Goal: Task Accomplishment & Management: Manage account settings

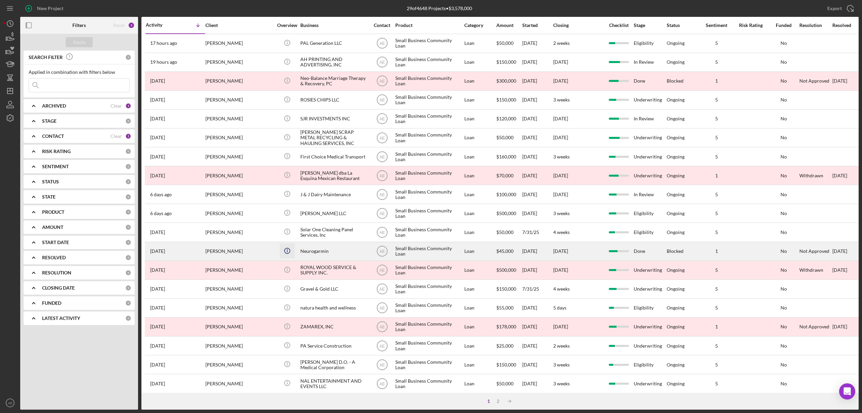
scroll to position [45, 0]
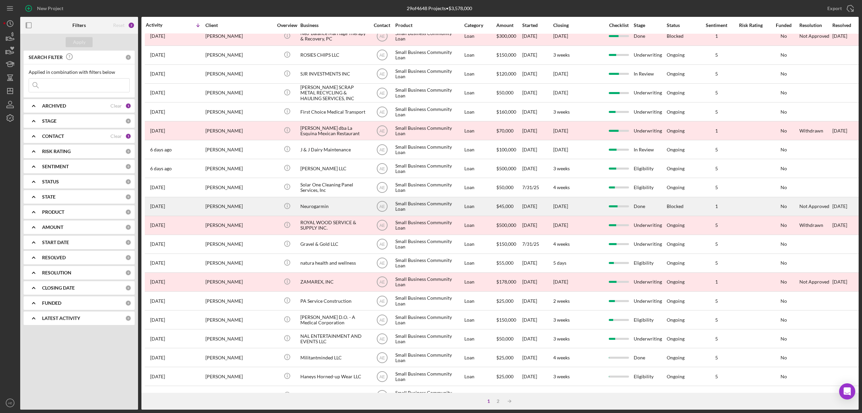
click at [247, 206] on div "[PERSON_NAME]" at bounding box center [239, 206] width 67 height 18
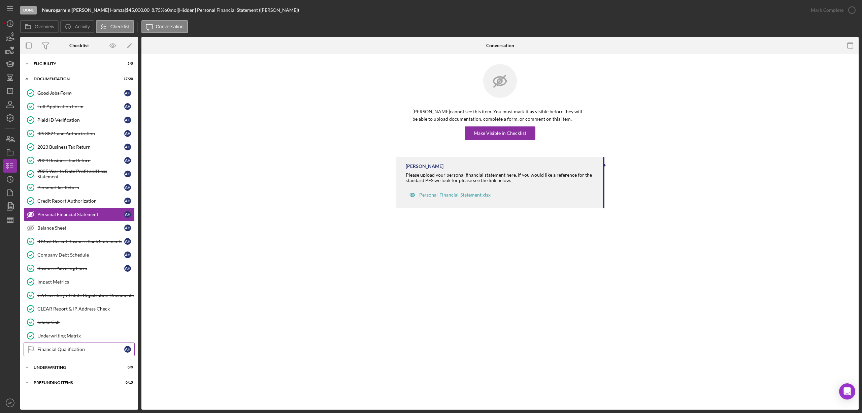
click at [80, 350] on div "Financial Qualification" at bounding box center [80, 348] width 87 height 5
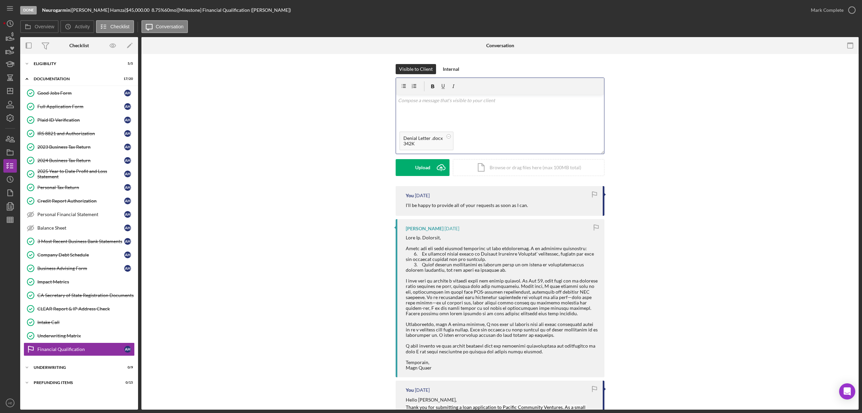
click at [415, 100] on p at bounding box center [500, 100] width 204 height 7
click at [503, 116] on p "I requested a denial letter from our loan committee and I've attached it below." at bounding box center [500, 119] width 204 height 7
click at [506, 119] on p "I requested a denial letter from our loan committee and I've attached it below." at bounding box center [500, 119] width 204 height 7
click at [561, 119] on p "I requested a denial letter from our loan committee, and I've attached it below." at bounding box center [500, 119] width 204 height 7
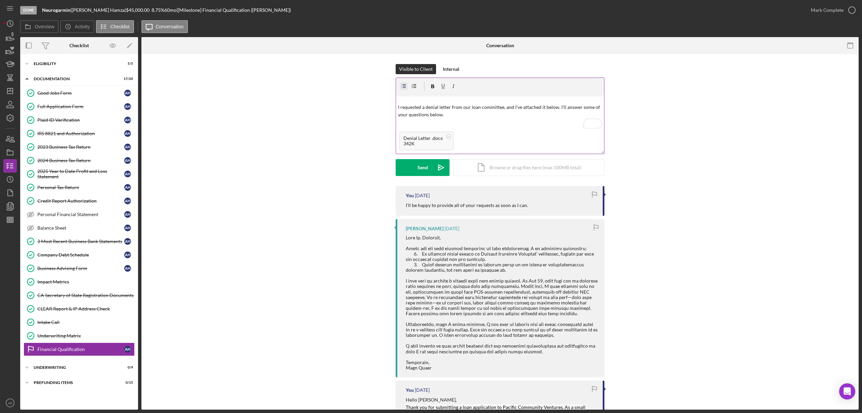
click at [405, 83] on icon "button" at bounding box center [404, 86] width 15 height 15
drag, startPoint x: 420, startPoint y: 264, endPoint x: 485, endPoint y: 272, distance: 65.5
click at [485, 272] on div at bounding box center [502, 302] width 192 height 135
click at [409, 123] on p "To enrich screen reader interactions, please activate Accessibility in Grammarl…" at bounding box center [505, 124] width 194 height 7
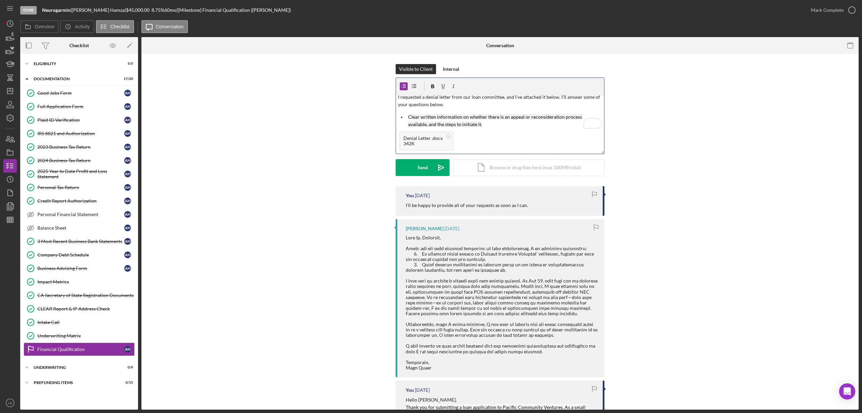
scroll to position [22, 0]
click at [430, 87] on icon "button" at bounding box center [432, 86] width 15 height 15
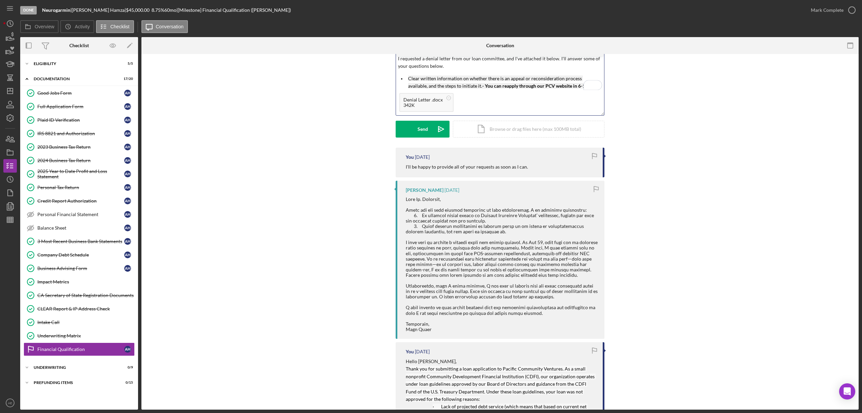
scroll to position [90, 0]
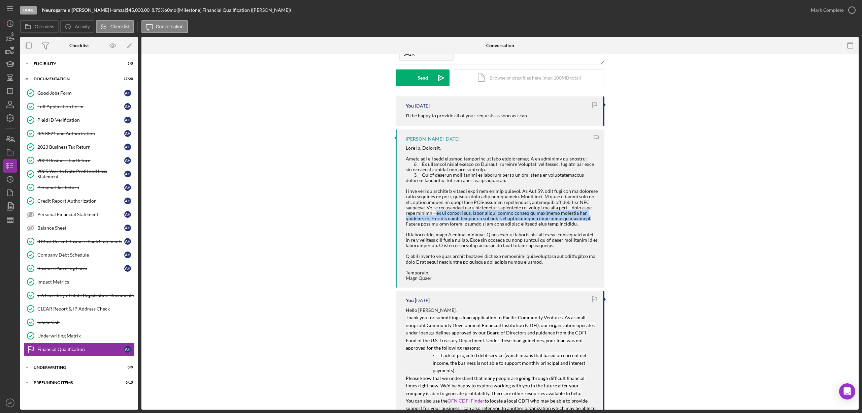
drag, startPoint x: 432, startPoint y: 212, endPoint x: 560, endPoint y: 220, distance: 128.2
click at [560, 220] on div at bounding box center [502, 212] width 192 height 135
copy div "it is unclear why, after nearly three months of document requests and follow-up…"
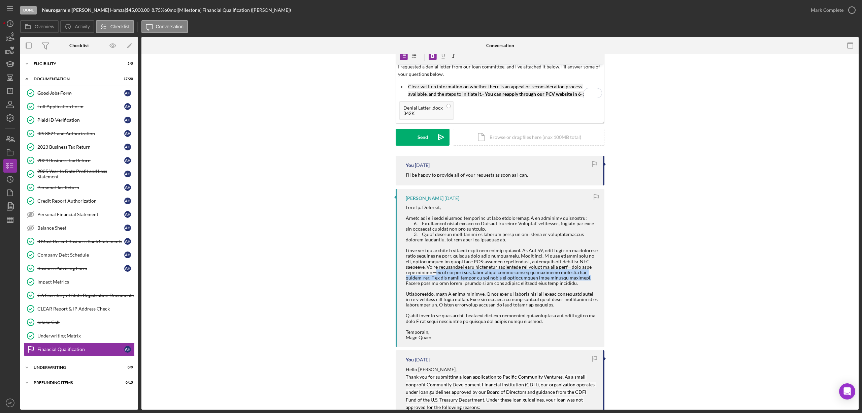
scroll to position [0, 0]
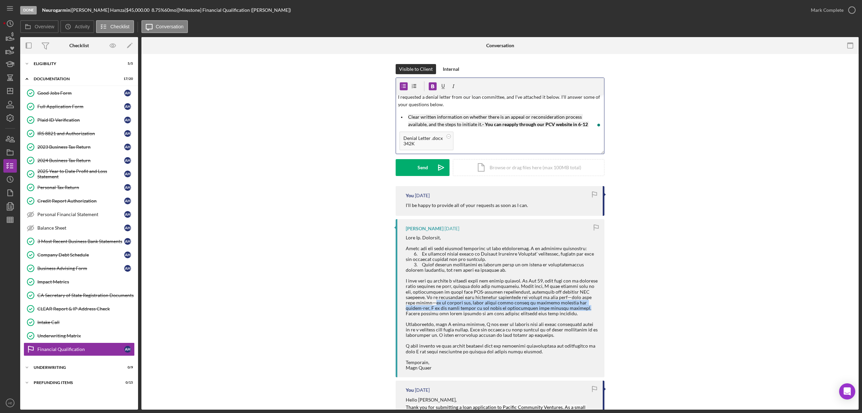
click at [580, 123] on mark "- You can reapply through our PCV website in 6-12 months." at bounding box center [498, 127] width 181 height 13
click at [588, 125] on p "Clear written information on whether there is an appeal or reconsideration proc…" at bounding box center [505, 124] width 194 height 23
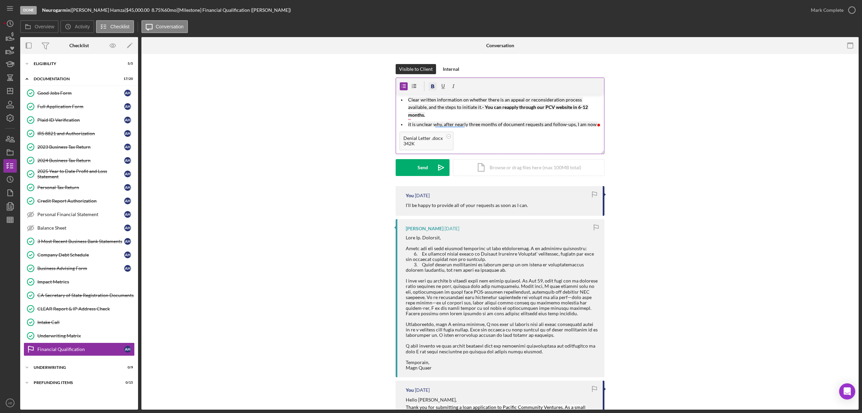
click at [432, 85] on icon "button" at bounding box center [433, 87] width 3 height 4
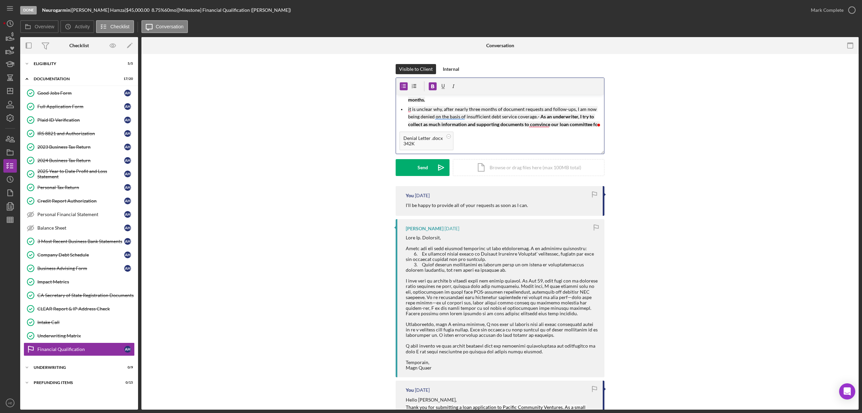
scroll to position [55, 0]
click at [420, 123] on mark "- As an underwriter, I try to collect as much information and supporting docume…" at bounding box center [504, 124] width 193 height 21
click at [538, 117] on mark "- As an underwriter, I try to collect as much information and supporting docume…" at bounding box center [504, 124] width 193 height 21
click at [432, 123] on p "it is unclear why, after nearly three months of document requests and follow-up…" at bounding box center [505, 120] width 194 height 30
click at [596, 114] on mark "- As an underwriter, I try to collect as much information and supporting docume…" at bounding box center [503, 124] width 191 height 21
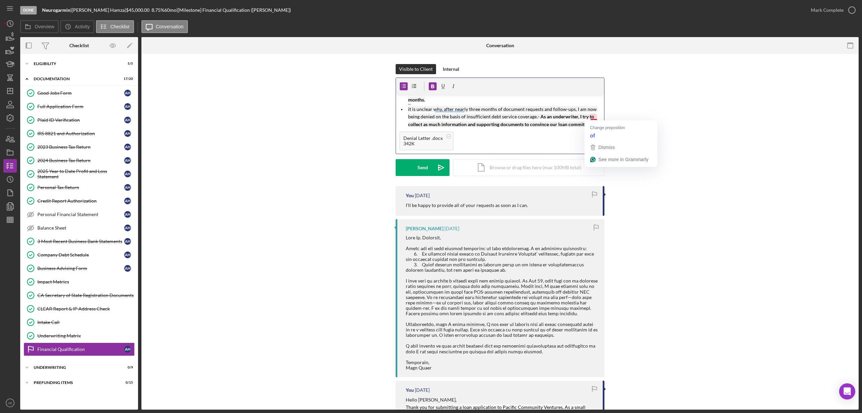
click at [592, 117] on mark "- As an underwriter, I try to collect as much information and supporting docume…" at bounding box center [503, 124] width 191 height 21
click at [448, 125] on p "it is unclear why, after nearly three months of document requests and follow-up…" at bounding box center [505, 120] width 194 height 30
click at [408, 124] on mark "- As an underwriter, I try to collect as much information and supporting docume…" at bounding box center [502, 124] width 189 height 21
click at [418, 123] on mark "- As an underwriter, I try to collect as much information and supporting docume…" at bounding box center [502, 124] width 189 height 21
click at [431, 122] on p "it is unclear why, after nearly three months of document requests and follow-up…" at bounding box center [505, 120] width 194 height 30
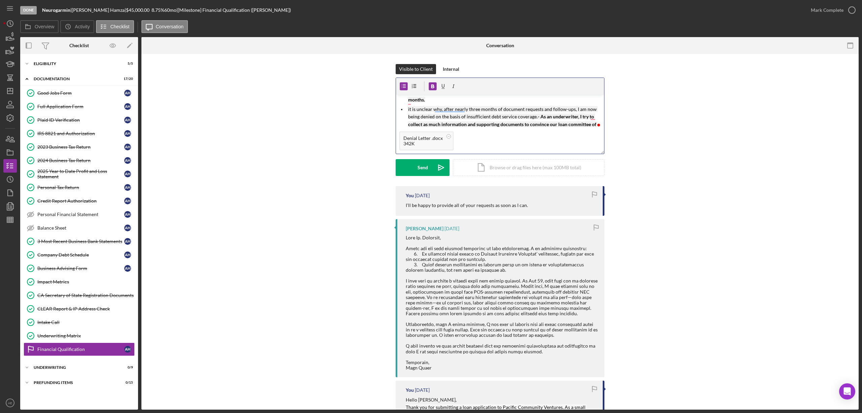
click at [593, 117] on mark "- As an underwriter, I try to collect as much information and supporting docume…" at bounding box center [502, 124] width 189 height 21
click at [432, 124] on p "it is unclear why, after nearly three months of document requests and follow-up…" at bounding box center [505, 120] width 194 height 30
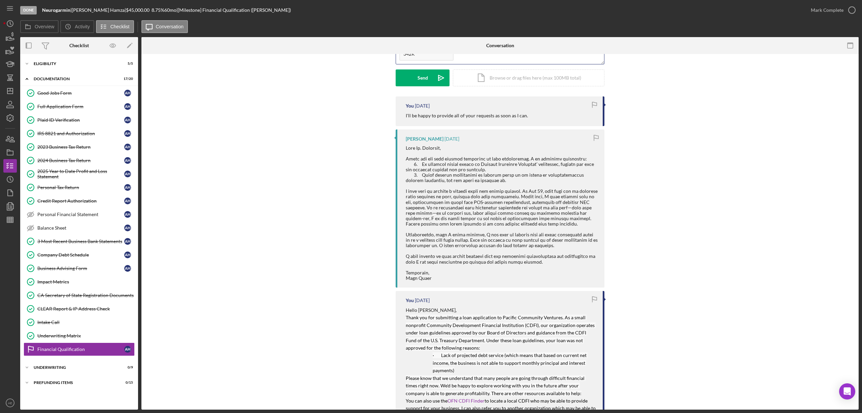
scroll to position [90, 0]
drag, startPoint x: 405, startPoint y: 234, endPoint x: 556, endPoint y: 247, distance: 151.4
click at [556, 247] on div at bounding box center [502, 212] width 192 height 135
copy div "Additionally, when I first applied, I was told in writing that you would person…"
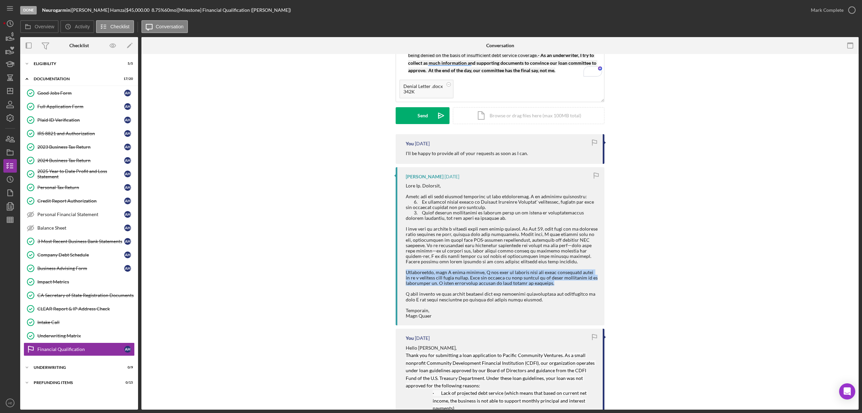
scroll to position [0, 0]
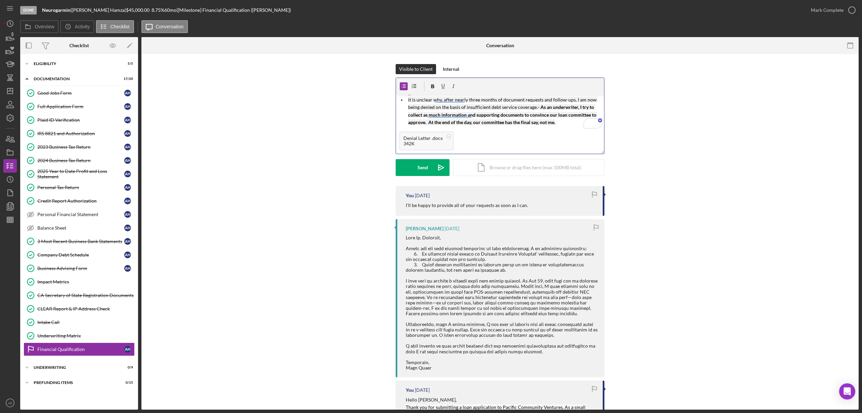
click at [410, 128] on p "To enrich screen reader interactions, please activate Accessibility in Grammarl…" at bounding box center [505, 131] width 194 height 7
click at [433, 86] on icon "button" at bounding box center [432, 86] width 15 height 15
click at [472, 100] on mark "- Correct, at the begininng of the application process I will let borrowers kno…" at bounding box center [504, 117] width 193 height 36
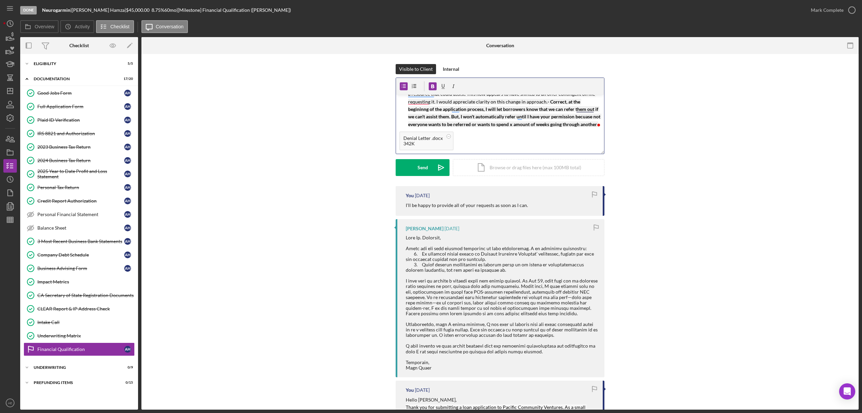
click at [416, 102] on mark "- Correct, at the begininng of the application process, I will let borrowers kn…" at bounding box center [504, 117] width 193 height 36
click at [580, 107] on mark "- Correct, at the beginning of the application process, I will let borrowers kn…" at bounding box center [504, 117] width 193 height 36
click at [455, 110] on mark "- Correct, at the beginning of the application process, I will let borrowers kn…" at bounding box center [504, 117] width 193 height 36
click at [456, 112] on span "- Correct, at the beginning of the application process, I will let borrowers kn…" at bounding box center [504, 117] width 193 height 36
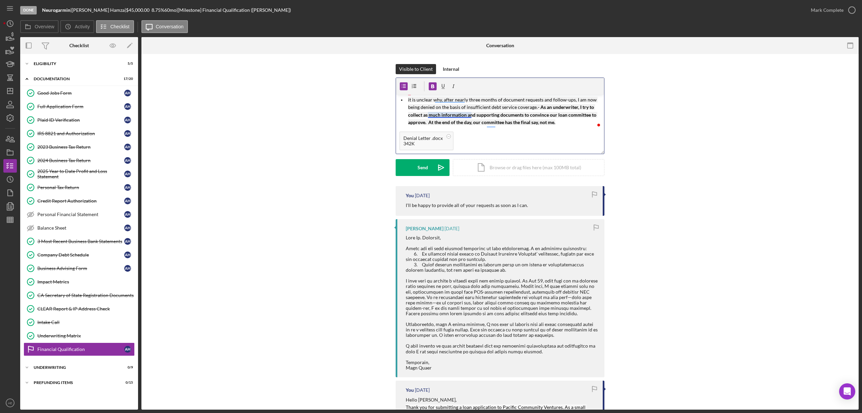
click at [445, 113] on mark "- As an underwriter, I try to collect as much information and supporting docume…" at bounding box center [502, 114] width 189 height 21
click at [454, 101] on mark "it is unclear why, after nearly three months of document requests and follow-up…" at bounding box center [503, 103] width 190 height 13
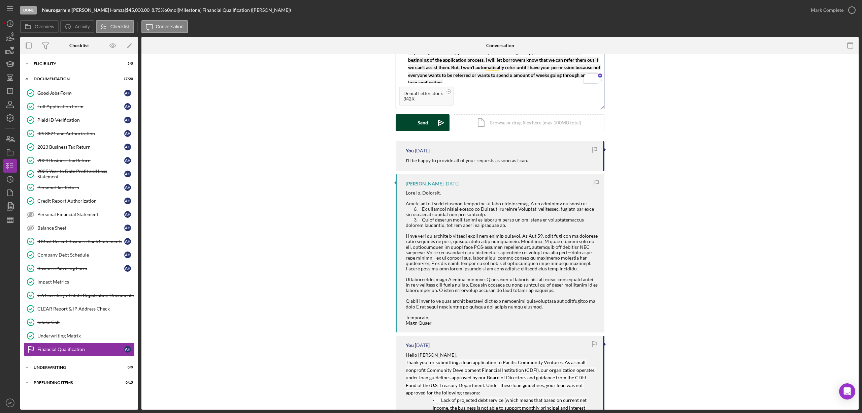
click at [418, 122] on div "Send" at bounding box center [423, 122] width 10 height 17
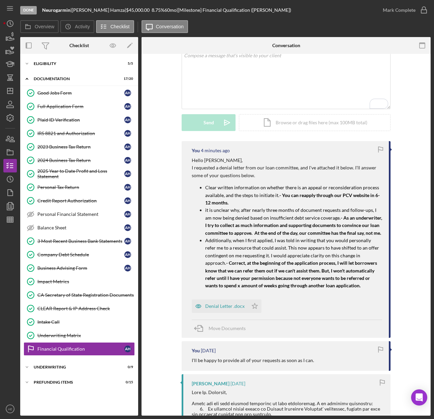
scroll to position [45, 0]
click at [10, 90] on line "button" at bounding box center [10, 89] width 0 height 3
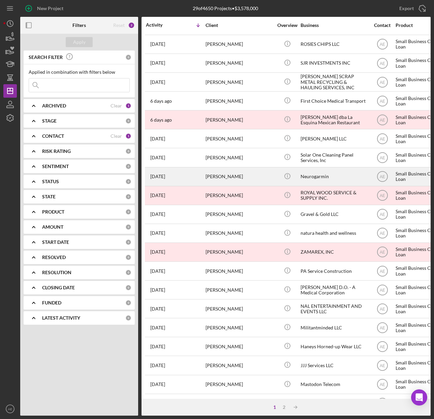
scroll to position [90, 0]
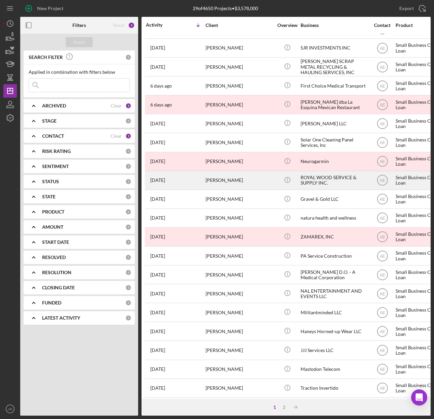
click at [313, 184] on div "ROYAL WOOD SERVICE & SUPPLY INC." at bounding box center [334, 180] width 67 height 18
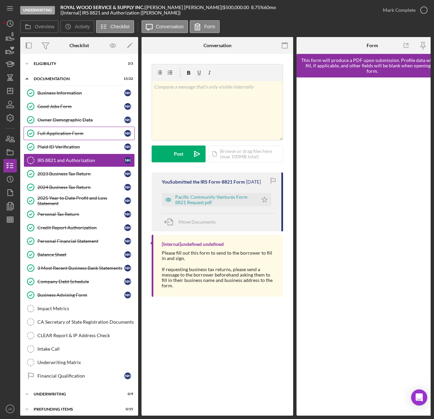
click at [66, 133] on div "Full Application Form" at bounding box center [80, 133] width 87 height 5
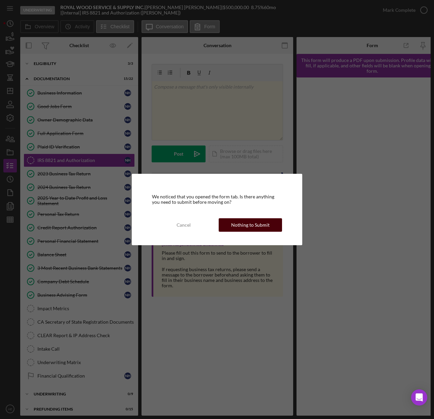
click at [247, 222] on div "Nothing to Submit" at bounding box center [250, 224] width 38 height 13
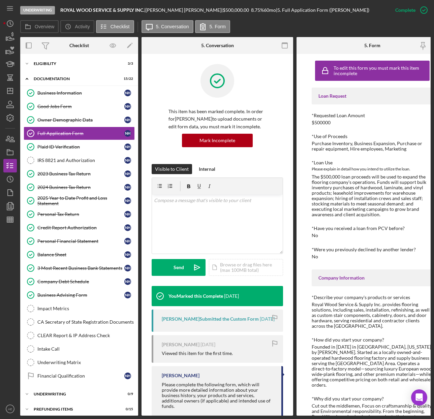
click at [284, 44] on rect "button" at bounding box center [284, 43] width 5 height 1
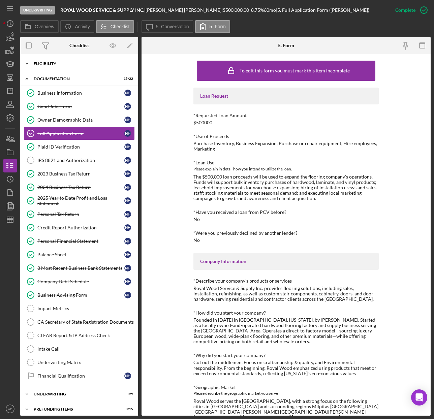
drag, startPoint x: 61, startPoint y: 62, endPoint x: 64, endPoint y: 69, distance: 6.9
click at [61, 62] on div "Eligibility" at bounding box center [82, 64] width 96 height 4
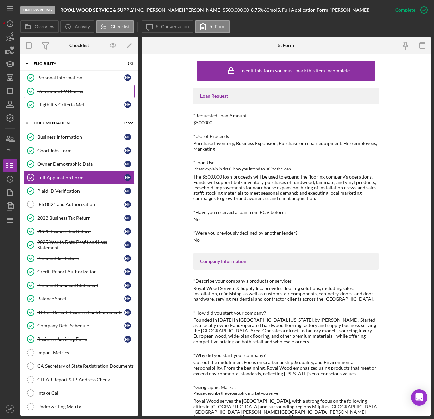
click at [73, 88] on link "Determine LMI Status Determine LMI Status" at bounding box center [79, 91] width 111 height 13
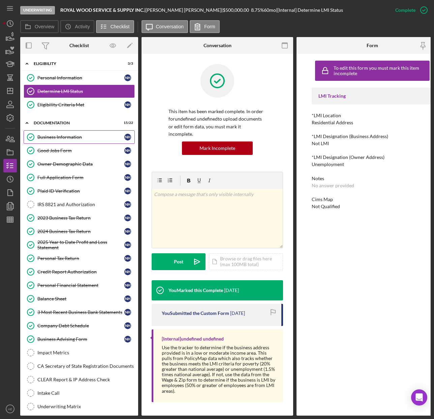
click at [86, 132] on link "Business Information Business Information N H" at bounding box center [79, 136] width 111 height 13
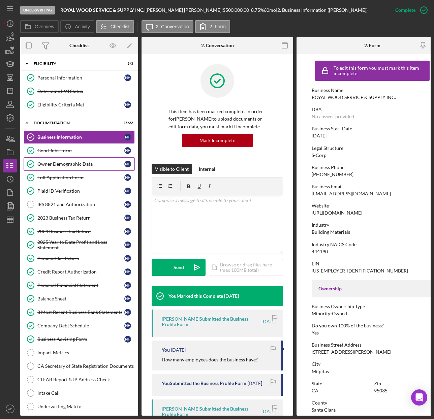
drag, startPoint x: 73, startPoint y: 151, endPoint x: 123, endPoint y: 161, distance: 51.1
click at [73, 151] on div "Good Jobs Form" at bounding box center [80, 150] width 87 height 5
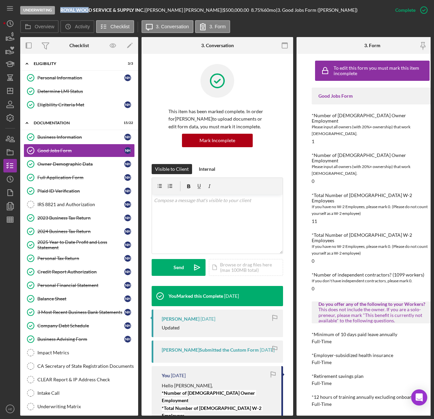
drag, startPoint x: 60, startPoint y: 9, endPoint x: 90, endPoint y: 12, distance: 30.4
click at [90, 12] on div "Underwriting ROYAL WOOD SERVICE & SUPPLY INC. | Nanjie Huang | $500,000.00 8.75…" at bounding box center [204, 10] width 368 height 20
click at [101, 10] on b "ROYAL WOOD SERVICE & SUPPLY INC." at bounding box center [102, 10] width 84 height 6
drag, startPoint x: 61, startPoint y: 9, endPoint x: 108, endPoint y: 11, distance: 47.9
click at [108, 11] on b "ROYAL WOOD SERVICE & SUPPLY INC." at bounding box center [102, 10] width 84 height 6
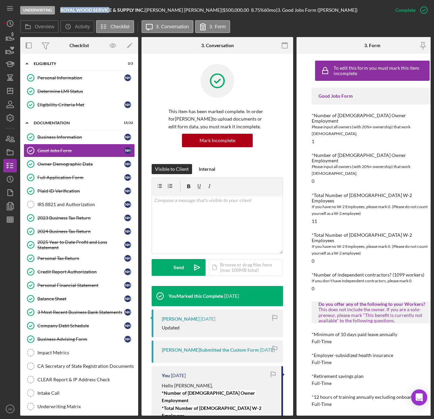
copy b "ROYAL WOOD SERVIC"
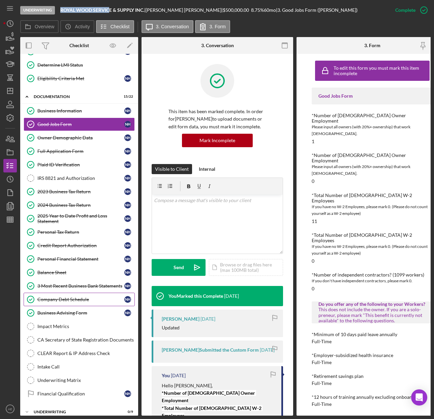
scroll to position [56, 0]
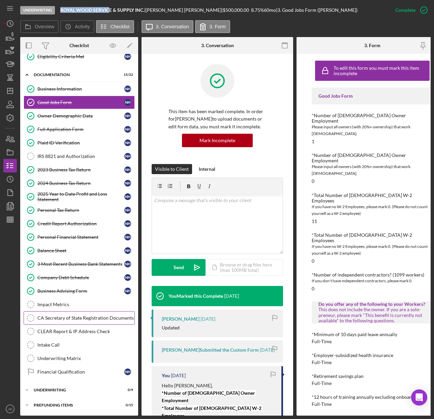
click at [80, 315] on div "CA Secretary of State Registration Documents" at bounding box center [85, 317] width 97 height 5
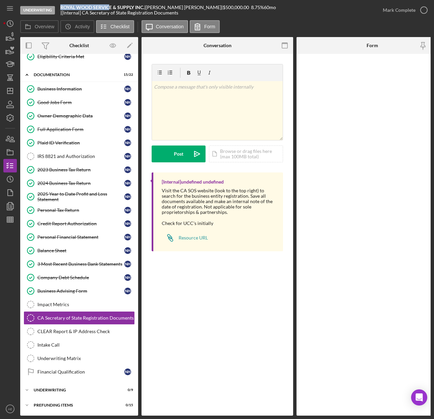
scroll to position [56, 0]
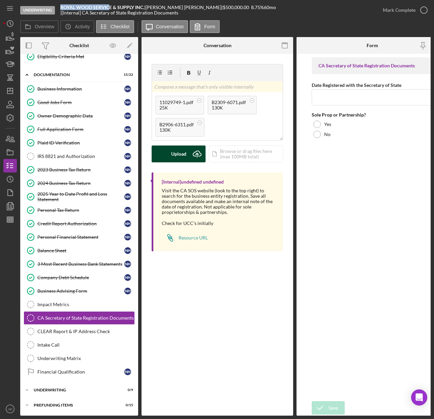
click at [183, 156] on div "Upload" at bounding box center [178, 154] width 15 height 17
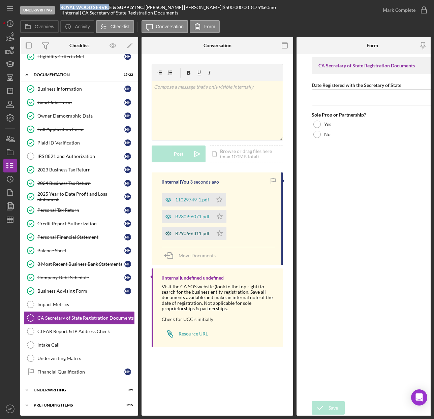
click at [168, 201] on icon "button" at bounding box center [168, 199] width 5 height 3
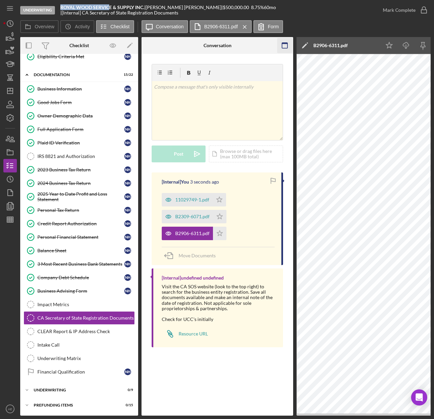
click at [287, 43] on g "button" at bounding box center [284, 45] width 5 height 5
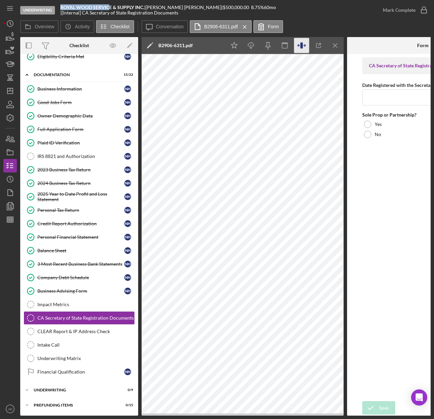
click at [302, 46] on icon "button" at bounding box center [301, 45] width 2 height 6
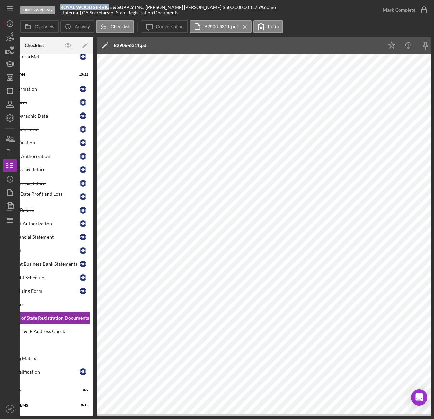
scroll to position [0, 43]
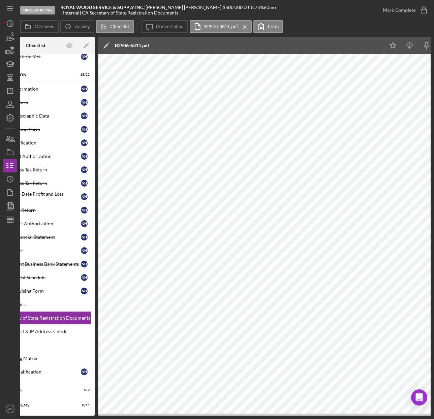
drag, startPoint x: 255, startPoint y: 415, endPoint x: 274, endPoint y: 415, distance: 18.2
click at [274, 412] on div "Overview Internal Workflow Stage Underwriting Icon/Dropdown Arrow Archive (can …" at bounding box center [225, 226] width 410 height 379
click at [207, 26] on label "B2906-6311.pdf" at bounding box center [221, 26] width 34 height 5
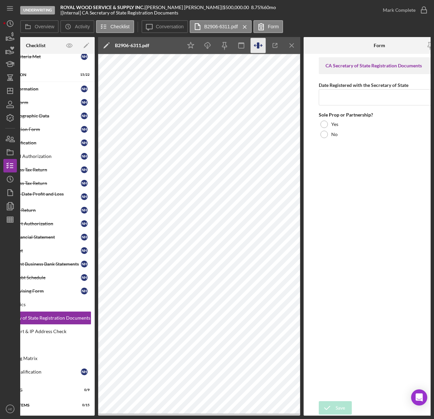
click at [241, 26] on icon "Icon/Menu Close" at bounding box center [245, 27] width 12 height 17
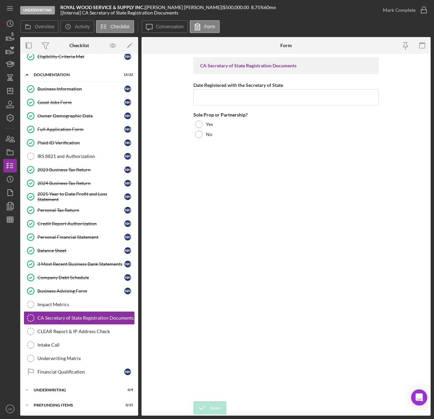
scroll to position [54, 0]
click at [232, 98] on input "Date Registered with the Secretary of State" at bounding box center [285, 97] width 185 height 16
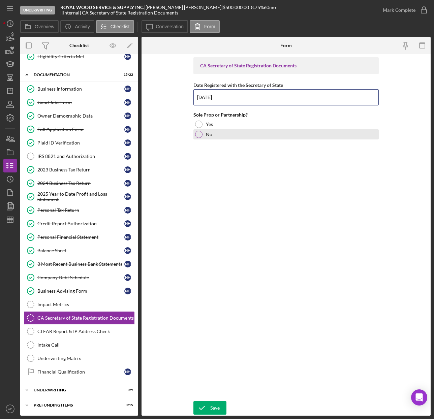
type input "10/31/2013"
click at [214, 135] on div "No" at bounding box center [285, 134] width 185 height 10
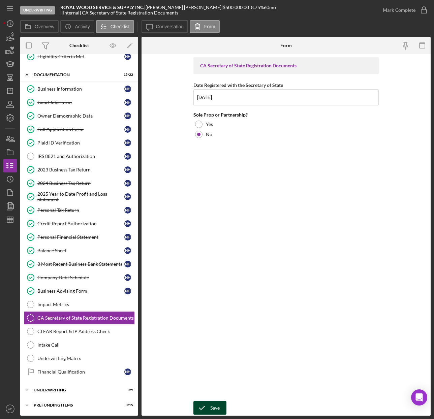
click at [209, 408] on icon "submit" at bounding box center [201, 408] width 17 height 17
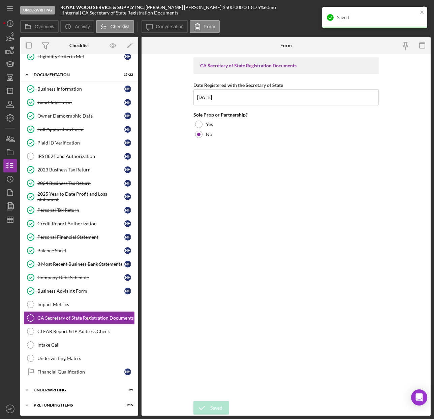
click at [419, 11] on div "Saved" at bounding box center [374, 18] width 105 height 22
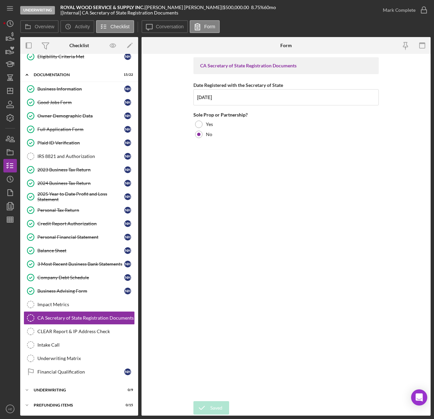
click at [165, 29] on label "Conversation" at bounding box center [170, 26] width 28 height 5
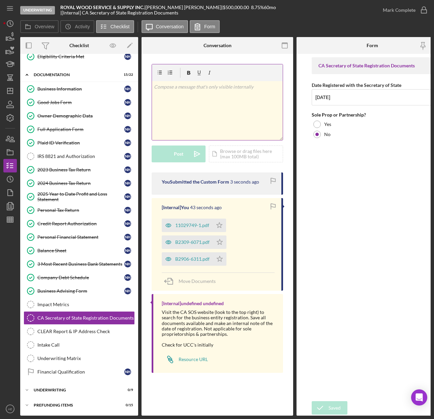
scroll to position [56, 0]
click at [219, 226] on icon "Icon/Star" at bounding box center [219, 225] width 13 height 13
click at [222, 247] on icon "Icon/Star" at bounding box center [219, 241] width 13 height 13
click at [223, 261] on icon "Icon/Star" at bounding box center [219, 258] width 13 height 13
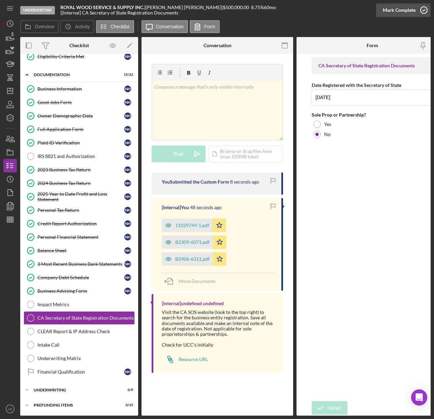
click at [398, 11] on div "Mark Complete" at bounding box center [399, 9] width 33 height 13
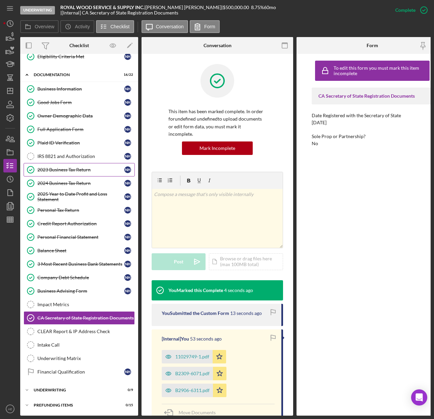
click at [75, 167] on div "2023 Business Tax Return" at bounding box center [80, 169] width 87 height 5
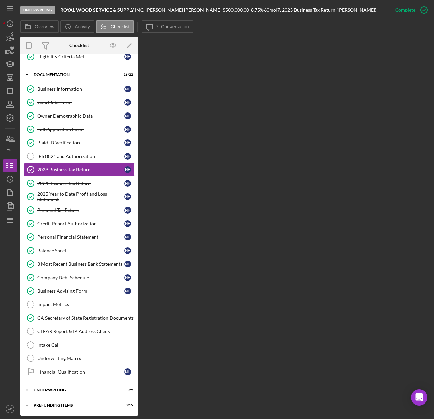
scroll to position [54, 0]
click at [173, 26] on label "7. Conversation" at bounding box center [172, 26] width 33 height 5
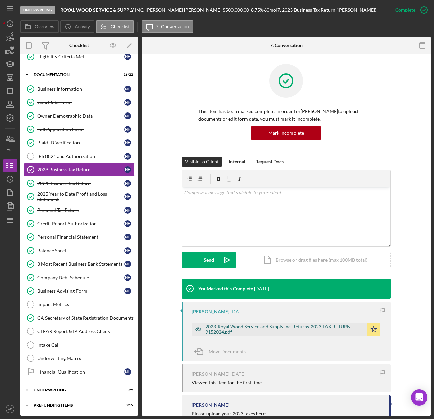
click at [251, 332] on div "2023-Royal Wood Service and Supply Inc-Returns-2023 TAX RETURN-9152024.pdf" at bounding box center [284, 329] width 158 height 11
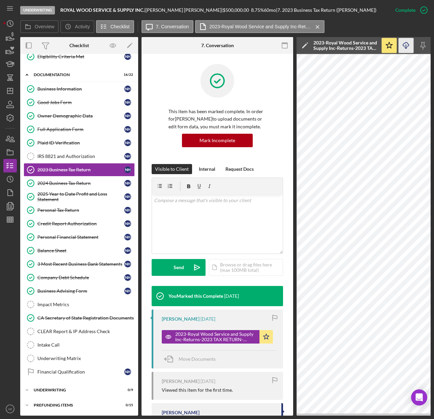
click at [404, 43] on icon "button" at bounding box center [406, 44] width 6 height 4
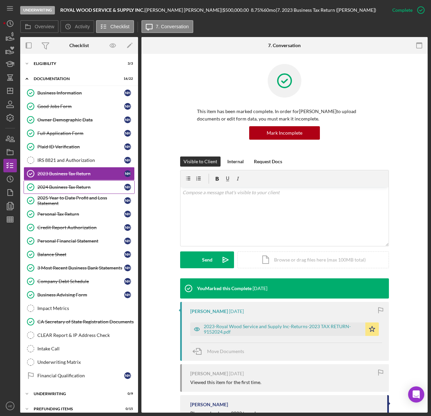
click at [83, 185] on link "2024 Business Tax Return 2024 Business Tax Return N H" at bounding box center [79, 187] width 111 height 13
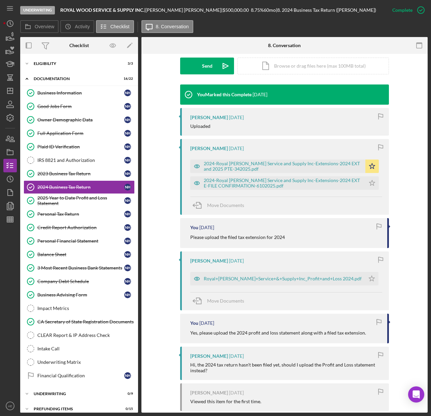
scroll to position [193, 0]
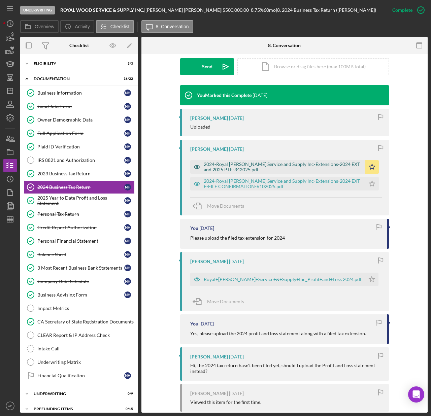
click at [305, 164] on div "2024-Royal [PERSON_NAME] Service and Supply Inc-Extensions-2024 EXT and 2025 PT…" at bounding box center [283, 167] width 158 height 11
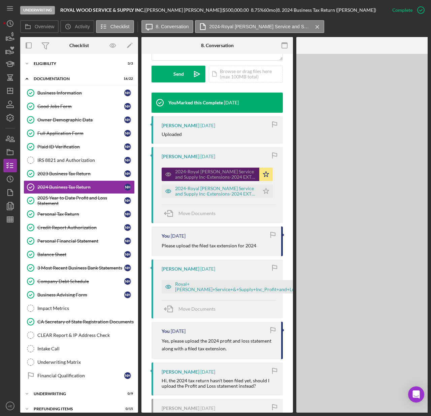
scroll to position [201, 0]
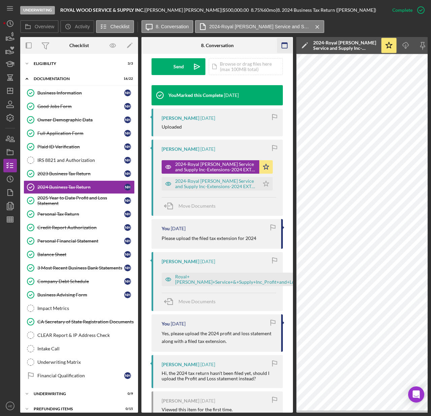
click at [282, 46] on rect "button" at bounding box center [284, 45] width 5 height 5
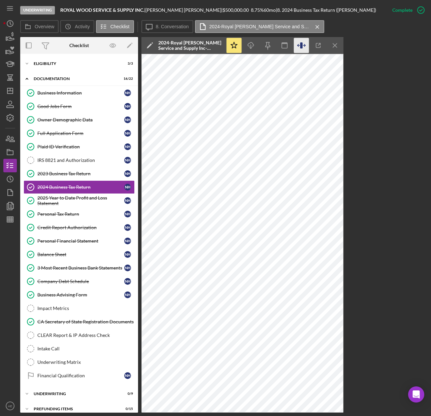
click at [298, 46] on icon "button" at bounding box center [298, 45] width 2 height 2
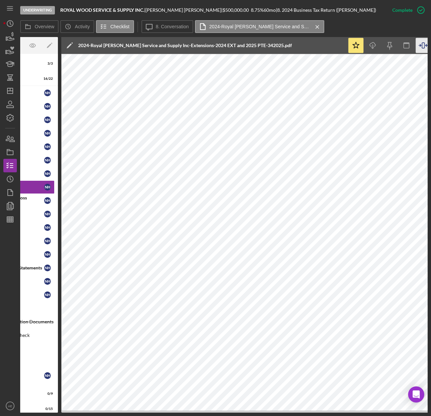
scroll to position [0, 81]
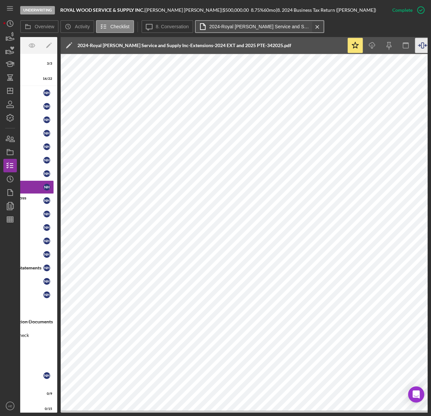
click at [313, 28] on icon "Icon/Menu Close" at bounding box center [318, 27] width 12 height 17
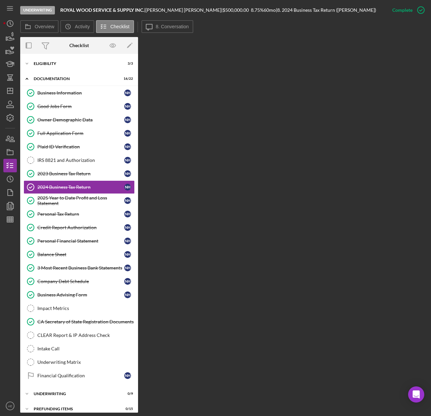
scroll to position [0, 0]
click at [163, 15] on div "Underwriting ROYAL WOOD SERVICE & SUPPLY INC. | Nanjie Huang | $500,000.00 8.75…" at bounding box center [203, 10] width 366 height 20
click at [167, 27] on label "8. Conversation" at bounding box center [172, 26] width 33 height 5
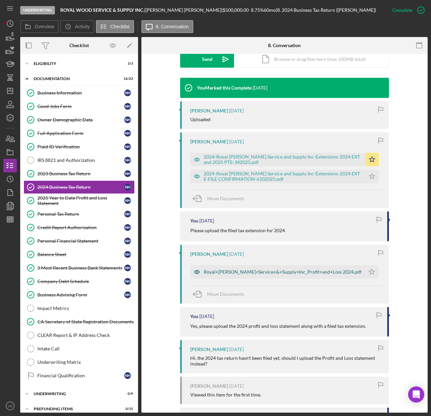
click at [237, 272] on div "Royal+Wood+Service+&+Supply+Inc_Profit+and+Loss 2024.pdf" at bounding box center [283, 272] width 158 height 5
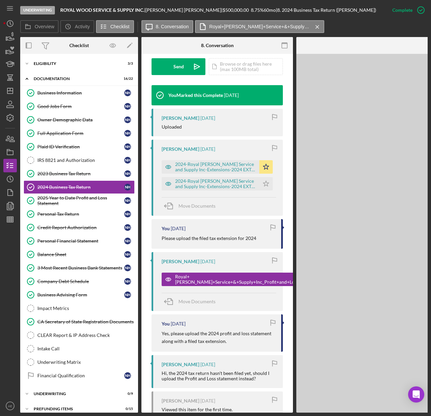
scroll to position [208, 0]
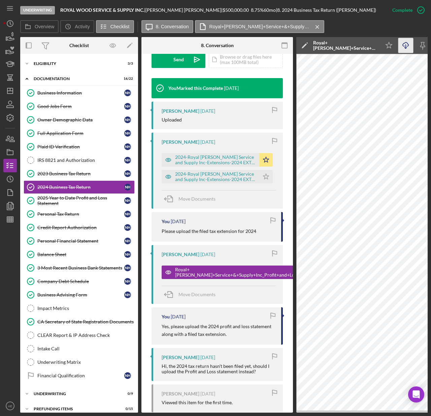
click at [406, 45] on line "button" at bounding box center [406, 46] width 0 height 4
click at [75, 175] on div "2023 Business Tax Return" at bounding box center [80, 173] width 87 height 5
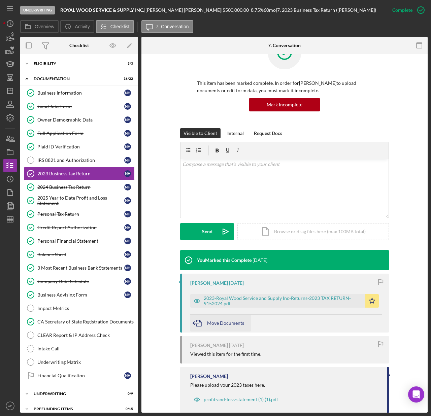
scroll to position [42, 0]
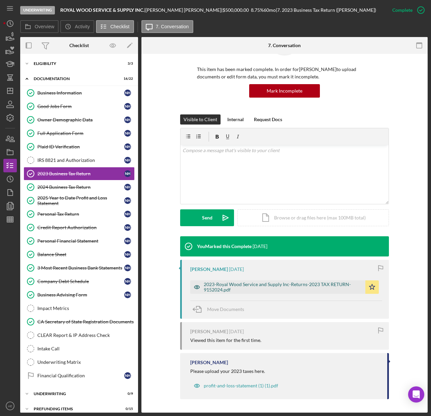
click at [196, 287] on icon "button" at bounding box center [197, 287] width 2 height 2
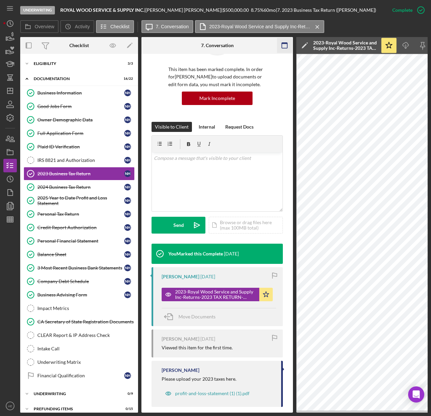
click at [283, 50] on icon "button" at bounding box center [284, 45] width 15 height 15
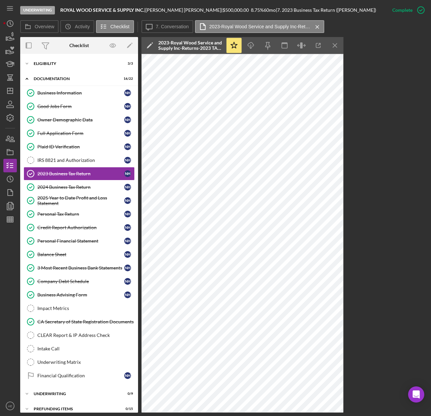
click at [73, 200] on div "2025 Year to Date Profit and Loss Statement" at bounding box center [80, 200] width 87 height 11
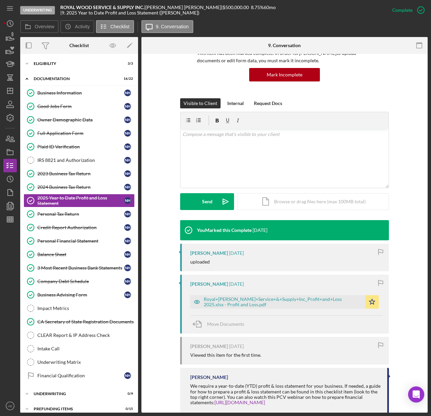
scroll to position [73, 0]
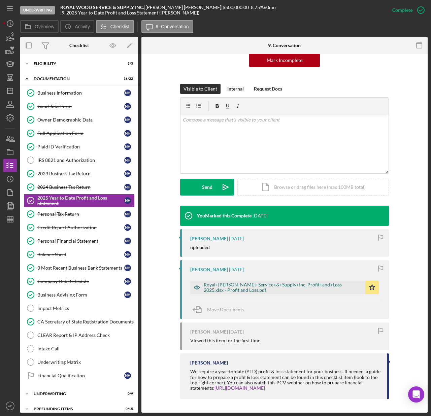
click at [305, 288] on div "Royal+Wood+Service+&+Supply+Inc_Profit+and+Loss 2025.xlsx - Profit and Loss.pdf" at bounding box center [283, 287] width 158 height 11
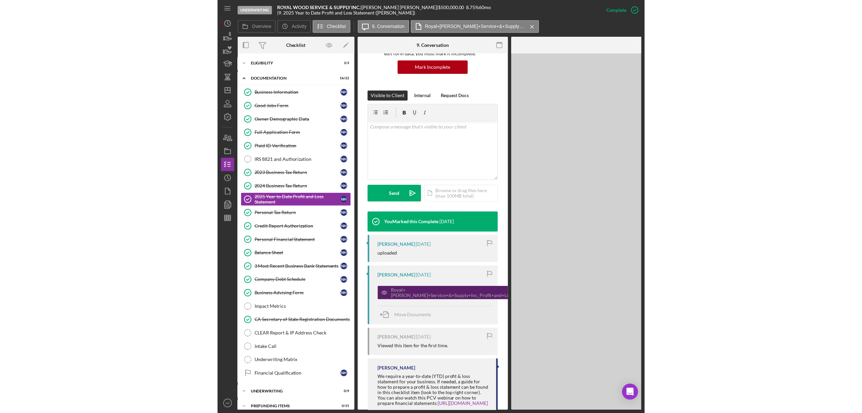
scroll to position [80, 0]
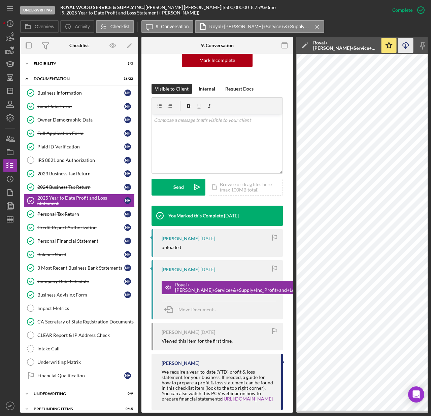
click at [405, 49] on polyline "button" at bounding box center [406, 48] width 2 height 1
click at [79, 283] on div "Company Debt Schedule" at bounding box center [80, 281] width 87 height 5
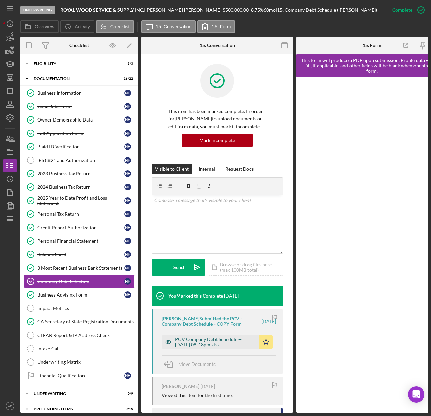
click at [223, 344] on div "PCV Company Debt Schedule -- 2025-07-13 08_18pm.xlsx" at bounding box center [215, 342] width 81 height 11
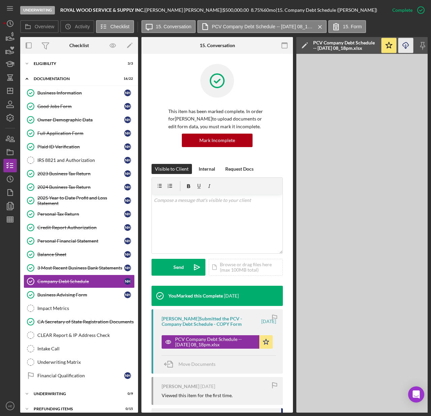
click at [407, 44] on icon "Icon/Download" at bounding box center [406, 45] width 15 height 15
click at [71, 197] on link "2025 Year to Date Profit and Loss Statement 2025 Year to Date Profit and Loss S…" at bounding box center [79, 200] width 111 height 13
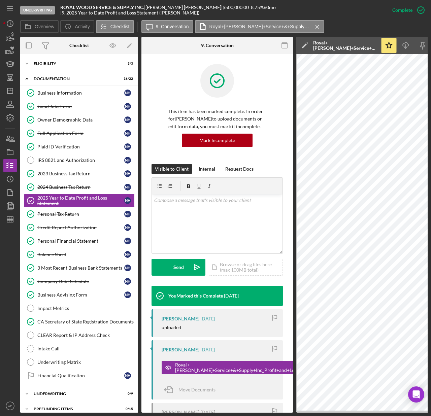
click at [280, 48] on icon "button" at bounding box center [284, 45] width 15 height 15
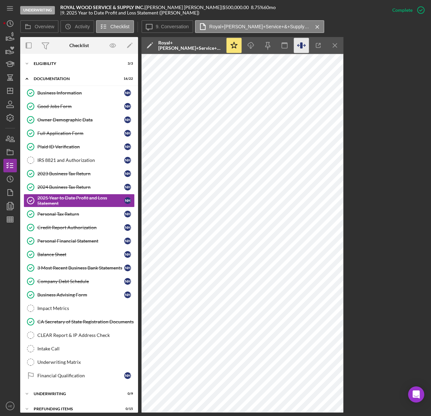
click at [299, 49] on icon "button" at bounding box center [301, 45] width 15 height 15
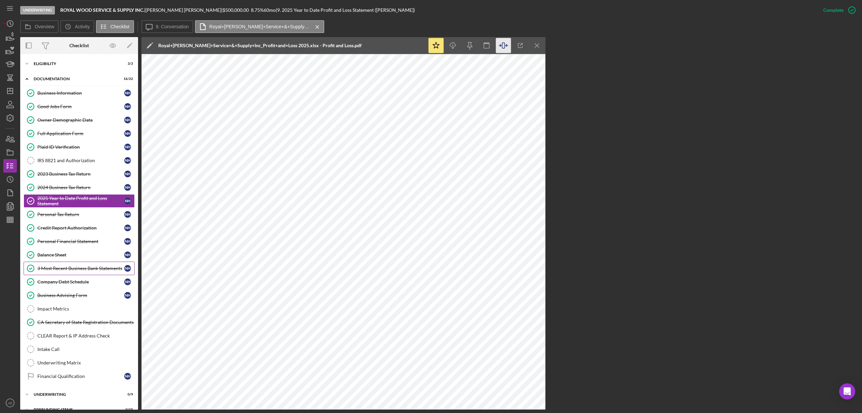
click at [69, 271] on div "3 Most Recent Business Bank Statements" at bounding box center [80, 267] width 87 height 5
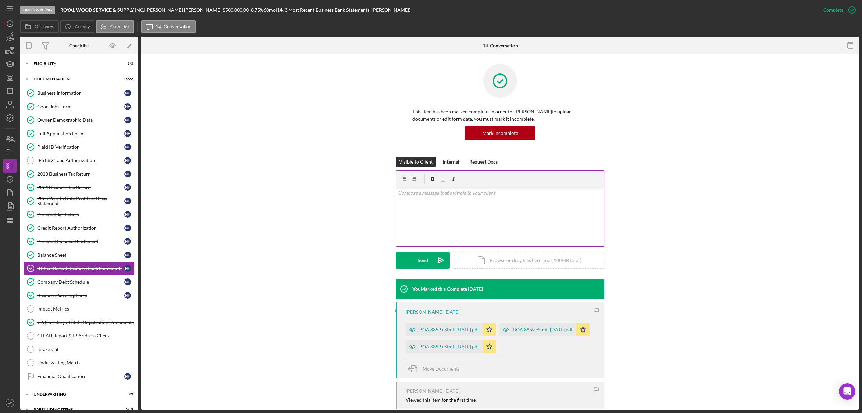
scroll to position [79, 0]
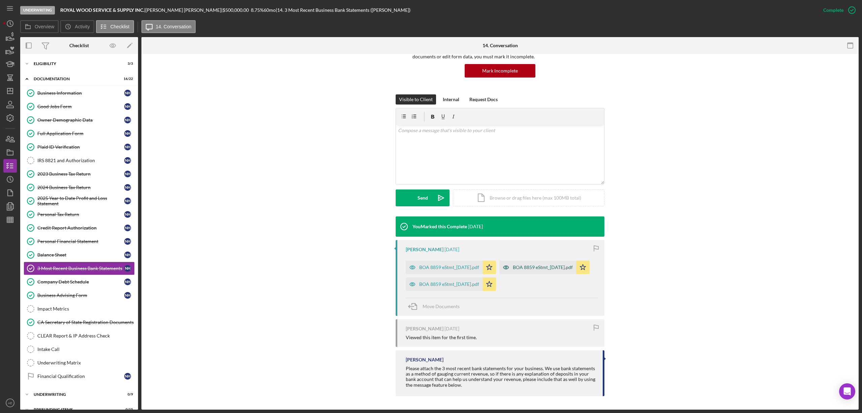
click at [513, 269] on div "BOA 8859 eStmt_2025-04-30.pdf" at bounding box center [543, 266] width 60 height 5
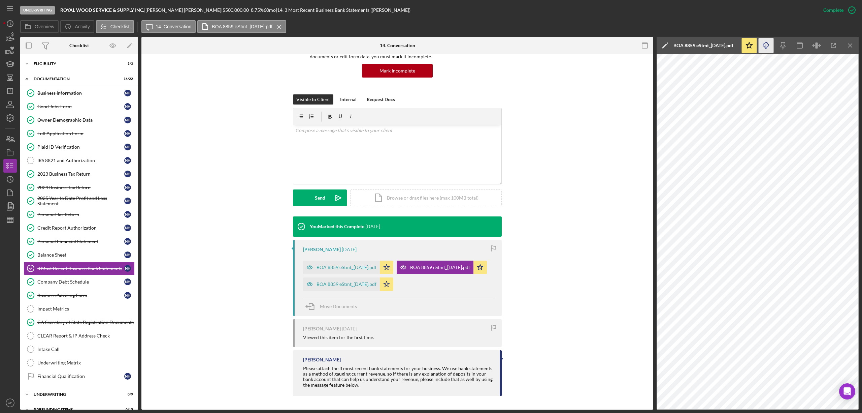
click at [767, 46] on icon "button" at bounding box center [766, 44] width 6 height 4
click at [365, 284] on div "BOA 8859 eStmt_2025-05-30.pdf" at bounding box center [347, 283] width 60 height 5
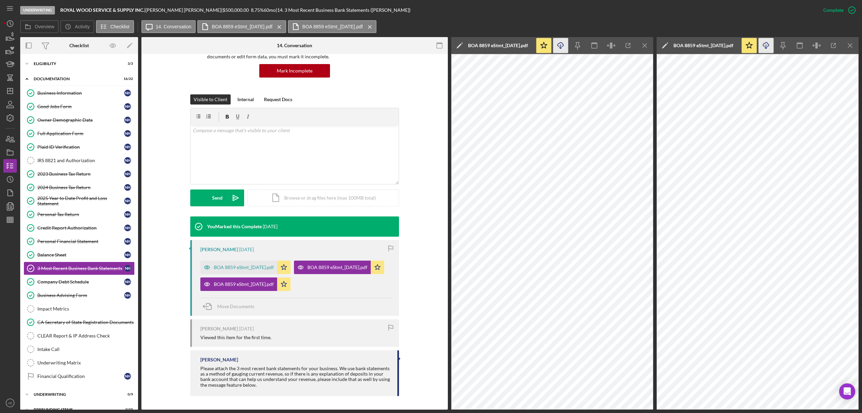
click at [562, 46] on icon "button" at bounding box center [561, 44] width 6 height 4
click at [253, 264] on div "BOA 8859 eStmt_2025-06-30.pdf" at bounding box center [244, 266] width 60 height 5
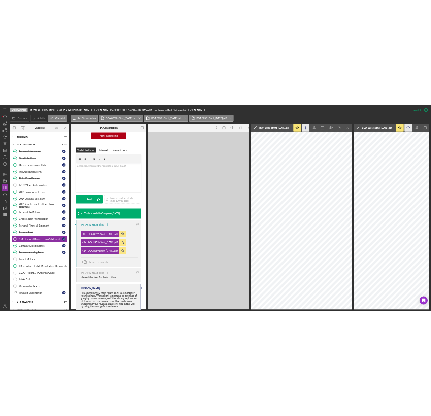
scroll to position [87, 0]
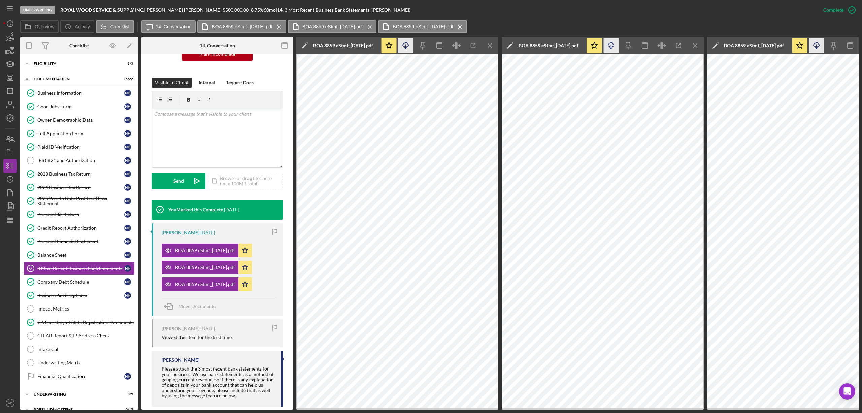
click at [403, 48] on icon "Icon/Download" at bounding box center [406, 45] width 15 height 15
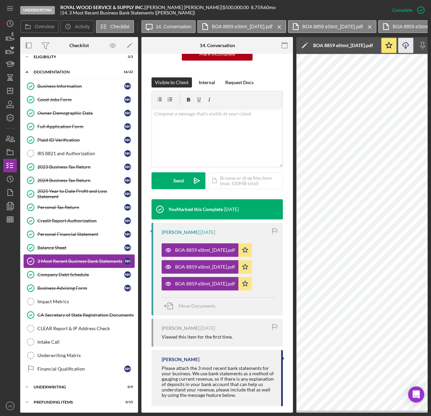
scroll to position [13, 0]
click at [77, 301] on div "Impact Metrics" at bounding box center [85, 301] width 97 height 5
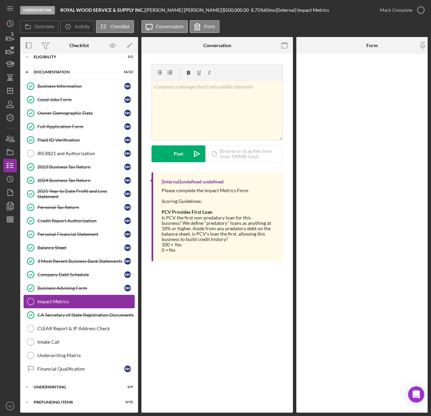
scroll to position [13, 0]
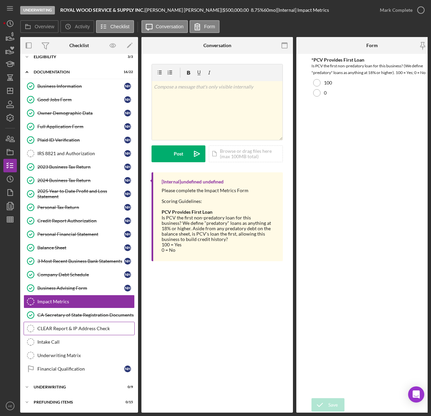
click at [82, 330] on link "CLEAR Report & IP Address Check CLEAR Report & IP Address Check" at bounding box center [79, 328] width 111 height 13
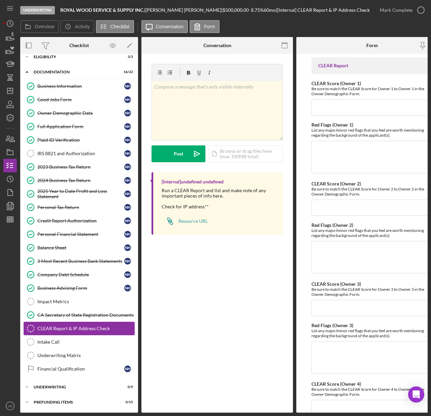
scroll to position [13, 0]
click at [75, 340] on div "Intake Call" at bounding box center [85, 342] width 97 height 5
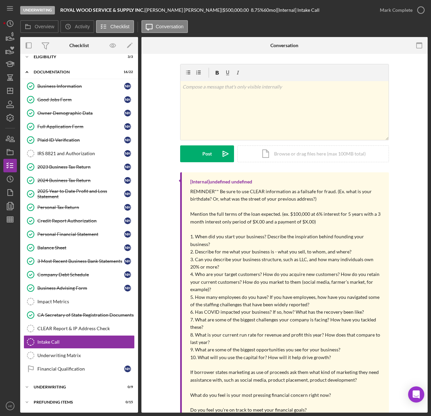
scroll to position [11, 0]
click at [74, 245] on div "Balance Sheet" at bounding box center [80, 247] width 87 height 5
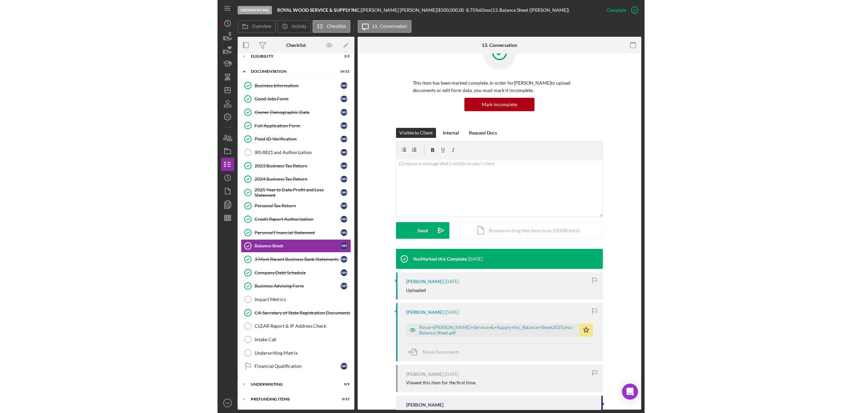
scroll to position [57, 0]
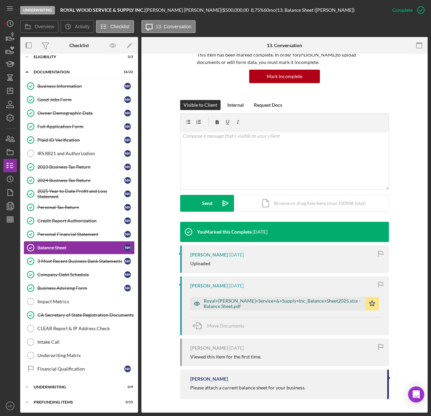
click at [260, 301] on div "Royal+Wood+Service+&+Supply+Inc_Balance+Sheet2025.xlsx - Balance Sheet.pdf" at bounding box center [283, 303] width 158 height 11
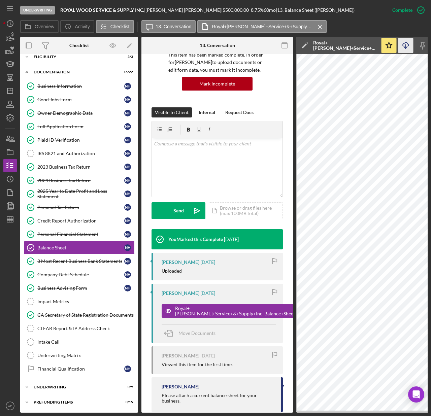
click at [402, 43] on icon "Icon/Download" at bounding box center [406, 45] width 15 height 15
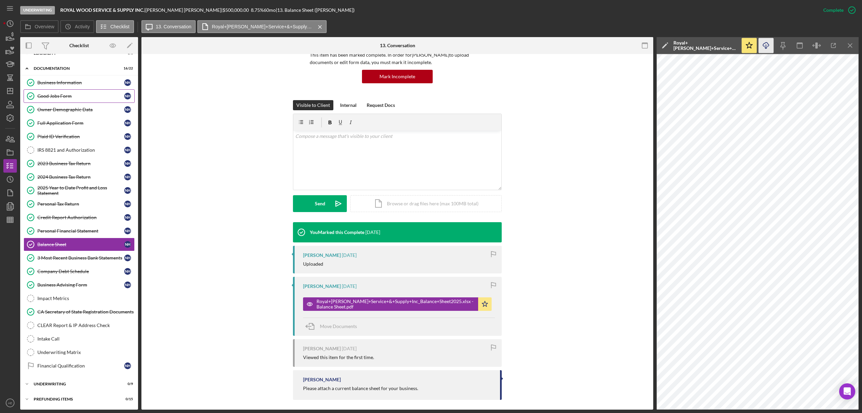
click at [69, 100] on link "Good Jobs Form Good Jobs Form N H" at bounding box center [79, 95] width 111 height 13
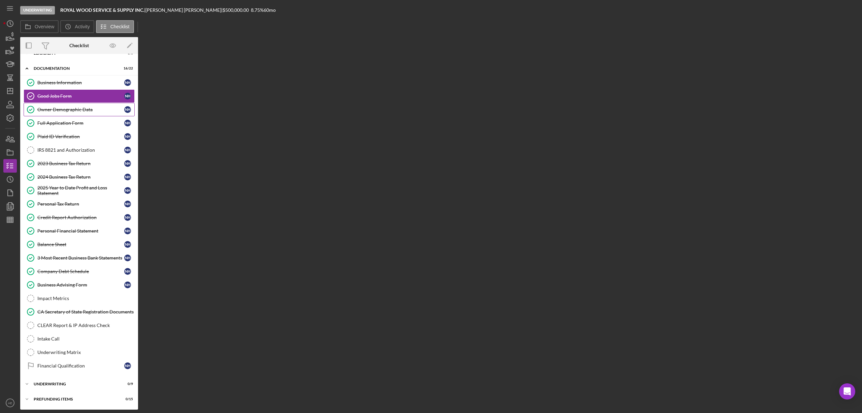
click at [70, 107] on div "Owner Demographic Data" at bounding box center [80, 109] width 87 height 5
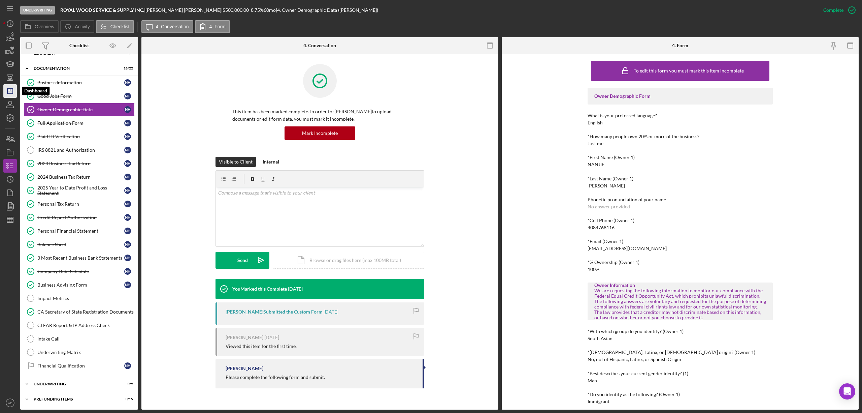
click at [7, 91] on line "button" at bounding box center [9, 91] width 5 height 0
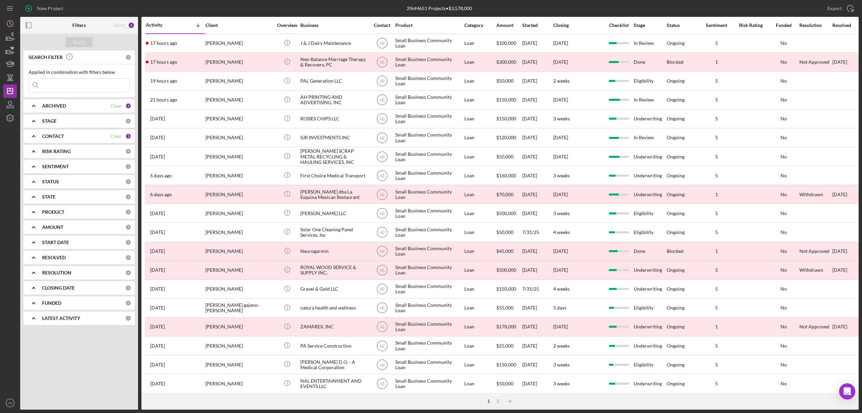
click at [54, 136] on b "CONTACT" at bounding box center [53, 135] width 22 height 5
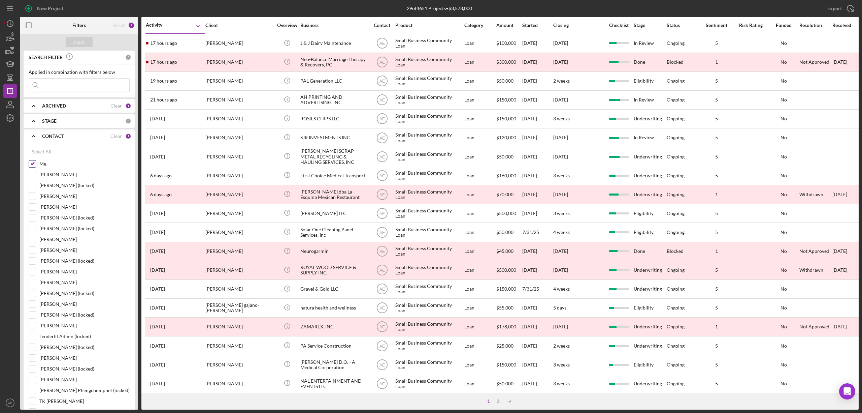
click at [32, 165] on input "Me" at bounding box center [32, 163] width 7 height 7
checkbox input "false"
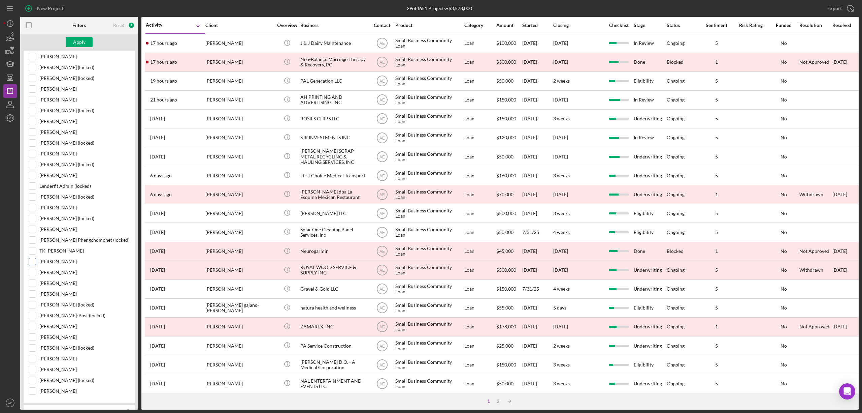
scroll to position [135, 0]
click at [32, 149] on input "[PERSON_NAME]" at bounding box center [32, 147] width 7 height 7
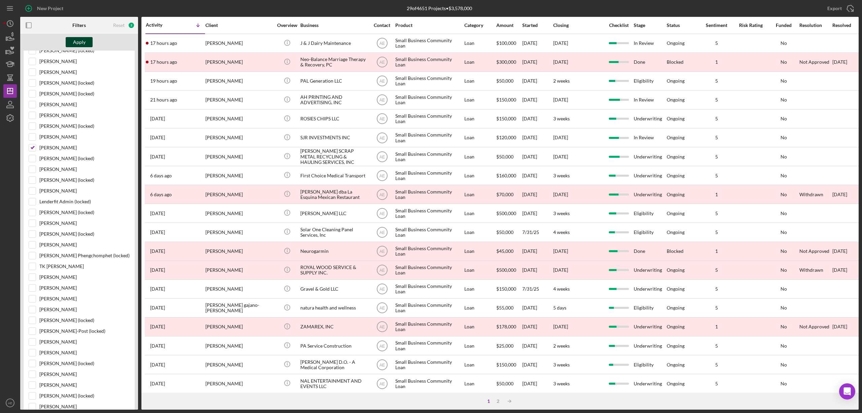
click at [80, 41] on div "Apply" at bounding box center [79, 42] width 12 height 10
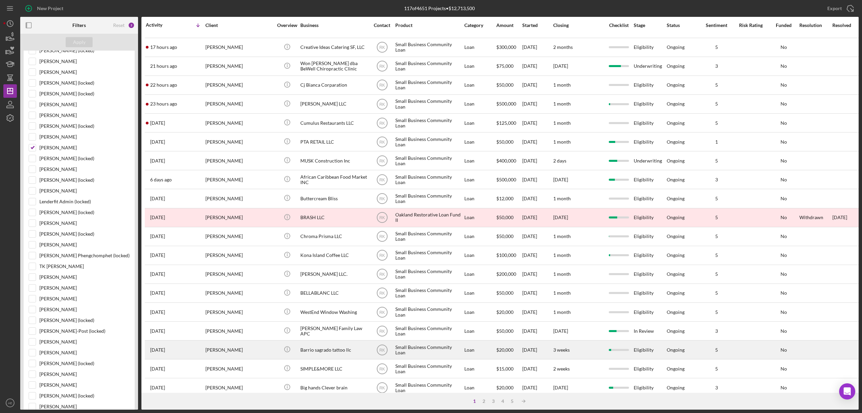
scroll to position [0, 0]
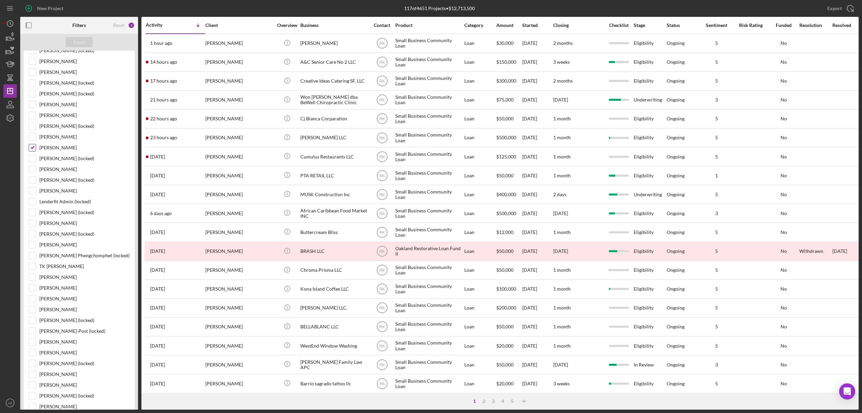
click at [29, 151] on input "[PERSON_NAME]" at bounding box center [32, 147] width 7 height 7
checkbox input "false"
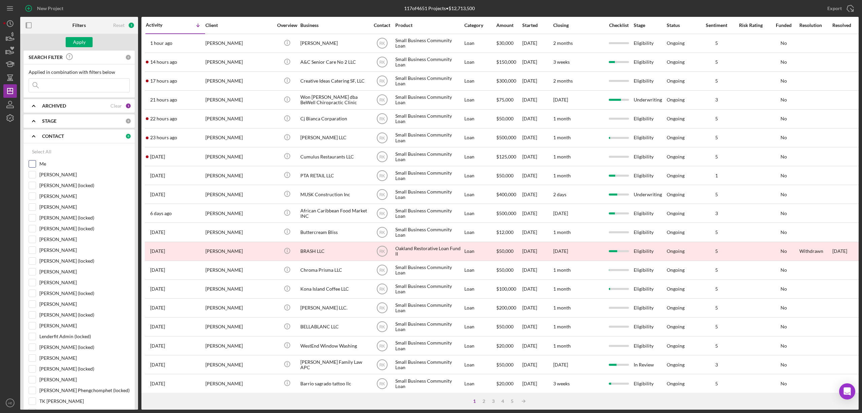
click at [31, 163] on input "Me" at bounding box center [32, 163] width 7 height 7
checkbox input "true"
click at [82, 41] on div "Apply" at bounding box center [79, 42] width 12 height 10
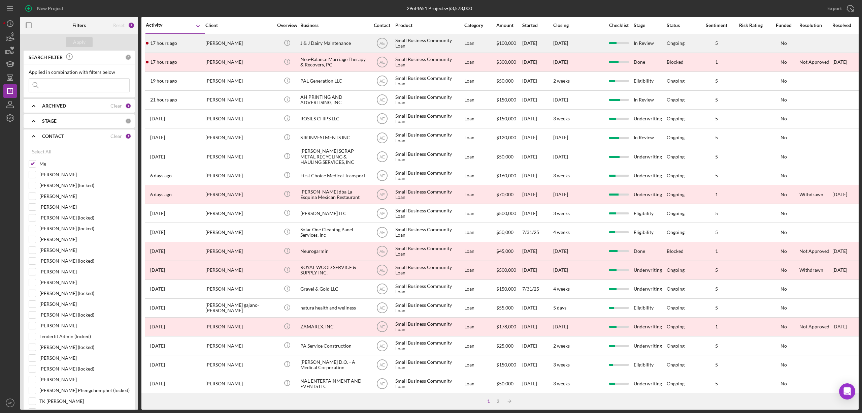
click at [241, 47] on div "[PERSON_NAME]" at bounding box center [239, 43] width 67 height 18
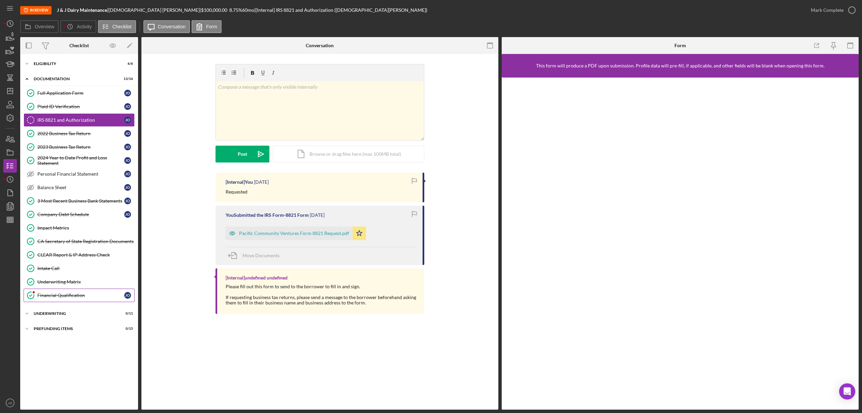
drag, startPoint x: 74, startPoint y: 314, endPoint x: 75, endPoint y: 302, distance: 12.5
click at [73, 314] on div "Icon/Expander Underwriting 0 / 11" at bounding box center [79, 313] width 118 height 13
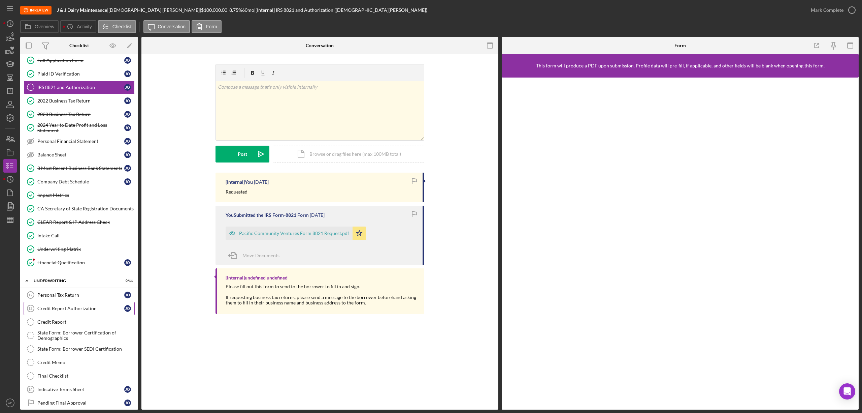
scroll to position [88, 0]
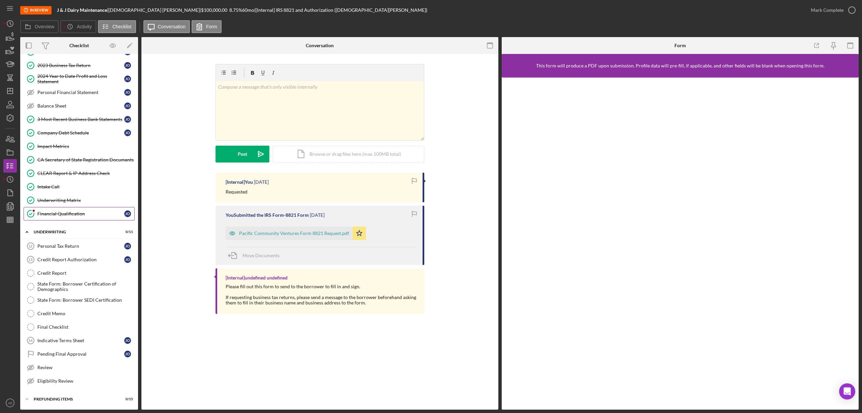
click at [67, 211] on div "Financial Qualification" at bounding box center [80, 213] width 87 height 5
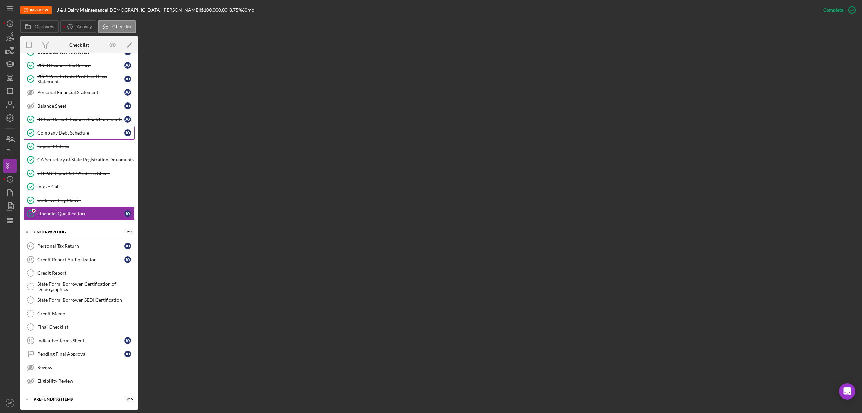
scroll to position [88, 0]
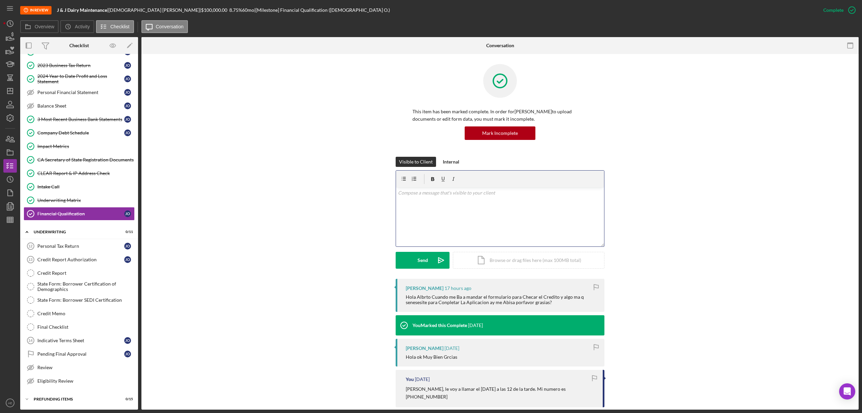
click at [426, 223] on div "v Color teal Color pink Remove color Add row above Add row below Add column bef…" at bounding box center [500, 216] width 208 height 59
click at [422, 259] on div "Send" at bounding box center [423, 260] width 10 height 17
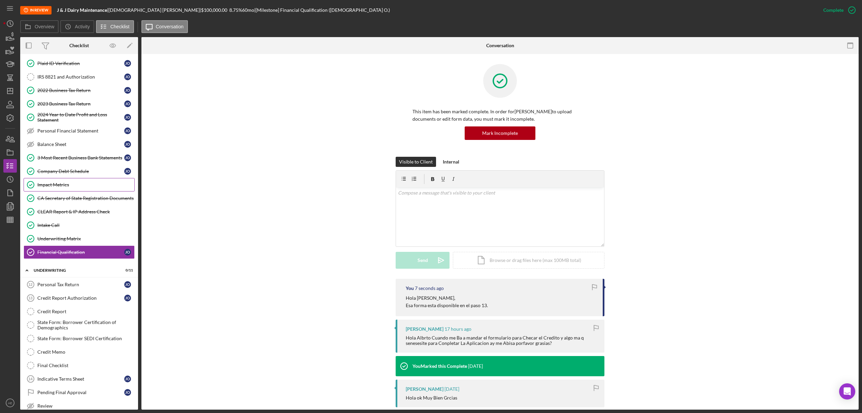
scroll to position [0, 0]
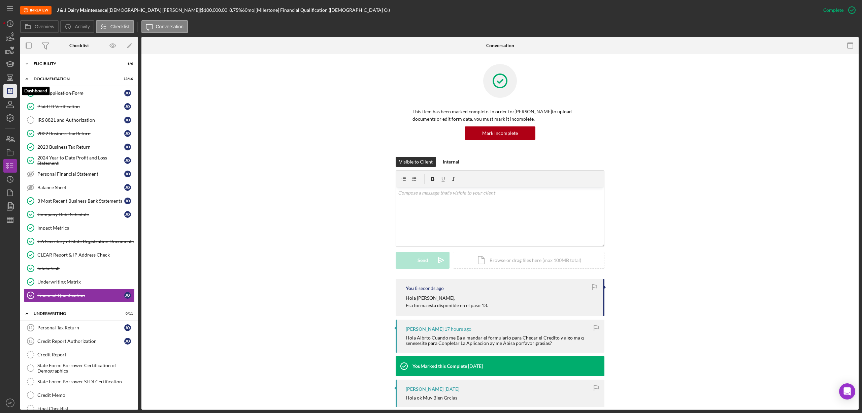
click at [14, 88] on icon "Icon/Dashboard" at bounding box center [10, 91] width 17 height 17
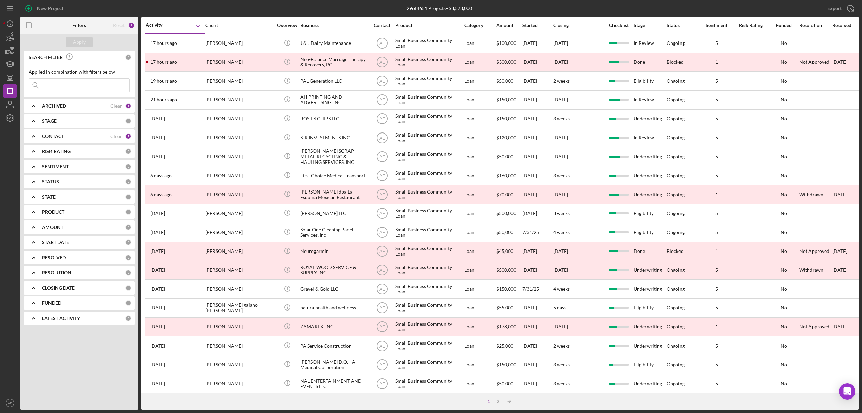
click at [87, 135] on div "CONTACT" at bounding box center [76, 135] width 68 height 5
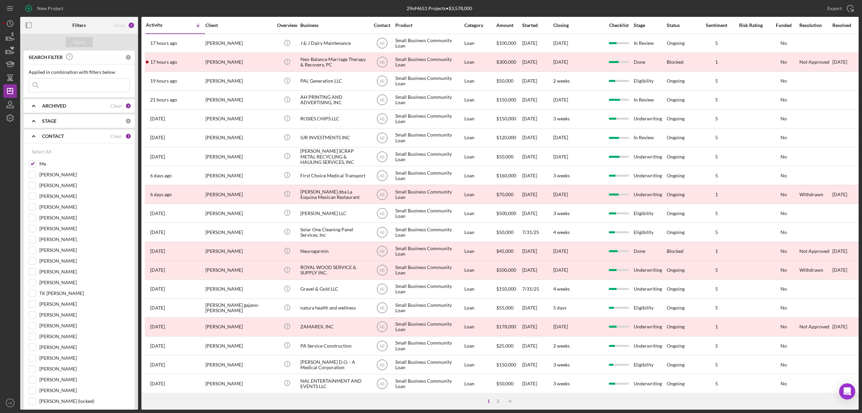
click at [87, 135] on div "CONTACT" at bounding box center [76, 135] width 68 height 5
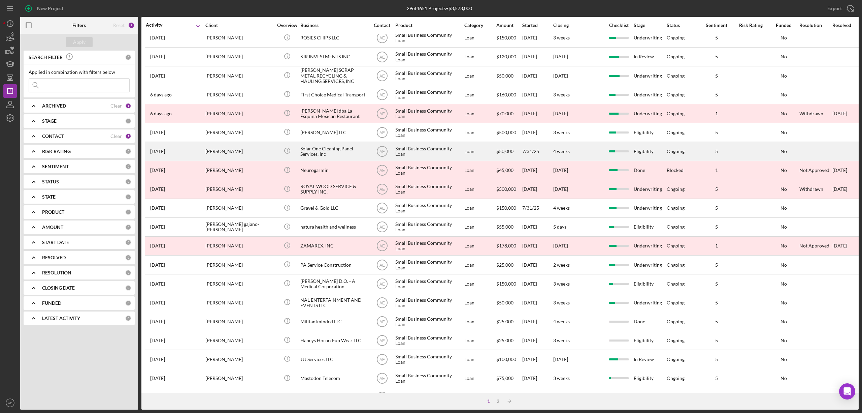
scroll to position [78, 0]
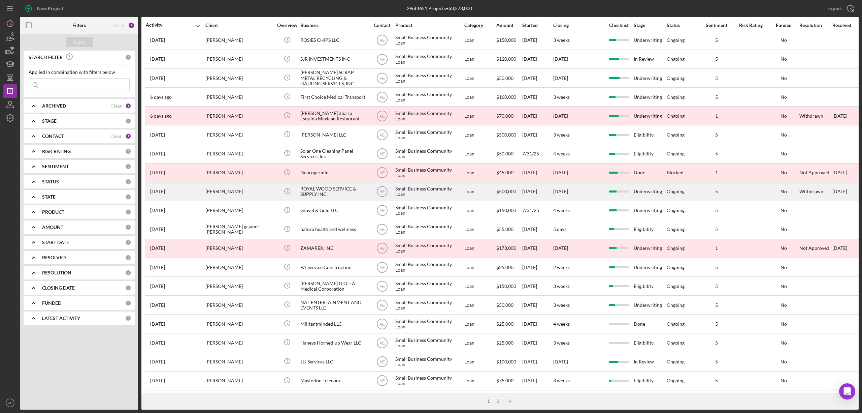
click at [228, 191] on div "[PERSON_NAME]" at bounding box center [239, 192] width 67 height 18
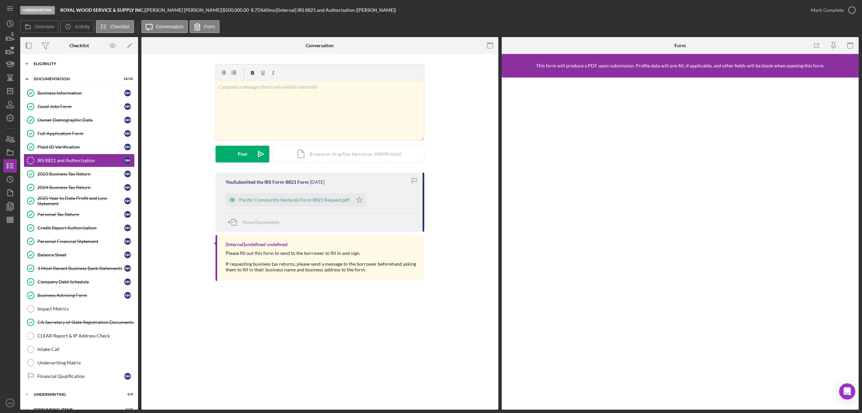
click at [80, 61] on div "Icon/Expander Eligibility 3 / 3" at bounding box center [79, 63] width 118 height 13
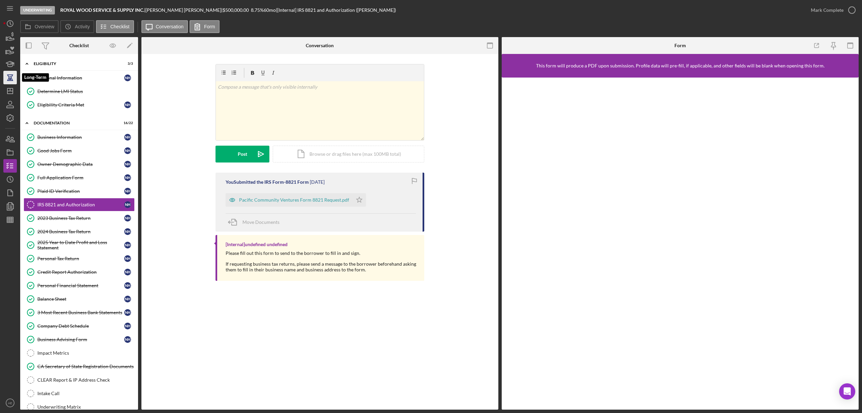
click at [14, 75] on icon "button" at bounding box center [10, 77] width 17 height 17
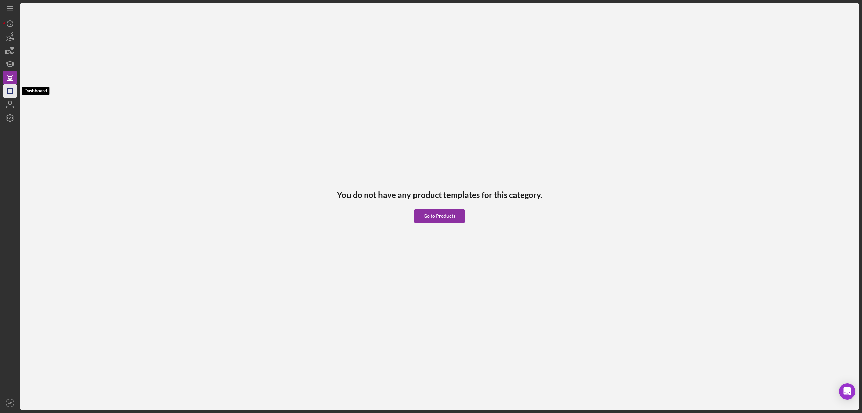
click at [12, 92] on icon "Icon/Dashboard" at bounding box center [10, 91] width 17 height 17
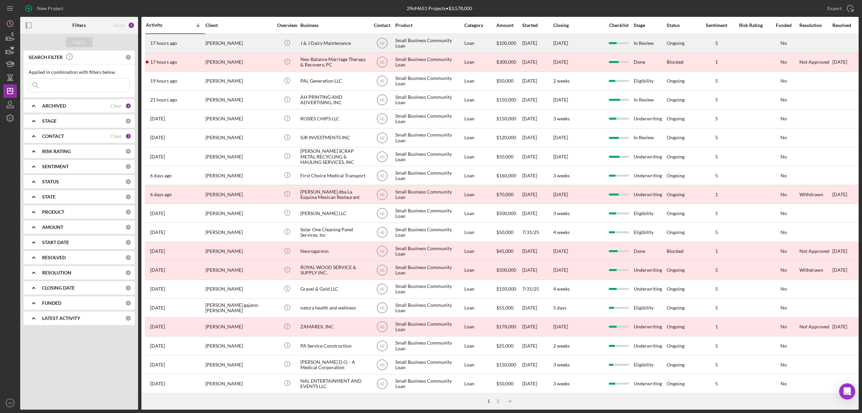
click at [233, 41] on div "[PERSON_NAME]" at bounding box center [239, 43] width 67 height 18
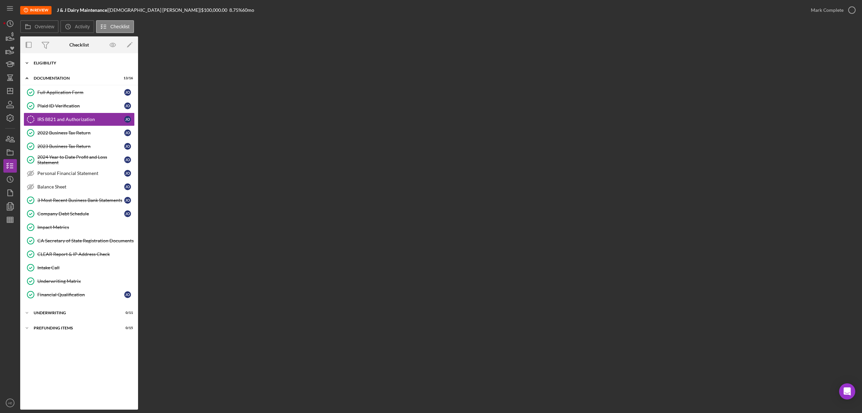
click at [63, 63] on div "Eligibility" at bounding box center [82, 63] width 96 height 4
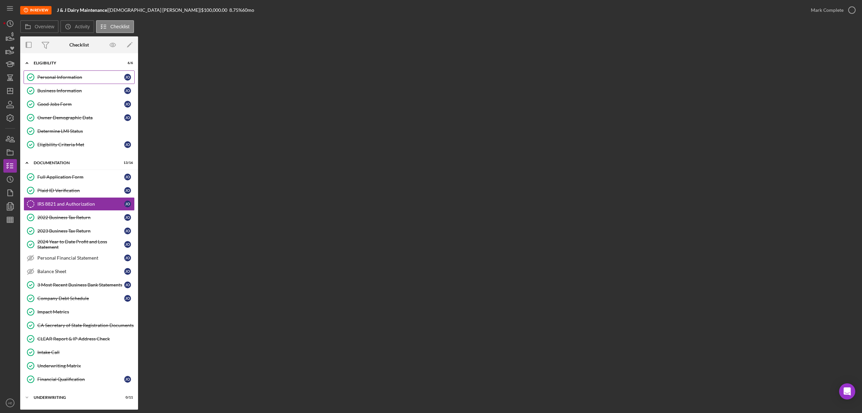
click at [78, 81] on link "Personal Information Personal Information J O" at bounding box center [79, 76] width 111 height 13
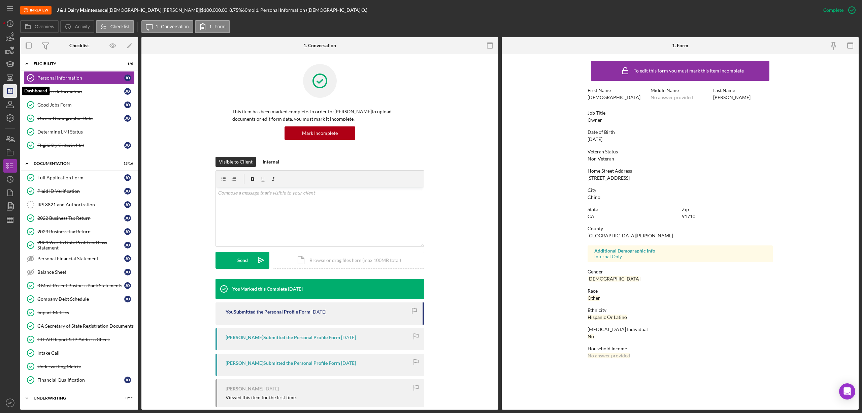
click at [13, 88] on polygon "button" at bounding box center [9, 90] width 5 height 5
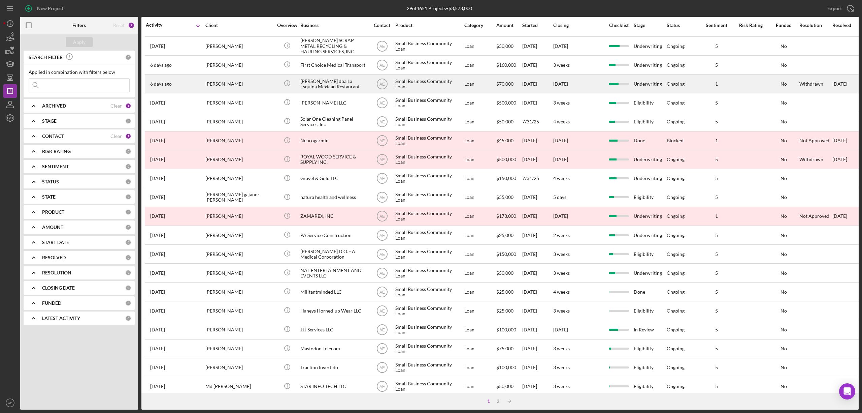
scroll to position [123, 0]
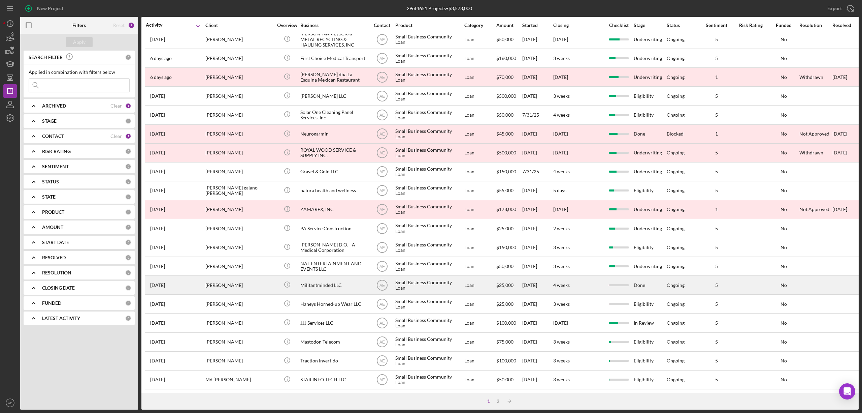
click at [309, 278] on div "Militantminded LLC" at bounding box center [334, 285] width 67 height 18
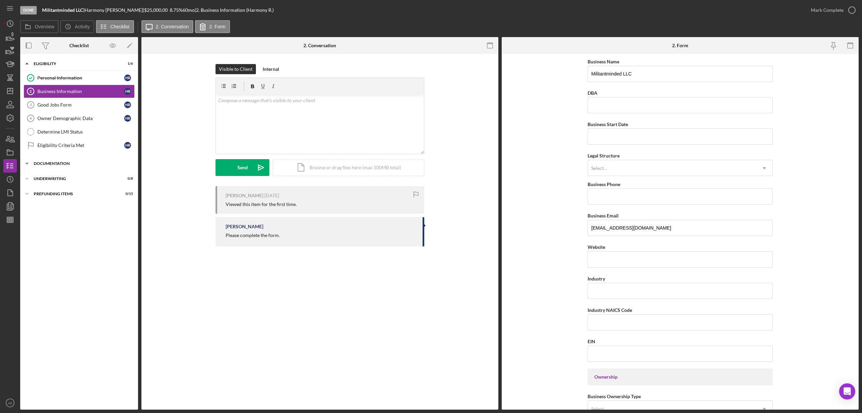
click at [51, 165] on div "Documentation" at bounding box center [82, 163] width 96 height 4
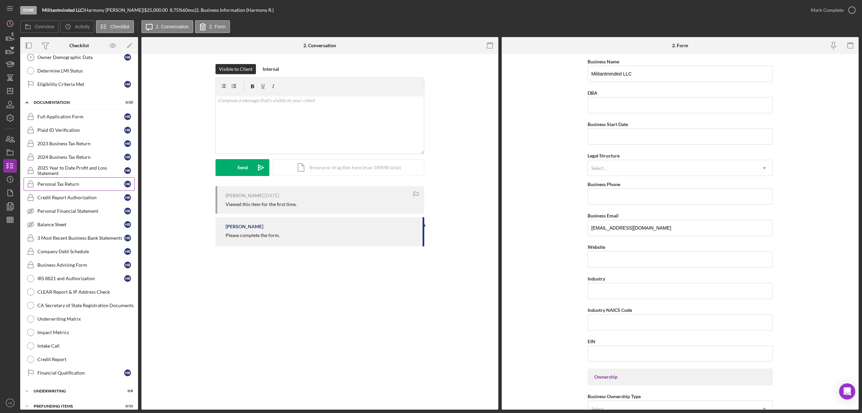
scroll to position [73, 0]
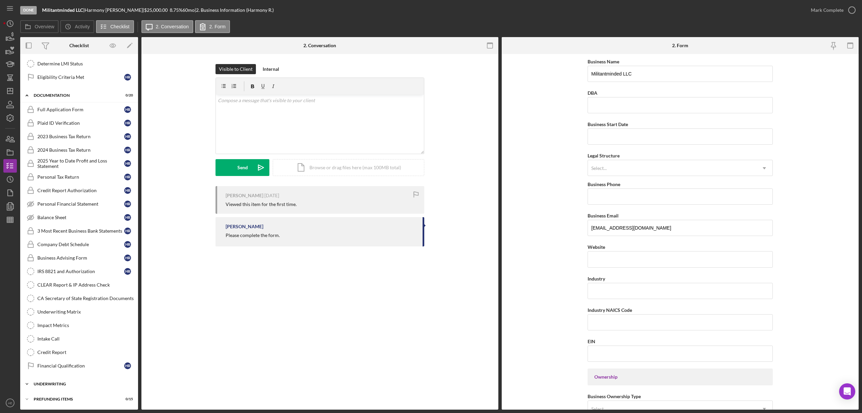
click at [37, 381] on div "Icon/Expander Underwriting 0 / 8" at bounding box center [79, 383] width 118 height 13
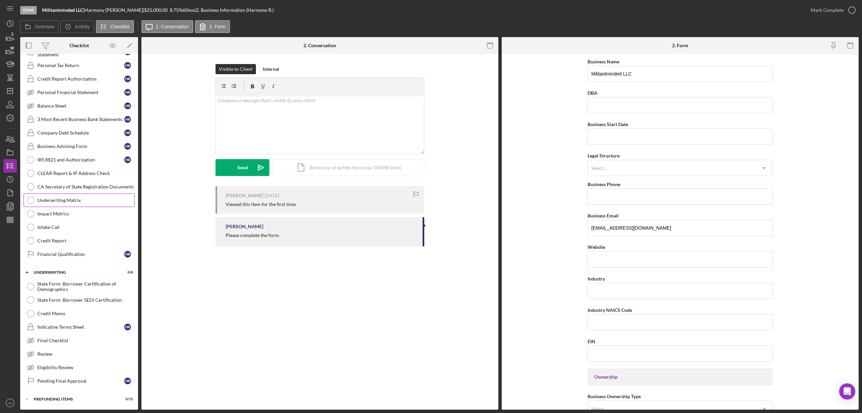
scroll to position [187, 0]
click at [41, 396] on div "Icon/Expander Prefunding Items 0 / 15" at bounding box center [79, 398] width 118 height 13
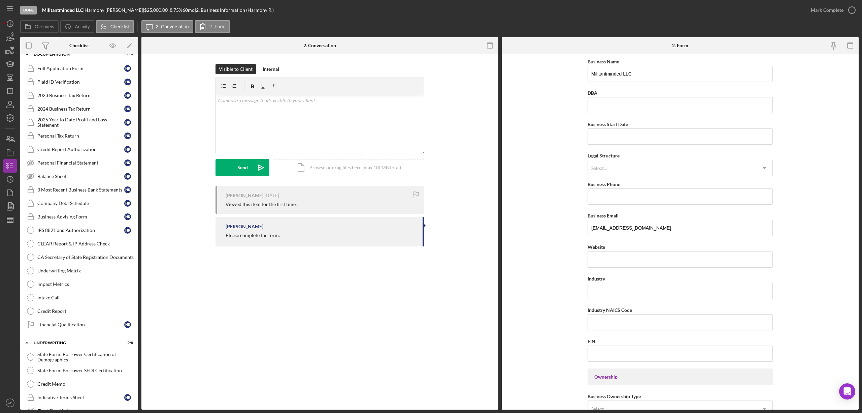
scroll to position [0, 0]
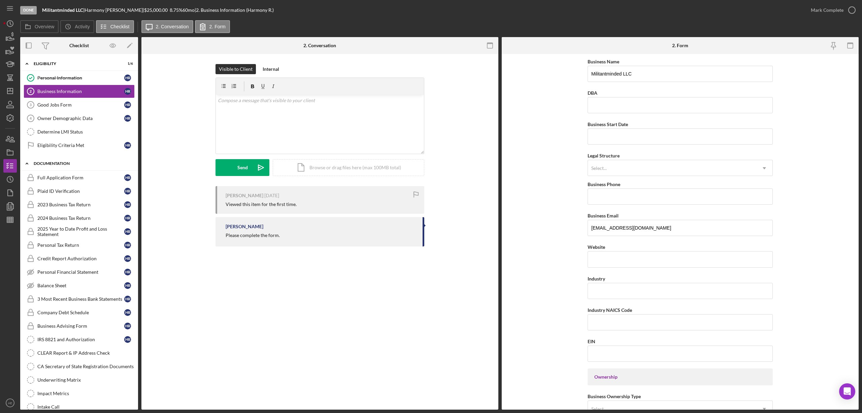
click at [62, 163] on div "Documentation" at bounding box center [82, 163] width 96 height 4
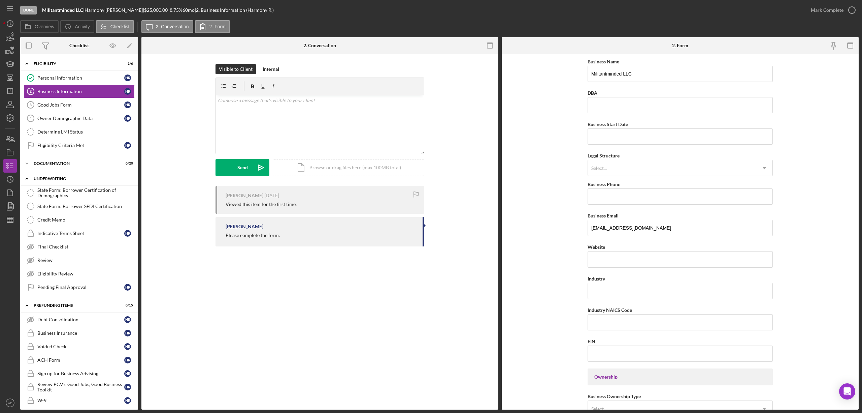
click at [58, 177] on div "Icon/Expander Underwriting 0 / 8" at bounding box center [79, 179] width 118 height 14
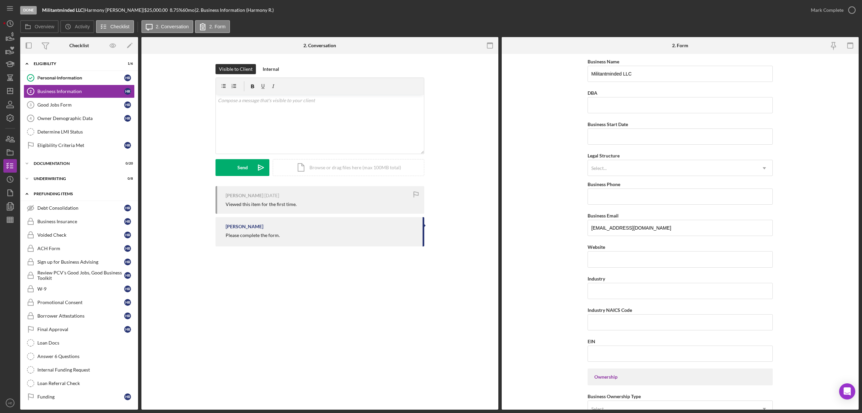
click at [53, 196] on div "Prefunding Items" at bounding box center [82, 194] width 96 height 4
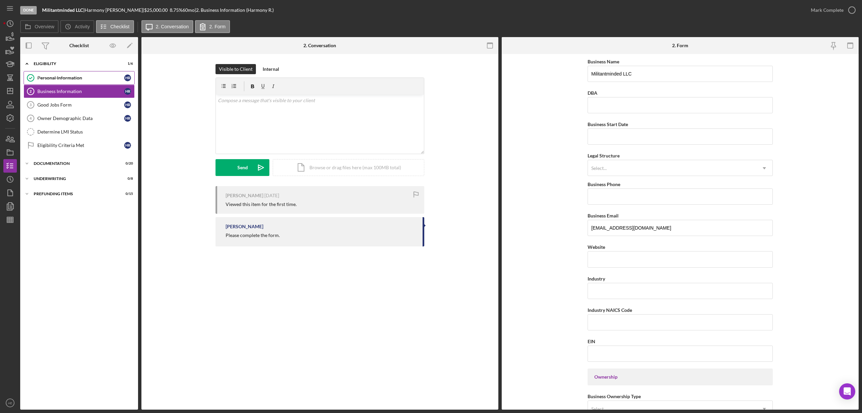
click at [62, 80] on div "Personal Information" at bounding box center [80, 77] width 87 height 5
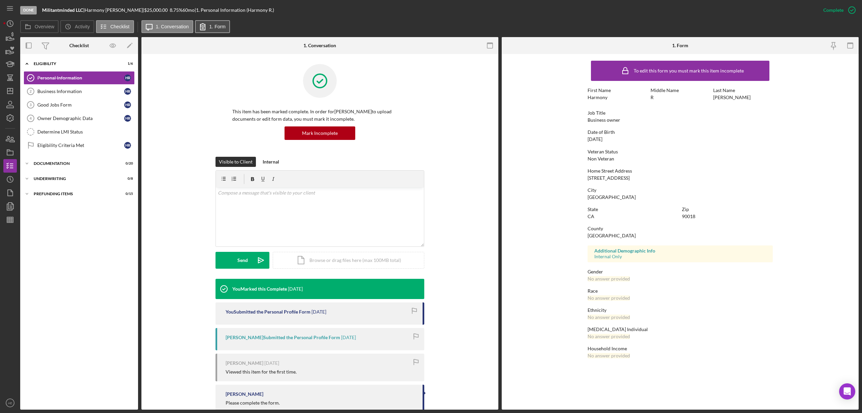
click at [205, 26] on icon at bounding box center [202, 26] width 17 height 17
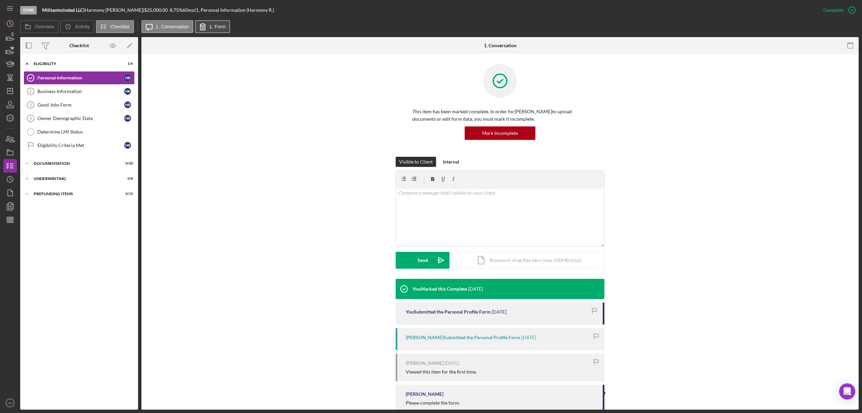
click at [206, 26] on icon at bounding box center [202, 26] width 17 height 17
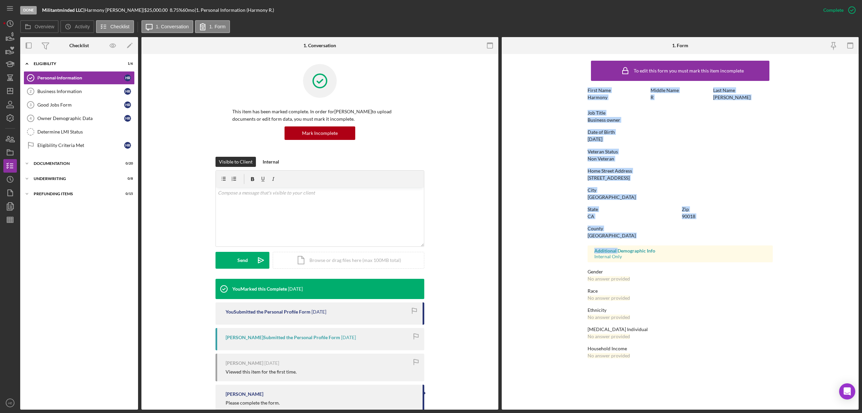
drag, startPoint x: 619, startPoint y: 239, endPoint x: 573, endPoint y: 90, distance: 156.2
click at [573, 90] on form "To edit this form you must mark this item incomplete First Name Harmony Middle …" at bounding box center [680, 211] width 357 height 314
click at [590, 113] on div "Job Title" at bounding box center [680, 112] width 185 height 5
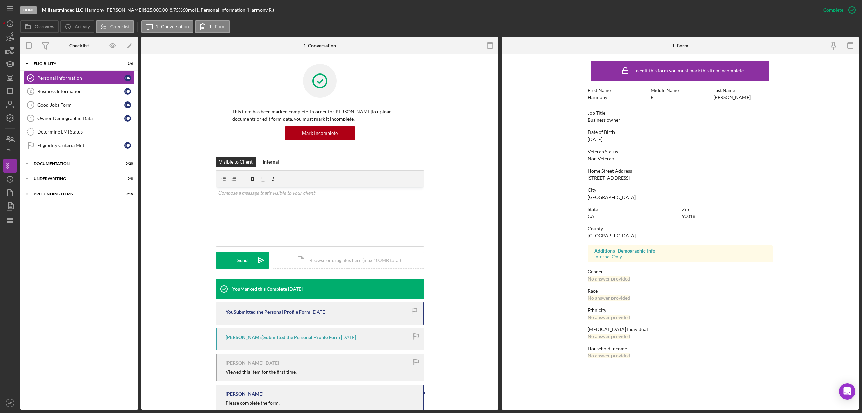
drag, startPoint x: 589, startPoint y: 250, endPoint x: 596, endPoint y: 250, distance: 6.7
click at [596, 250] on div "Additional Demographic Info Internal Only" at bounding box center [680, 253] width 185 height 17
click at [683, 263] on div "To edit this form you must mark this item incomplete First Name Harmony Middle …" at bounding box center [680, 211] width 185 height 308
drag, startPoint x: 596, startPoint y: 256, endPoint x: 617, endPoint y: 255, distance: 21.6
click at [617, 255] on div "Internal Only" at bounding box center [681, 256] width 172 height 5
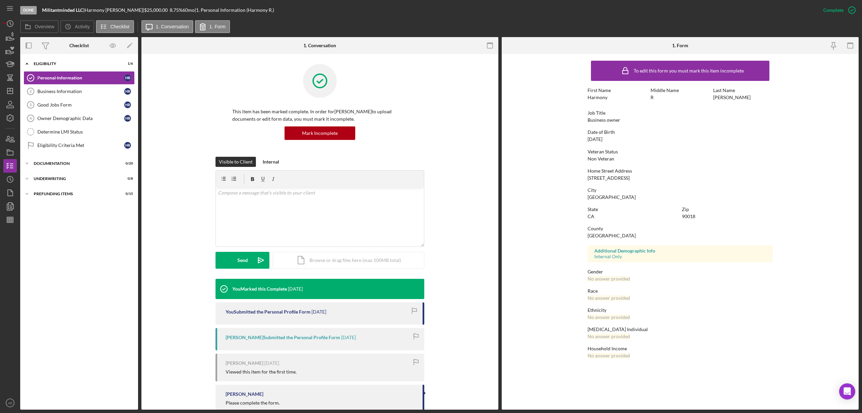
click at [707, 281] on div "To edit this form you must mark this item incomplete First Name Harmony Middle …" at bounding box center [680, 211] width 185 height 308
drag, startPoint x: 585, startPoint y: 273, endPoint x: 676, endPoint y: 353, distance: 121.2
click at [634, 352] on form "To edit this form you must mark this item incomplete First Name Harmony Middle …" at bounding box center [680, 211] width 357 height 314
click at [677, 353] on div "Household Income No answer provided" at bounding box center [680, 352] width 185 height 12
click at [70, 121] on div "Owner Demographic Data" at bounding box center [80, 118] width 87 height 5
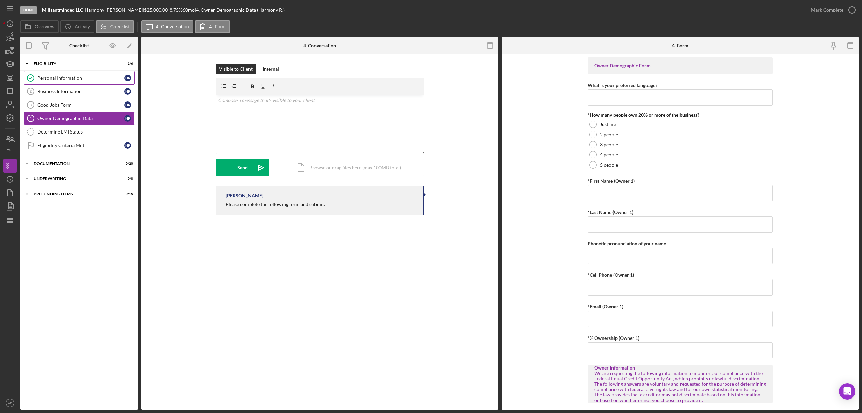
click at [36, 76] on icon "Personal Information" at bounding box center [30, 77] width 17 height 17
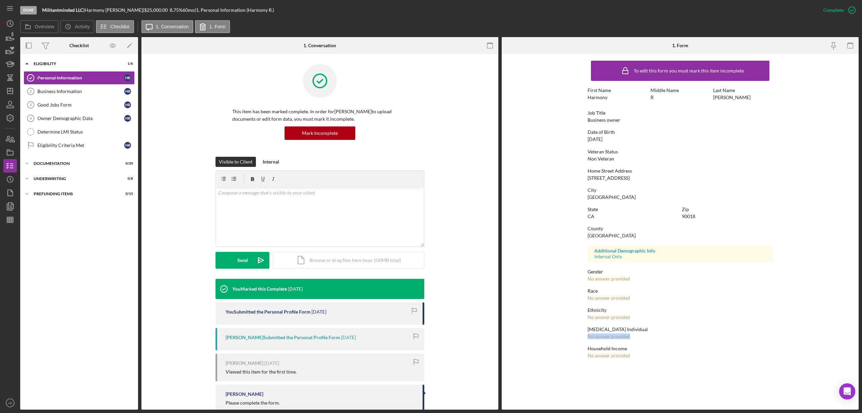
drag, startPoint x: 589, startPoint y: 337, endPoint x: 629, endPoint y: 337, distance: 40.4
click at [629, 337] on div "No answer provided" at bounding box center [609, 336] width 42 height 5
click at [666, 330] on div "Low Income Individual" at bounding box center [680, 328] width 185 height 5
click at [54, 137] on link "Determine LMI Status Determine LMI Status" at bounding box center [79, 131] width 111 height 13
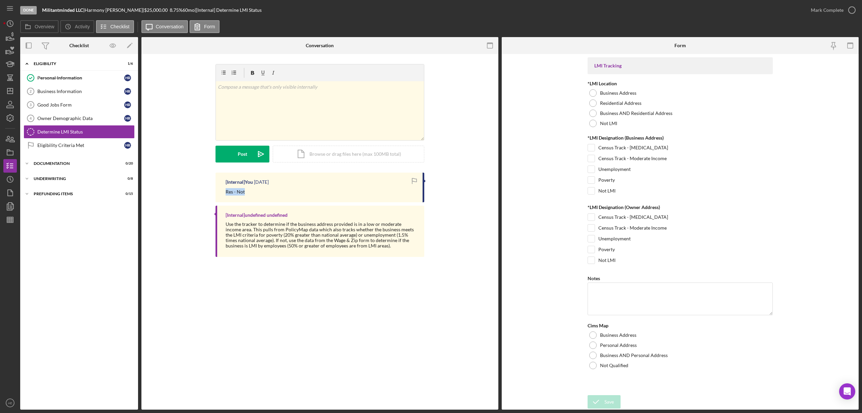
drag, startPoint x: 226, startPoint y: 193, endPoint x: 246, endPoint y: 193, distance: 20.2
click at [246, 193] on div "Res - Not" at bounding box center [321, 191] width 190 height 7
click at [69, 81] on link "Personal Information Personal Information H R" at bounding box center [79, 77] width 111 height 13
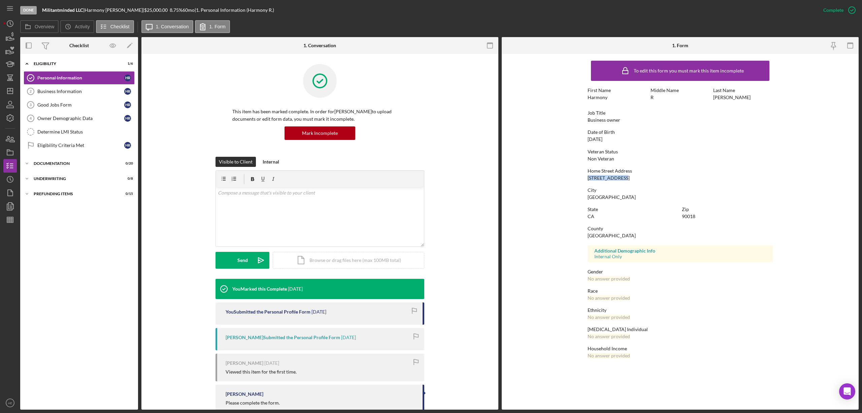
drag, startPoint x: 587, startPoint y: 180, endPoint x: 631, endPoint y: 177, distance: 44.6
click at [631, 177] on form "To edit this form you must mark this item incomplete First Name Harmony Middle …" at bounding box center [680, 211] width 357 height 314
copy div "2730 Obama Blvd"
drag, startPoint x: 586, startPoint y: 196, endPoint x: 625, endPoint y: 196, distance: 38.4
click at [625, 196] on form "To edit this form you must mark this item incomplete First Name Harmony Middle …" at bounding box center [680, 211] width 357 height 314
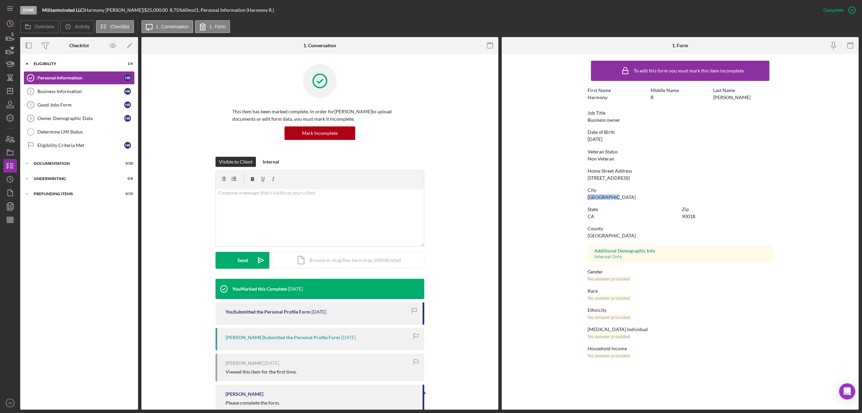
copy div "Los Angeles"
click at [69, 131] on div "Determine LMI Status" at bounding box center [85, 131] width 97 height 5
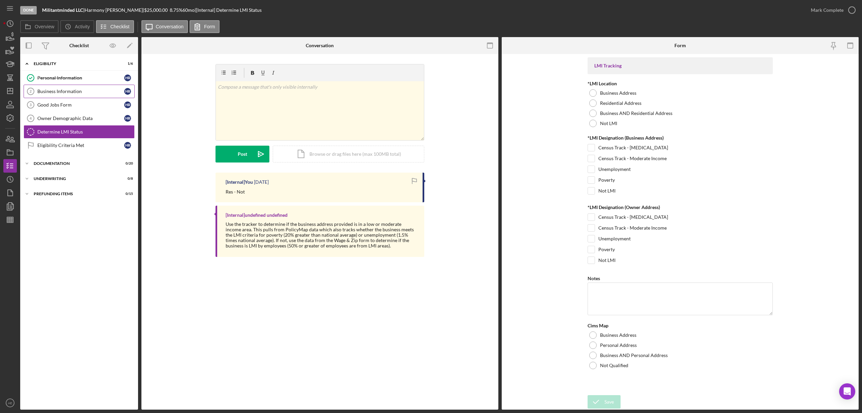
click at [68, 93] on div "Business Information" at bounding box center [80, 91] width 87 height 5
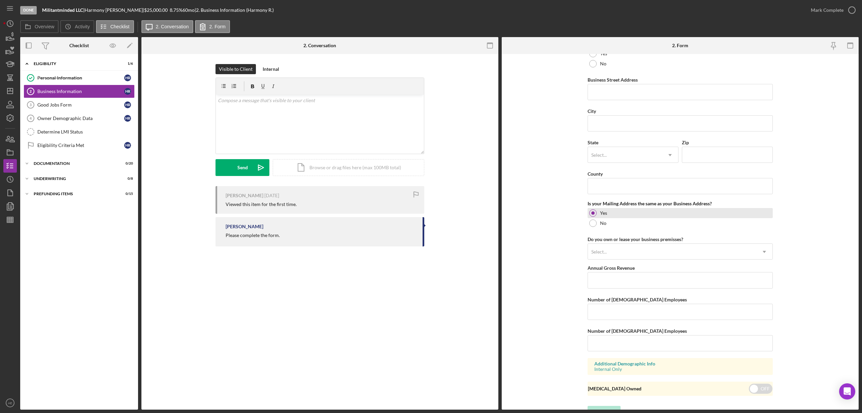
scroll to position [396, 0]
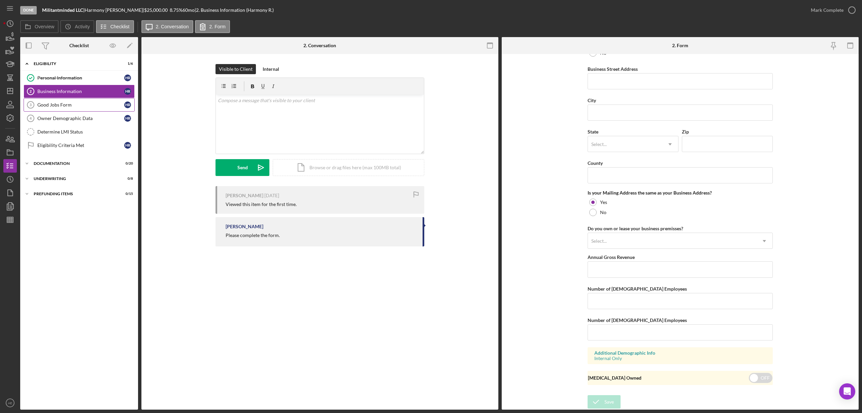
click at [68, 109] on link "Good Jobs Form 3 Good Jobs Form H R" at bounding box center [79, 104] width 111 height 13
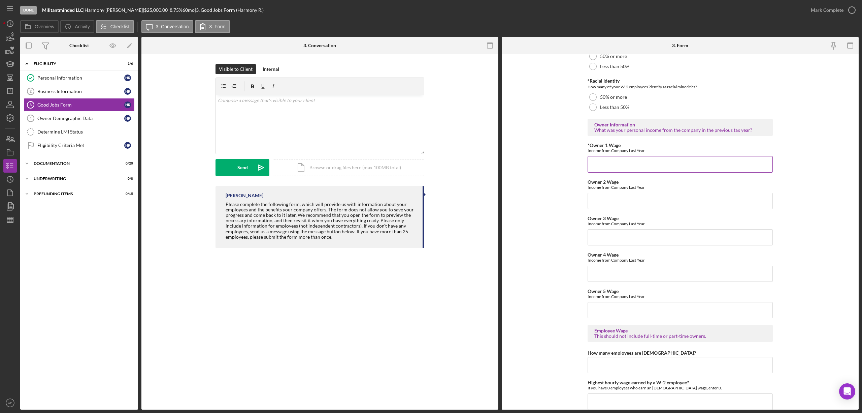
scroll to position [1033, 0]
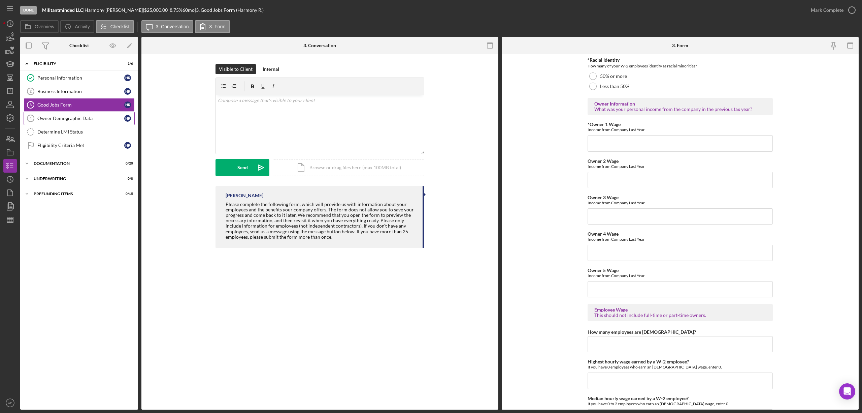
click at [92, 121] on div "Owner Demographic Data" at bounding box center [80, 118] width 87 height 5
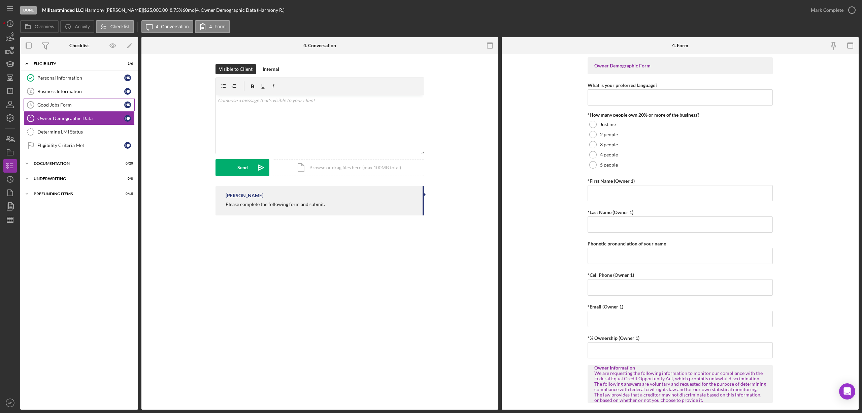
click at [66, 106] on div "Good Jobs Form" at bounding box center [80, 104] width 87 height 5
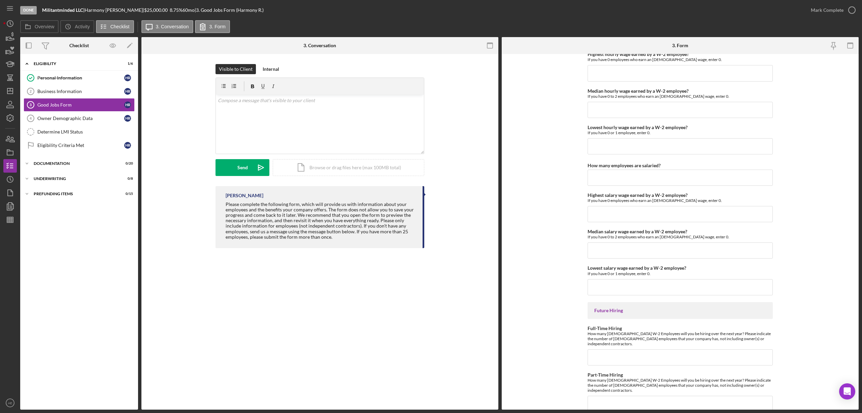
scroll to position [1362, 0]
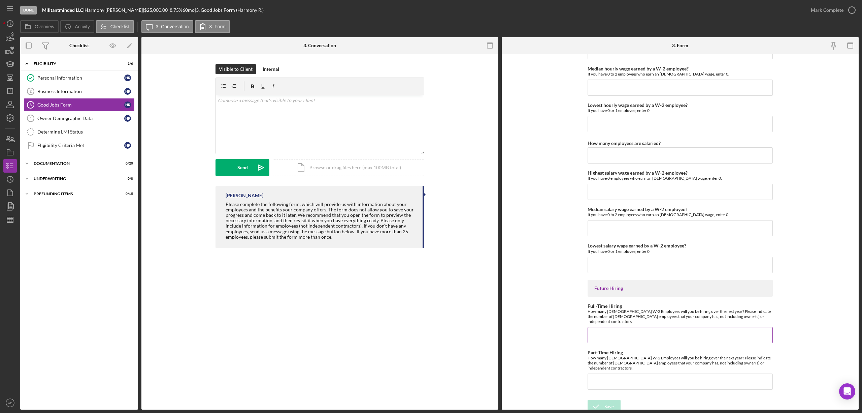
click at [616, 333] on input "Full-Time Hiring" at bounding box center [680, 335] width 185 height 16
click at [617, 373] on input "Part-Time Hiring" at bounding box center [680, 381] width 185 height 16
click at [72, 118] on div "Owner Demographic Data" at bounding box center [80, 118] width 87 height 5
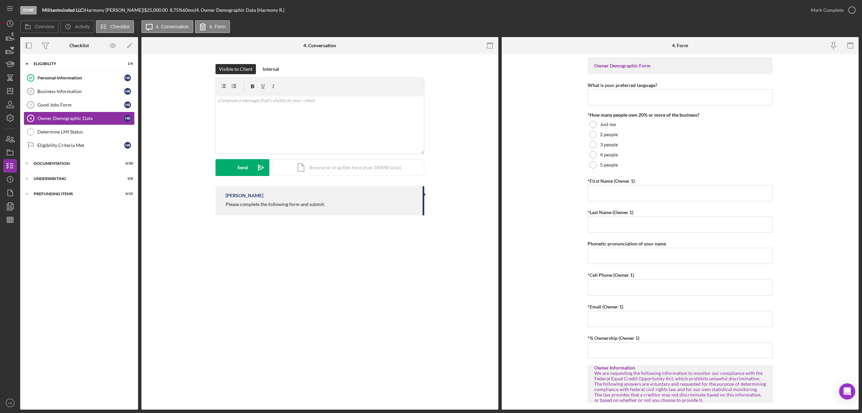
scroll to position [270, 0]
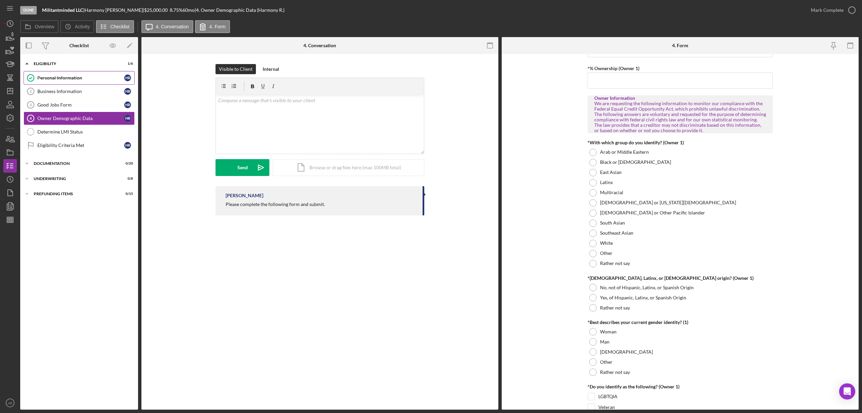
click at [80, 80] on div "Personal Information" at bounding box center [80, 77] width 87 height 5
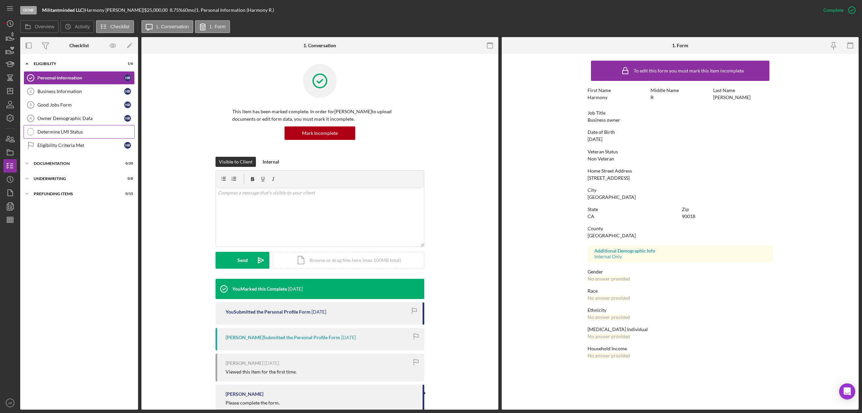
click at [76, 136] on link "Determine LMI Status Determine LMI Status" at bounding box center [79, 131] width 111 height 13
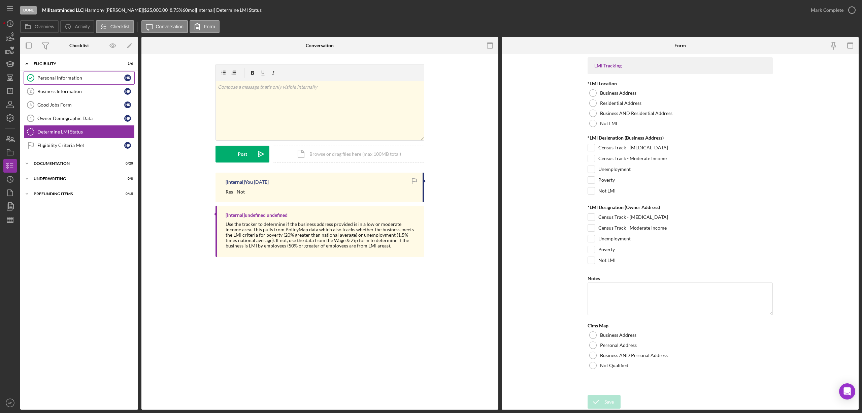
click at [42, 80] on div "Personal Information" at bounding box center [80, 77] width 87 height 5
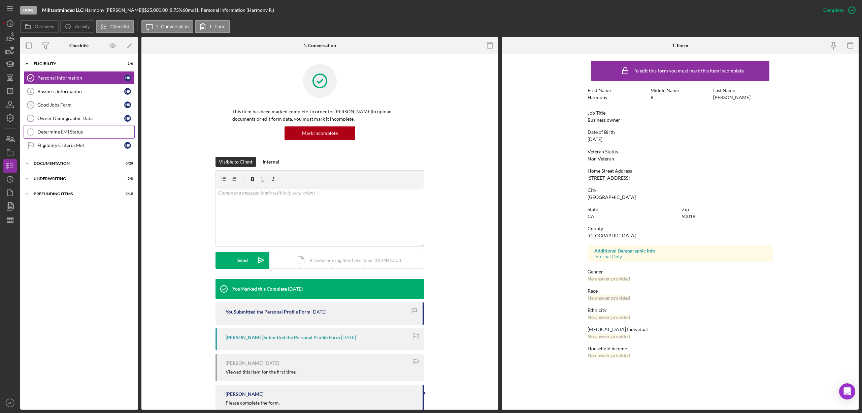
click at [49, 134] on div "Determine LMI Status" at bounding box center [85, 131] width 97 height 5
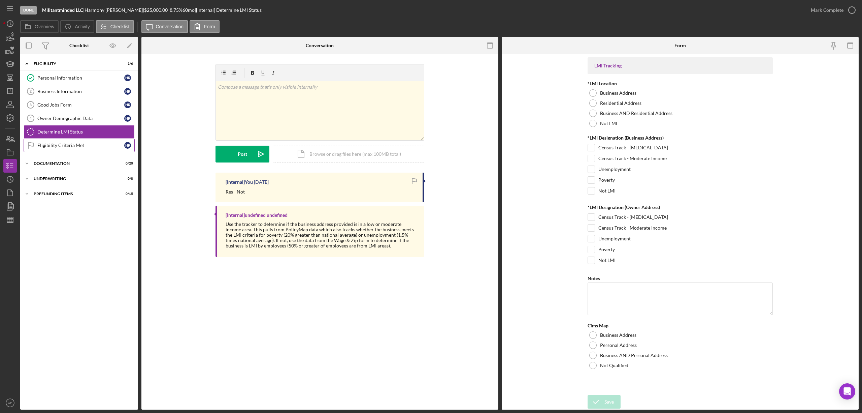
click at [42, 148] on div "Eligibility Criteria Met" at bounding box center [80, 145] width 87 height 5
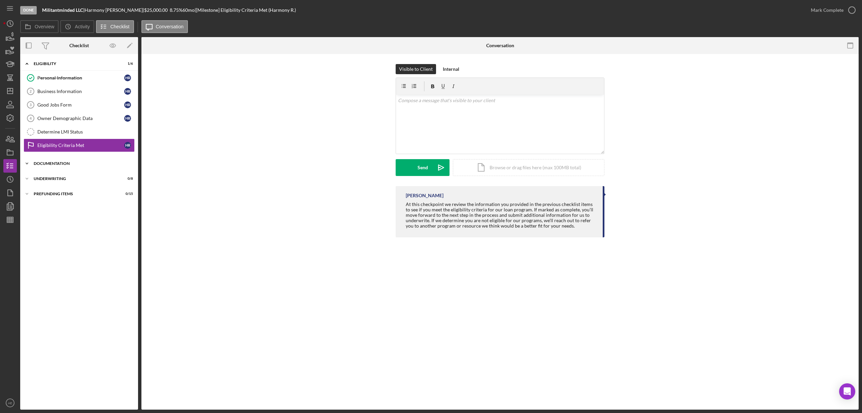
click at [71, 165] on div "Documentation" at bounding box center [82, 163] width 96 height 4
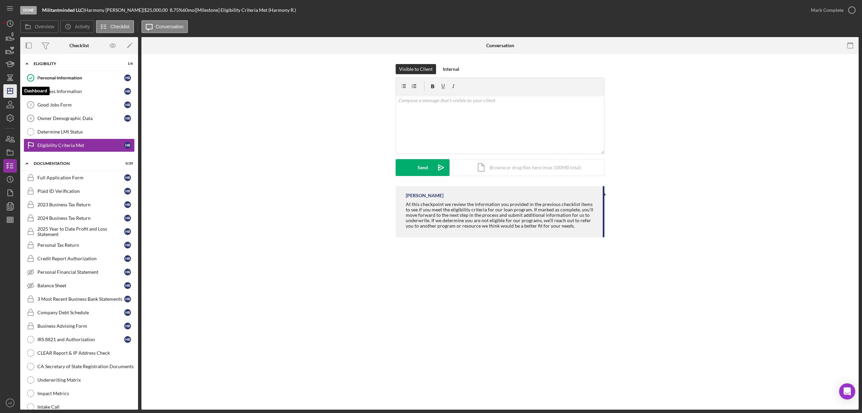
click at [11, 90] on icon "Icon/Dashboard" at bounding box center [10, 91] width 17 height 17
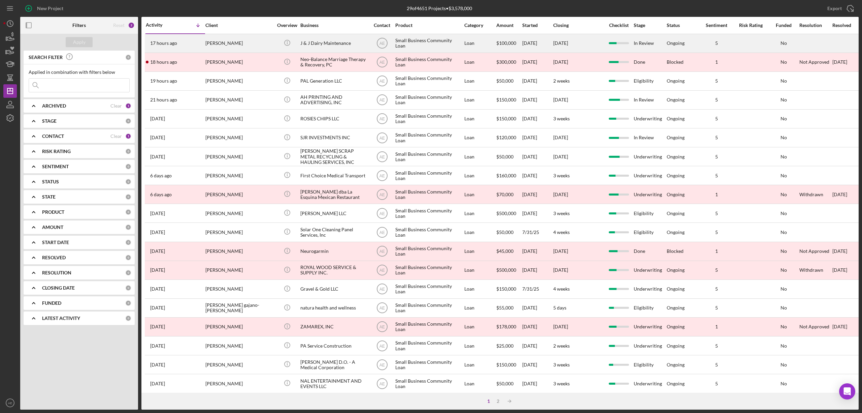
click at [251, 42] on div "[PERSON_NAME]" at bounding box center [239, 43] width 67 height 18
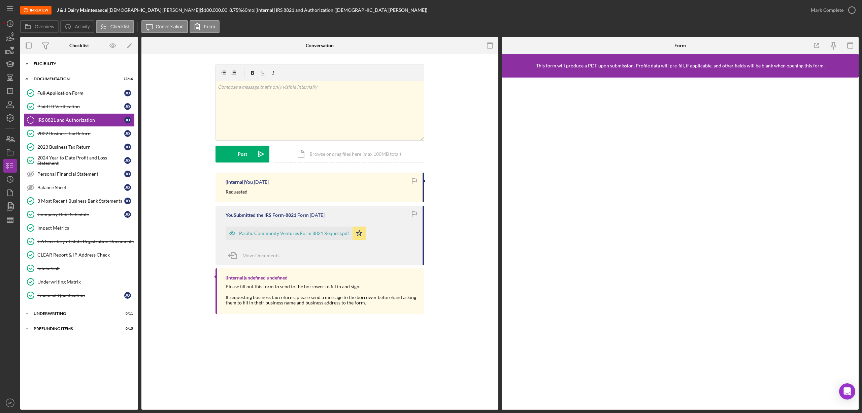
click at [47, 60] on div "Icon/Expander Eligibility 6 / 6" at bounding box center [79, 63] width 118 height 13
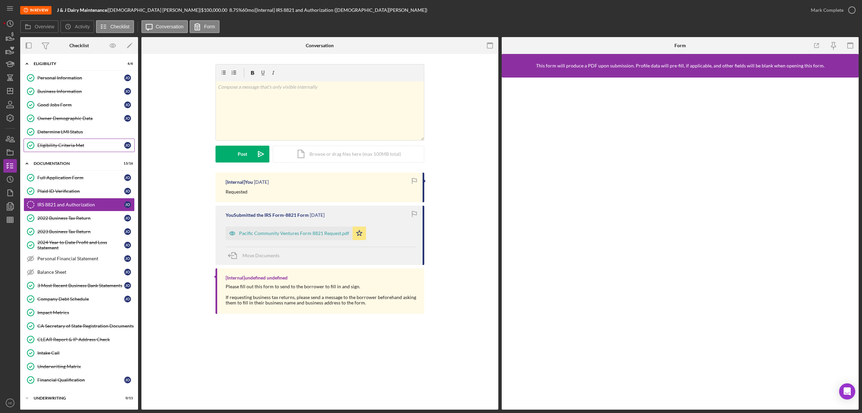
scroll to position [19, 0]
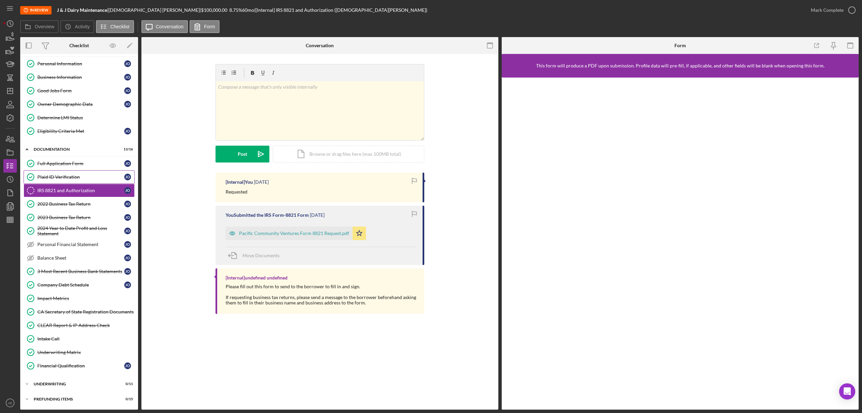
click at [79, 174] on div "Plaid ID Verification" at bounding box center [80, 176] width 87 height 5
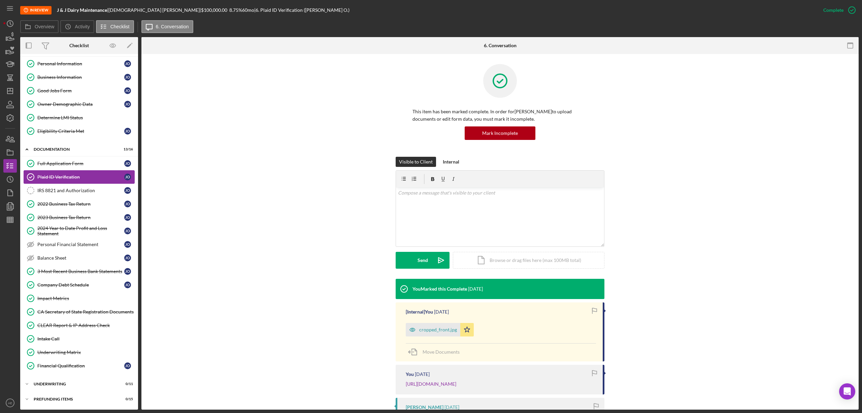
scroll to position [19, 0]
click at [428, 193] on p at bounding box center [500, 192] width 204 height 7
drag, startPoint x: 500, startPoint y: 203, endPoint x: 380, endPoint y: 190, distance: 120.9
click at [380, 190] on div "Visible to Client Internal v Color teal Color pink Remove color Add row above A…" at bounding box center [500, 218] width 697 height 122
click at [457, 193] on p at bounding box center [500, 192] width 204 height 7
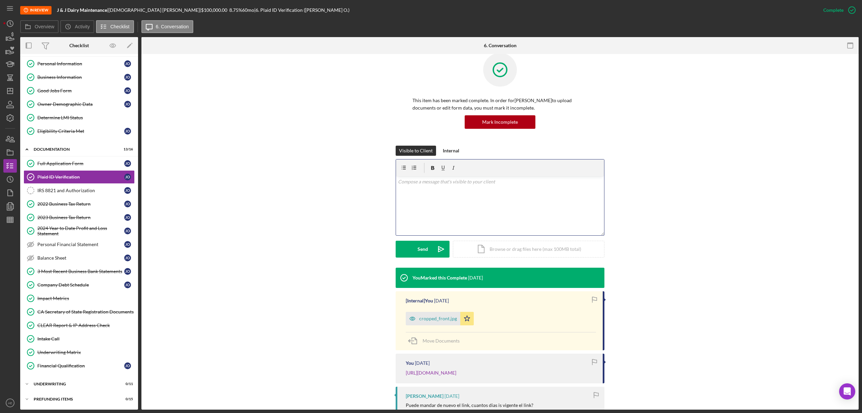
scroll to position [45, 0]
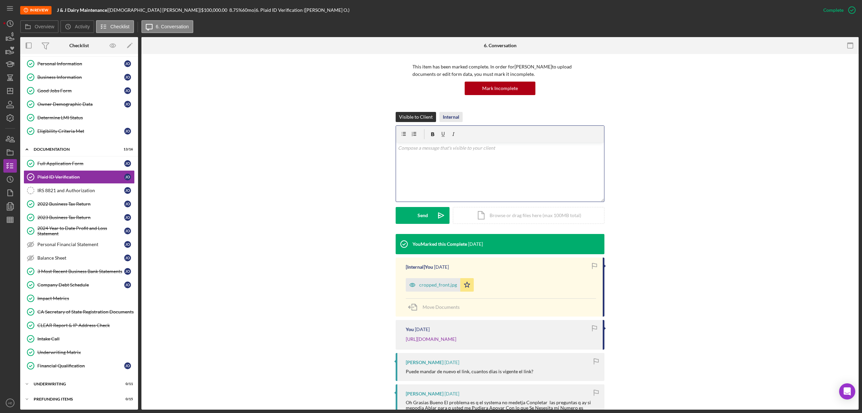
click at [446, 116] on div "Internal" at bounding box center [451, 117] width 17 height 10
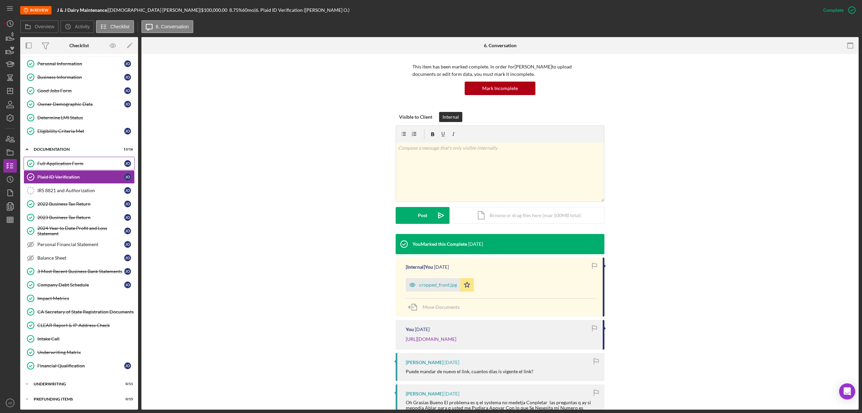
click at [49, 161] on div "Full Application Form" at bounding box center [80, 163] width 87 height 5
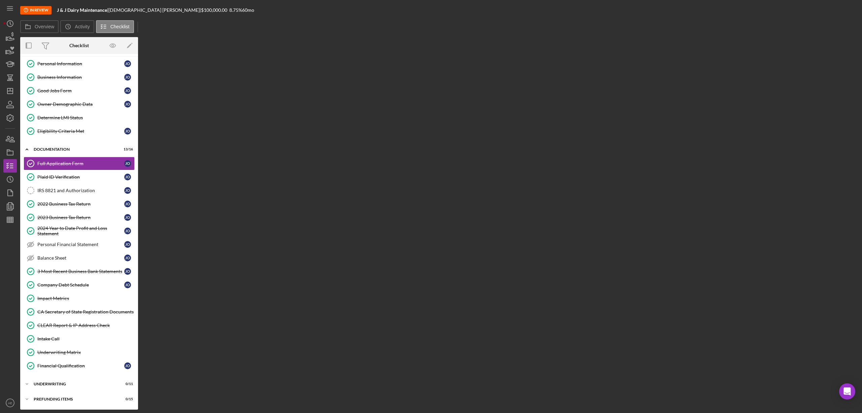
scroll to position [18, 0]
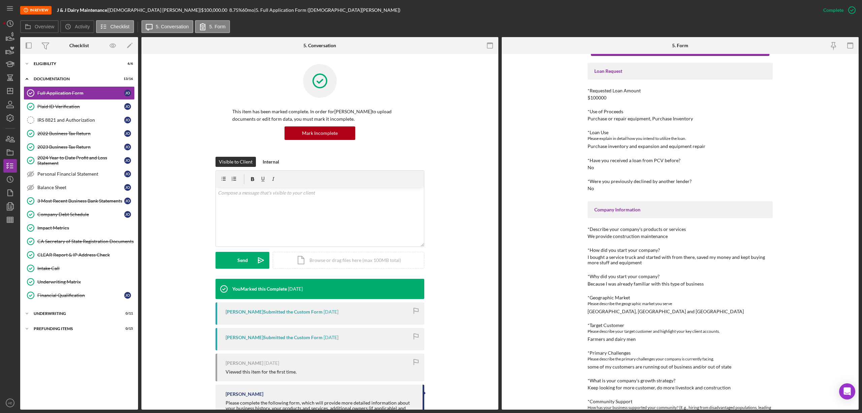
scroll to position [45, 0]
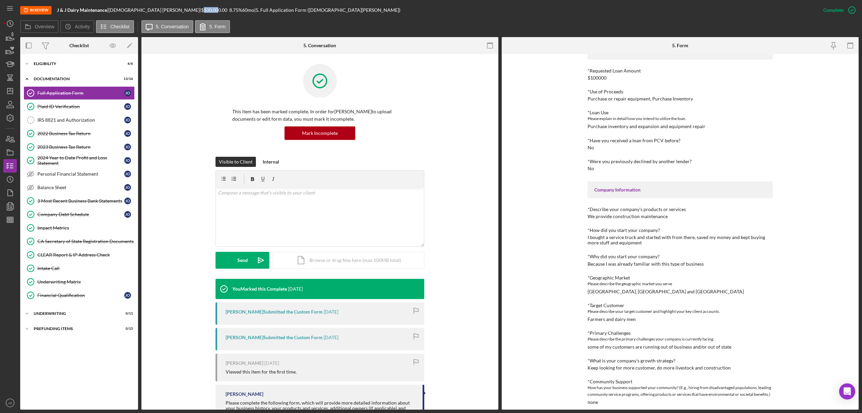
drag, startPoint x: 149, startPoint y: 10, endPoint x: 164, endPoint y: 10, distance: 15.2
click at [201, 10] on div "$100,000.00" at bounding box center [215, 9] width 28 height 5
click at [201, 11] on div "$100,000.00" at bounding box center [215, 9] width 28 height 5
click at [10, 153] on icon "button" at bounding box center [10, 152] width 17 height 17
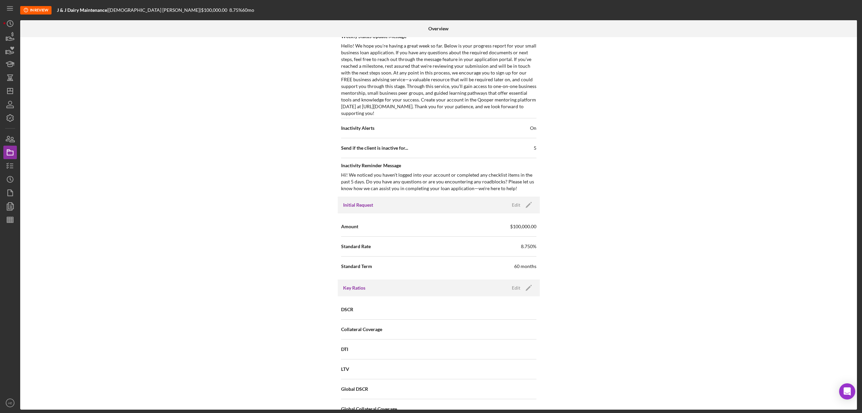
scroll to position [314, 0]
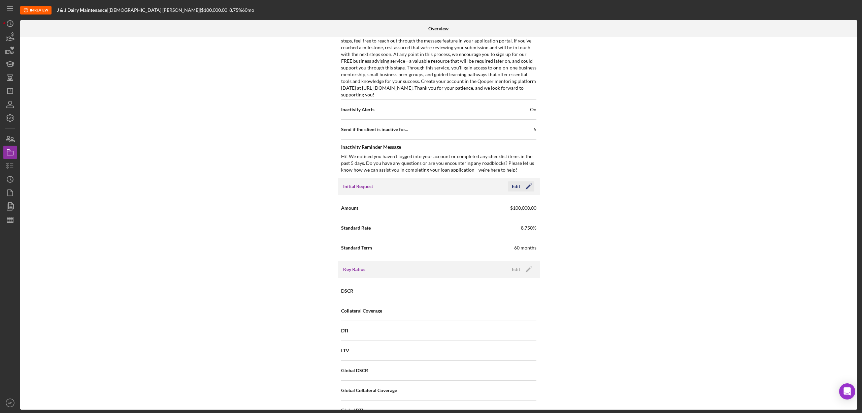
click at [515, 187] on div "Edit" at bounding box center [516, 186] width 8 height 10
click at [446, 209] on input "$100,000" at bounding box center [488, 207] width 98 height 16
click at [448, 210] on input "$100,000" at bounding box center [488, 207] width 98 height 16
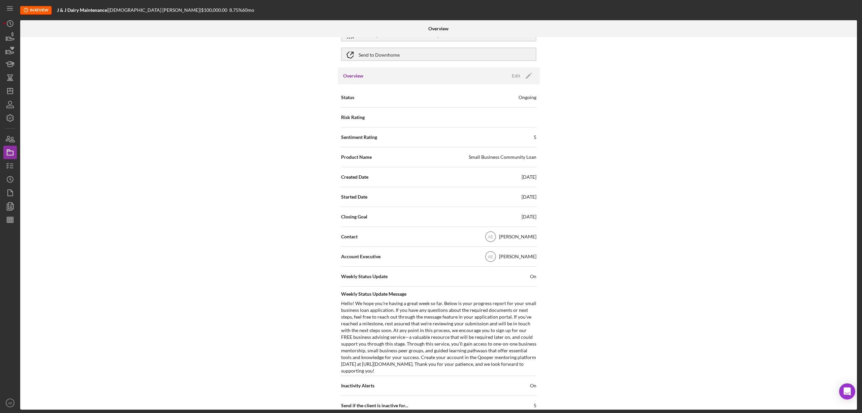
scroll to position [0, 0]
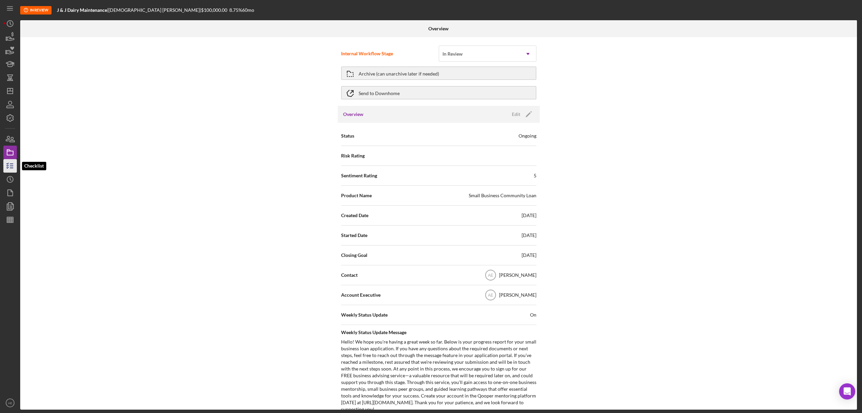
click at [8, 167] on polyline "button" at bounding box center [8, 167] width 2 height 1
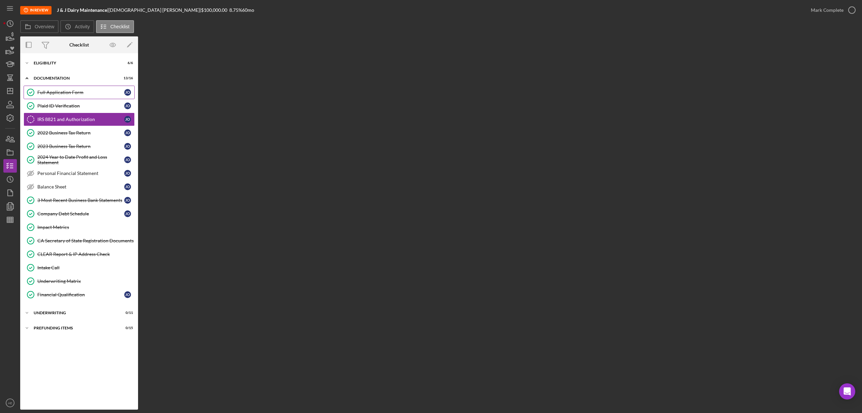
click at [63, 95] on div "Full Application Form" at bounding box center [80, 92] width 87 height 5
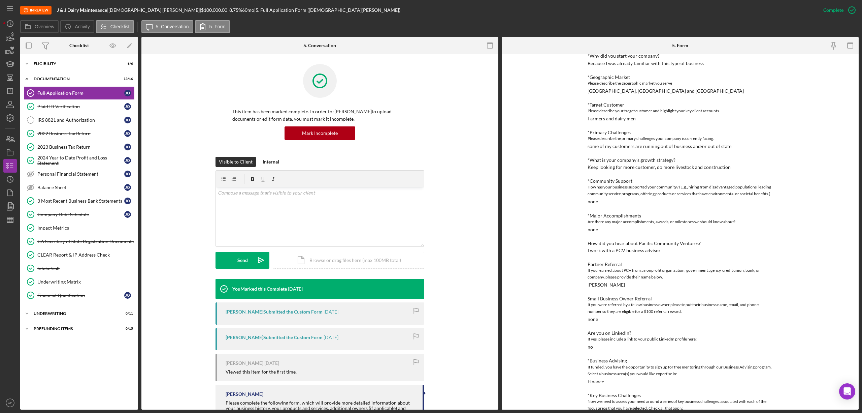
scroll to position [264, 0]
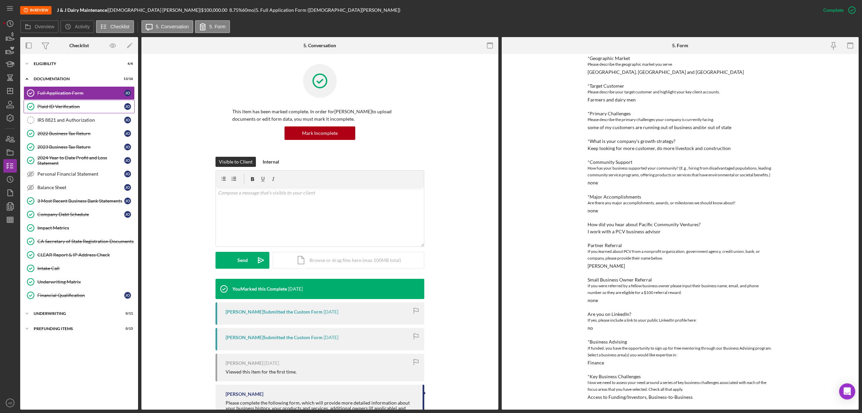
click at [84, 110] on link "Plaid ID Verification Plaid ID Verification J O" at bounding box center [79, 106] width 111 height 13
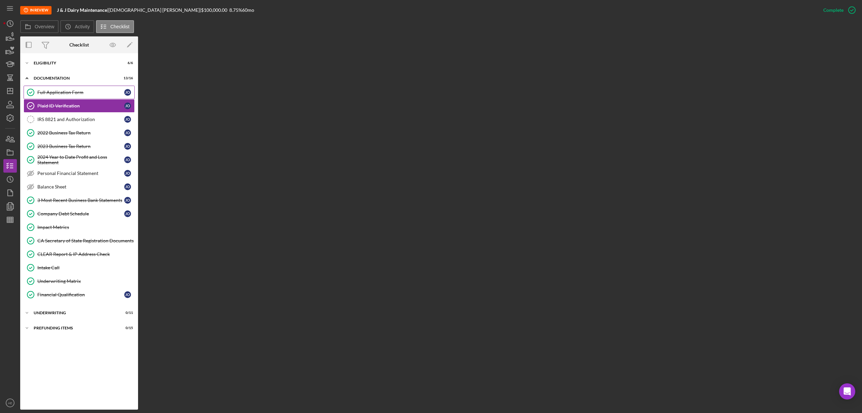
click at [78, 96] on link "Full Application Form Full Application Form J O" at bounding box center [79, 92] width 111 height 13
click at [76, 118] on div "IRS 8821 and Authorization" at bounding box center [80, 119] width 87 height 5
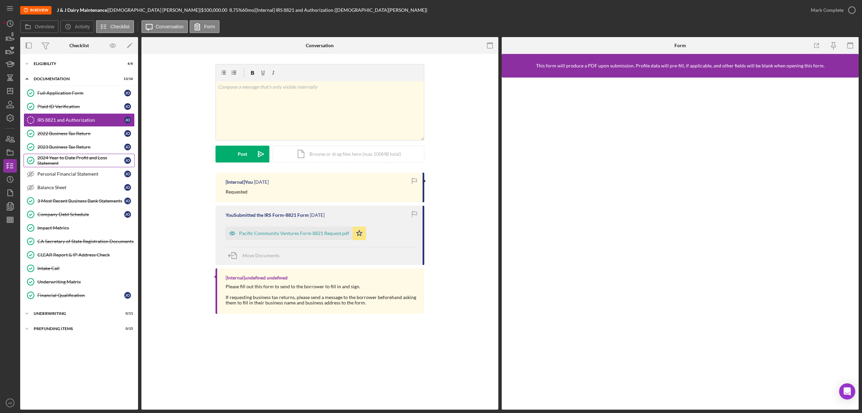
click at [62, 161] on div "2024 Year to Date Profit and Loss Statement" at bounding box center [80, 160] width 87 height 11
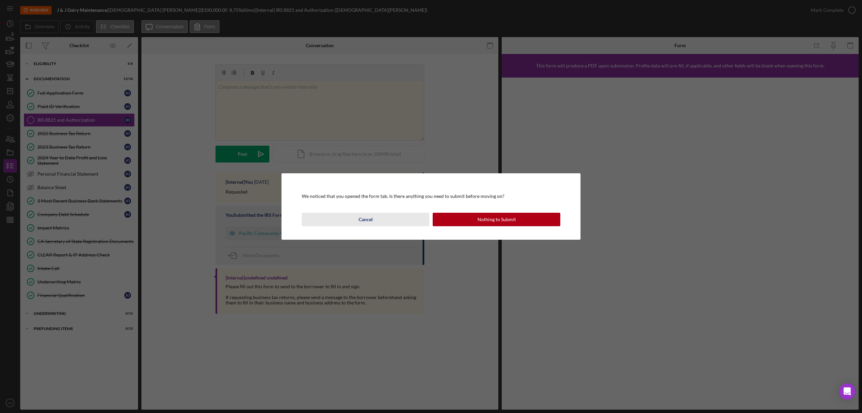
click at [375, 219] on button "Cancel" at bounding box center [366, 219] width 128 height 13
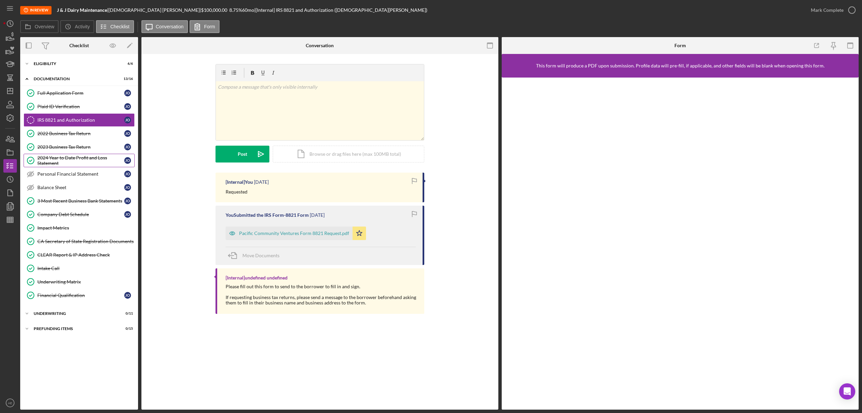
click at [66, 157] on div "2024 Year to Date Profit and Loss Statement" at bounding box center [80, 160] width 87 height 11
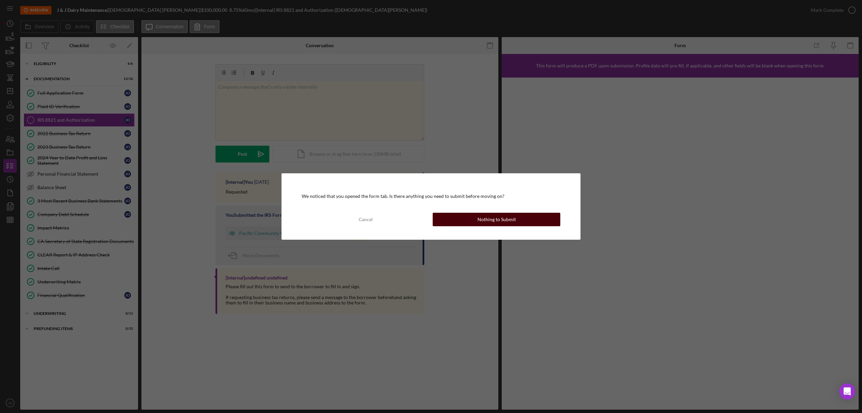
click at [509, 220] on div "Nothing to Submit" at bounding box center [497, 219] width 38 height 13
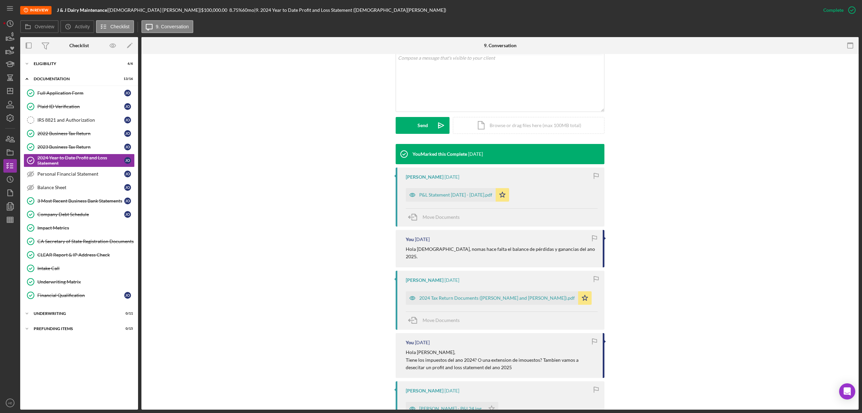
scroll to position [45, 0]
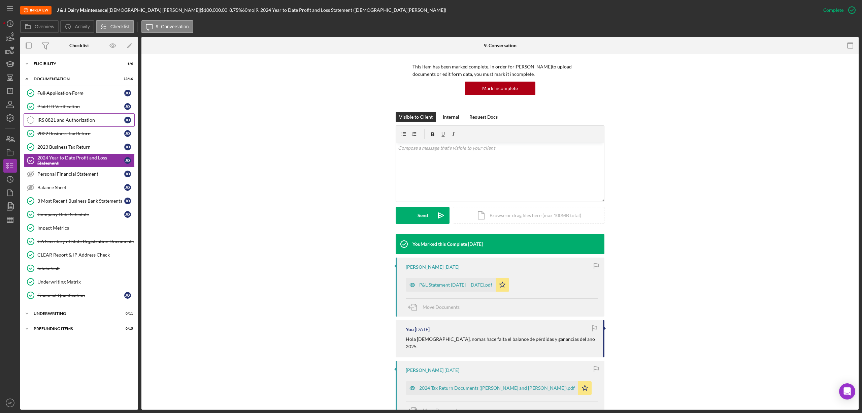
click at [84, 121] on div "IRS 8821 and Authorization" at bounding box center [80, 119] width 87 height 5
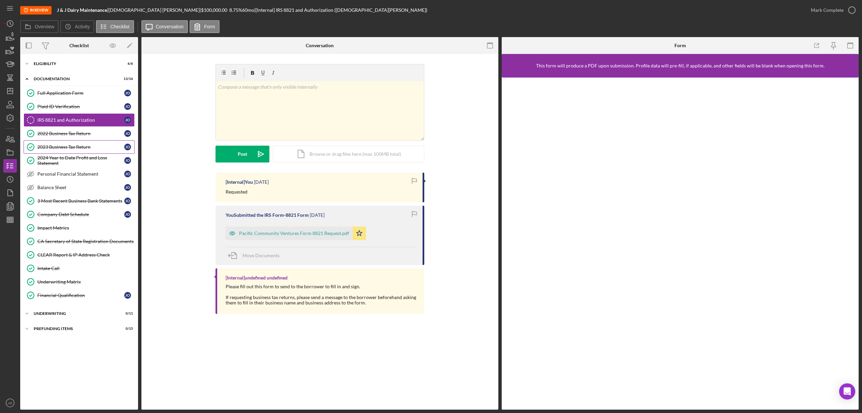
click at [74, 151] on link "2023 Business Tax Return 2023 Business Tax Return J O" at bounding box center [79, 146] width 111 height 13
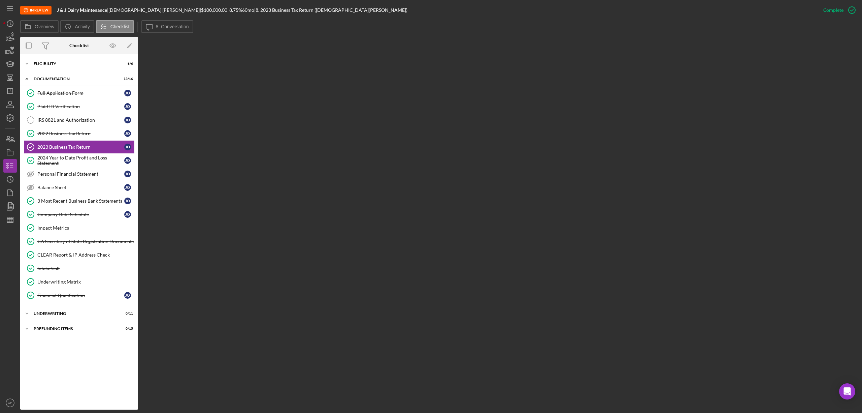
click at [166, 22] on button "Icon/Message 8. Conversation" at bounding box center [167, 26] width 52 height 13
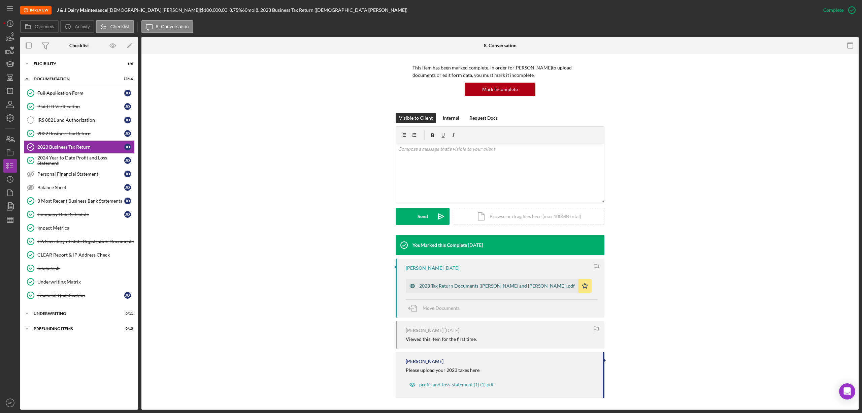
scroll to position [46, 0]
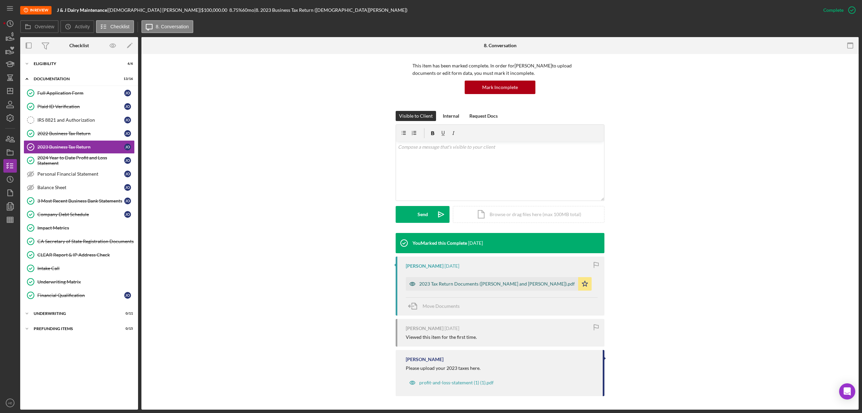
click at [409, 282] on icon "button" at bounding box center [412, 283] width 13 height 13
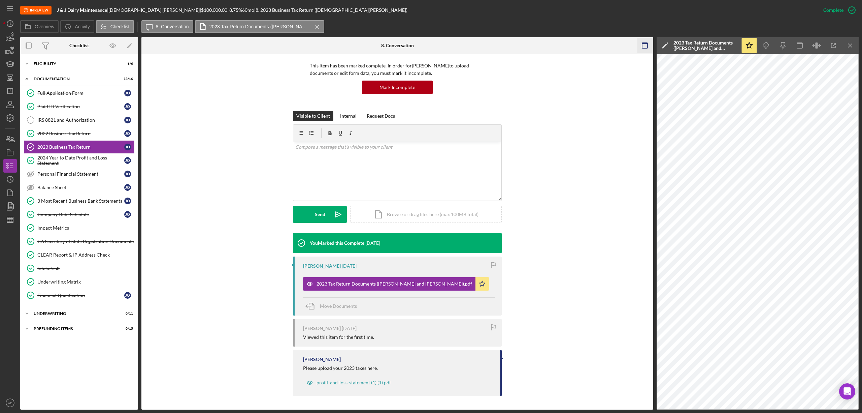
click at [651, 43] on icon "button" at bounding box center [645, 45] width 15 height 15
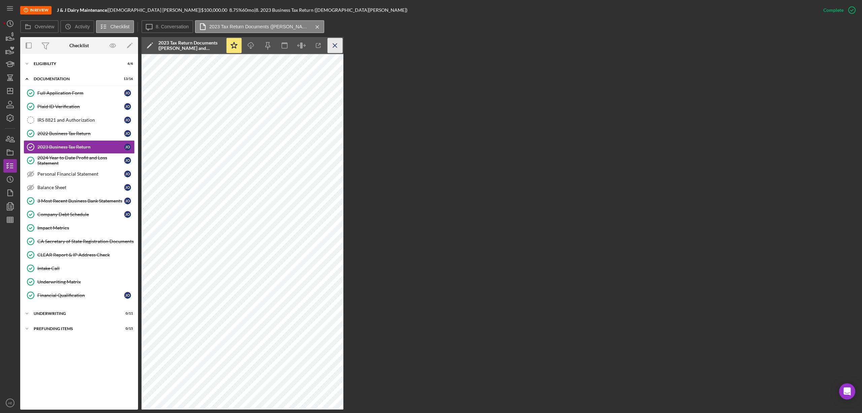
click at [306, 49] on icon "button" at bounding box center [301, 45] width 15 height 15
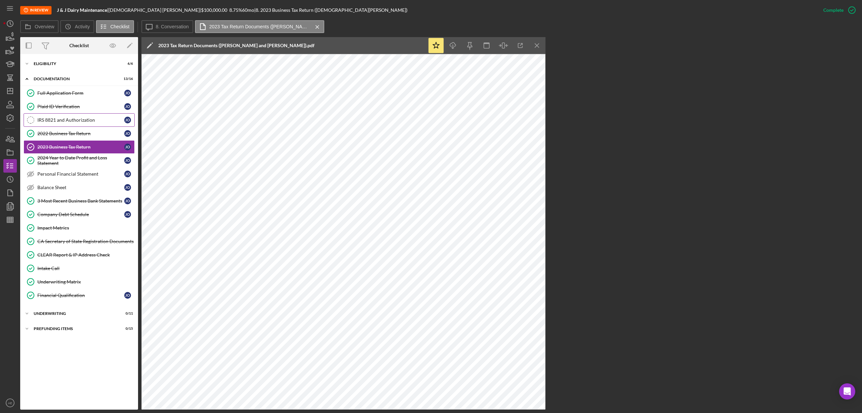
click at [71, 120] on div "IRS 8821 and Authorization" at bounding box center [80, 119] width 87 height 5
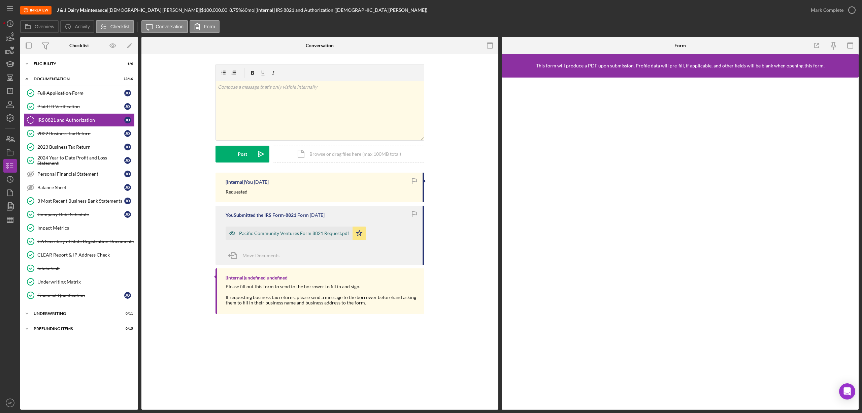
click at [232, 232] on icon "button" at bounding box center [232, 232] width 5 height 3
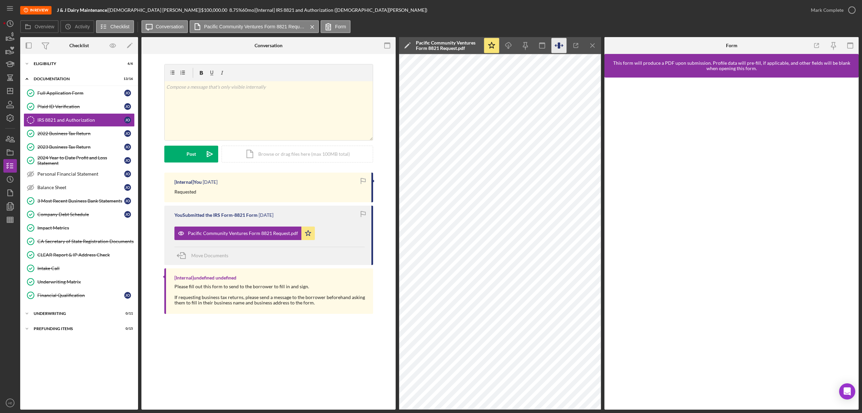
click at [553, 45] on icon "button" at bounding box center [559, 45] width 15 height 15
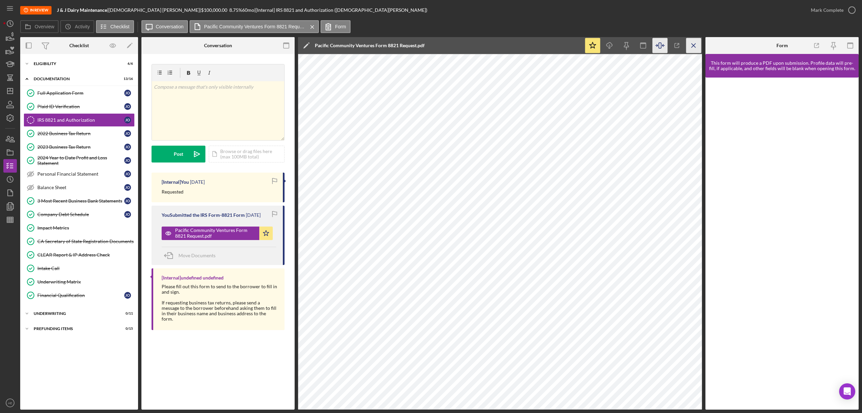
click at [696, 45] on icon "Icon/Menu Close" at bounding box center [694, 45] width 15 height 15
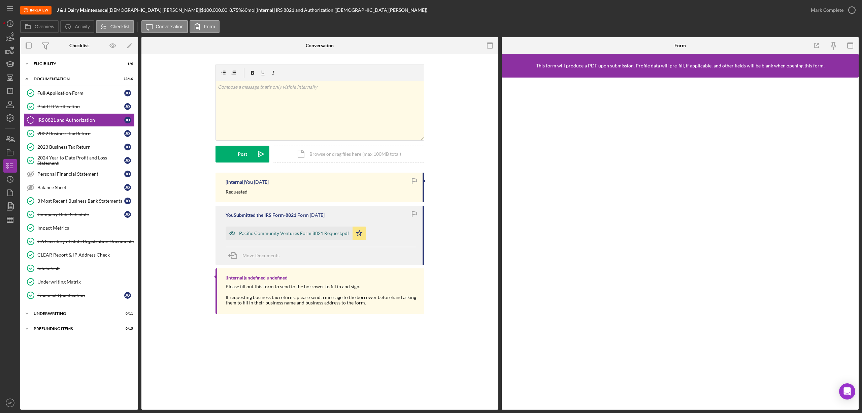
click at [230, 233] on icon "button" at bounding box center [232, 232] width 5 height 3
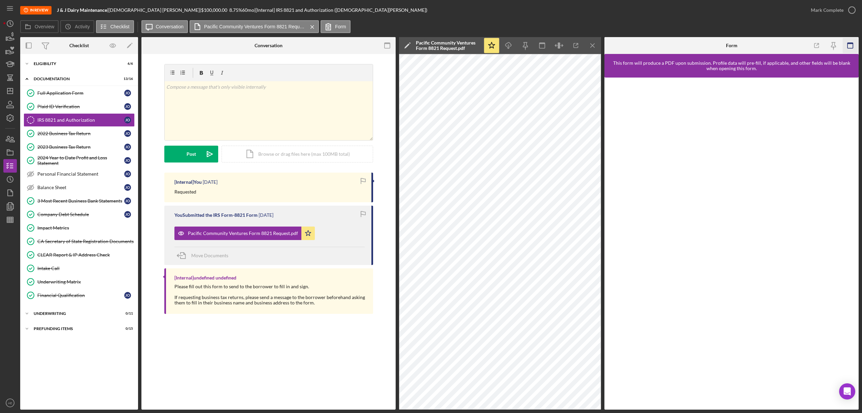
click at [850, 43] on rect "button" at bounding box center [850, 43] width 5 height 1
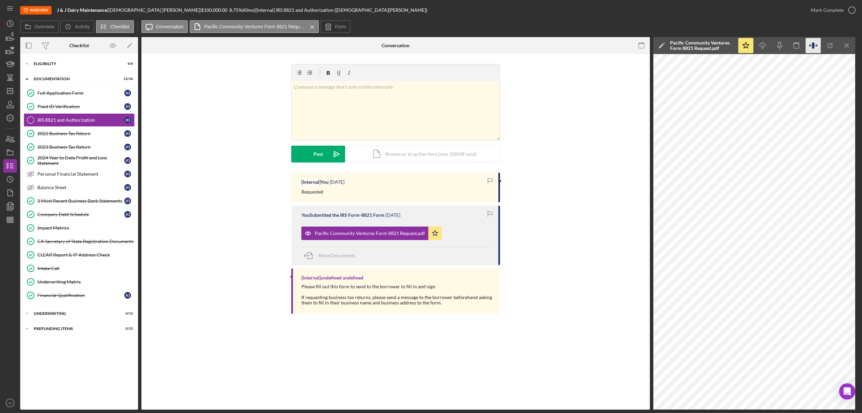
click at [811, 47] on icon "button" at bounding box center [813, 45] width 15 height 15
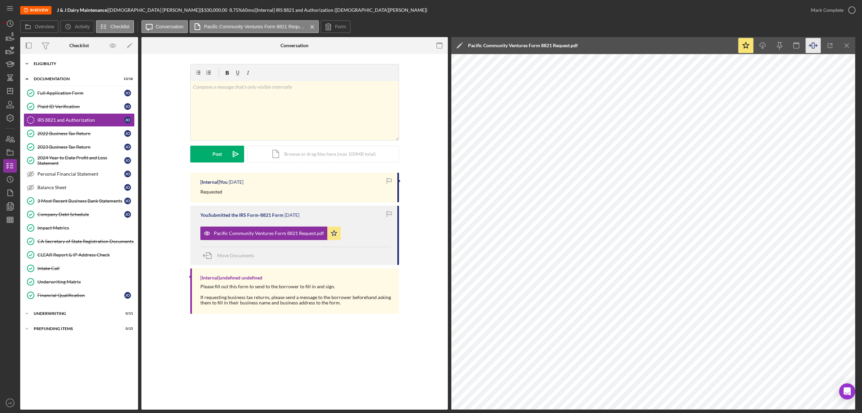
click at [59, 61] on div "Icon/Expander Eligibility 6 / 6" at bounding box center [79, 63] width 118 height 13
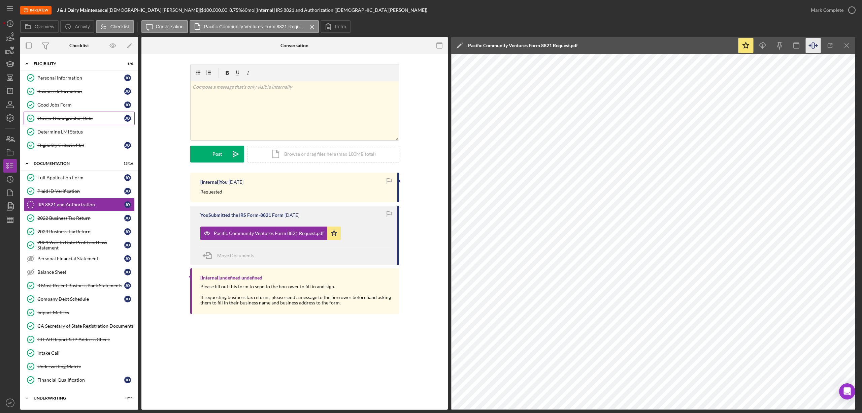
click at [69, 115] on link "Owner Demographic Data Owner Demographic Data J O" at bounding box center [79, 118] width 111 height 13
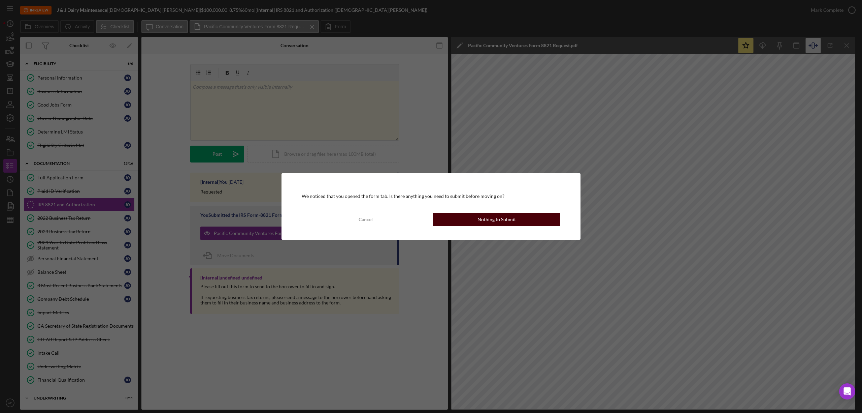
click at [462, 223] on button "Nothing to Submit" at bounding box center [497, 219] width 128 height 13
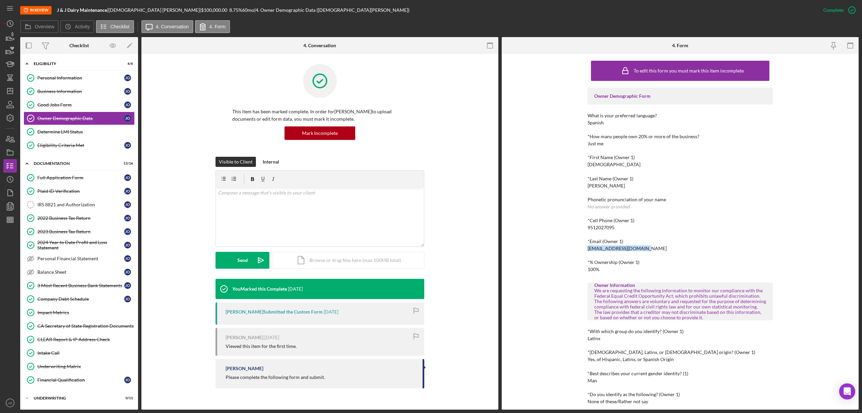
drag, startPoint x: 586, startPoint y: 247, endPoint x: 642, endPoint y: 249, distance: 56.6
click at [642, 249] on div "To edit this form you must mark this item incomplete Owner Demographic Form Wha…" at bounding box center [680, 231] width 357 height 355
click at [64, 78] on div "Personal Information" at bounding box center [80, 77] width 87 height 5
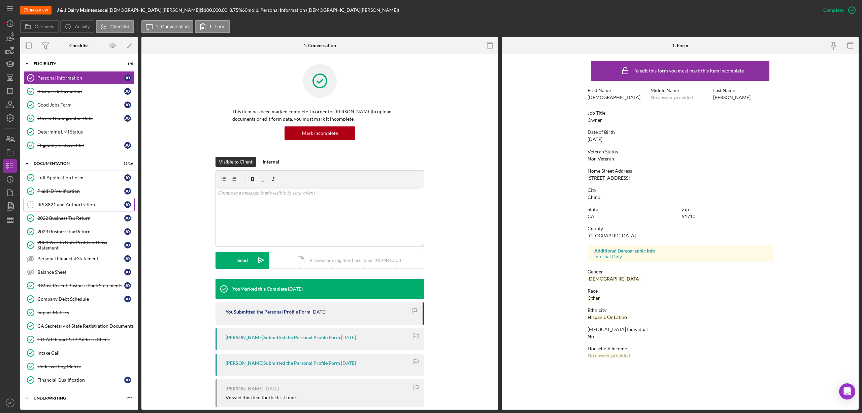
click at [75, 207] on div "IRS 8821 and Authorization" at bounding box center [80, 204] width 87 height 5
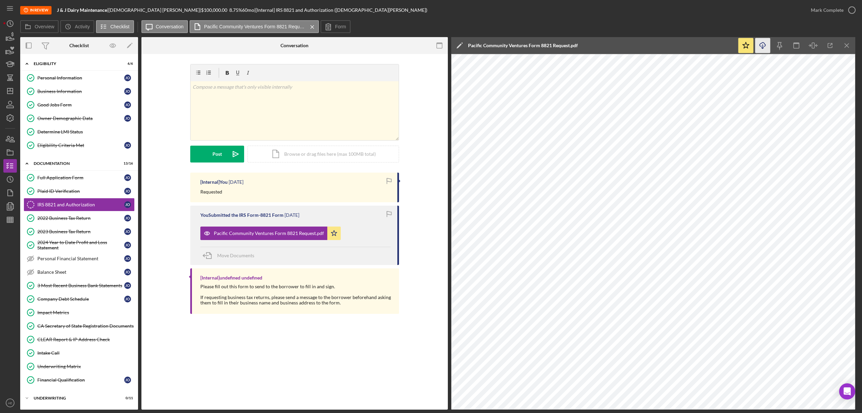
click at [763, 42] on icon "Icon/Download" at bounding box center [763, 45] width 15 height 15
click at [81, 217] on div "2022 Business Tax Return" at bounding box center [80, 217] width 87 height 5
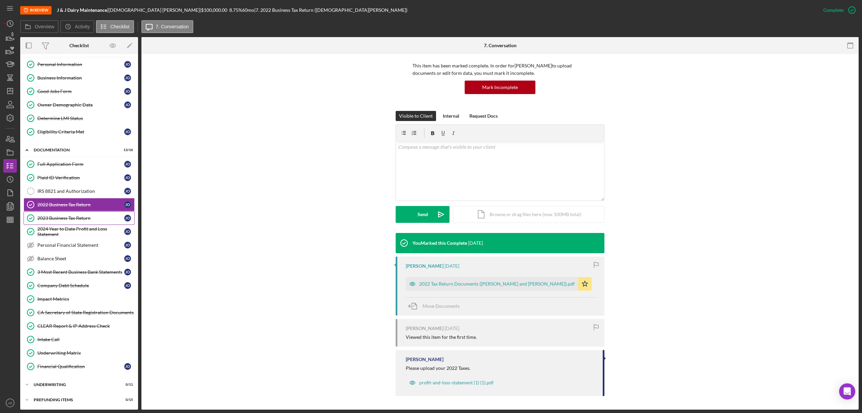
scroll to position [19, 0]
click at [410, 284] on icon "button" at bounding box center [412, 283] width 13 height 13
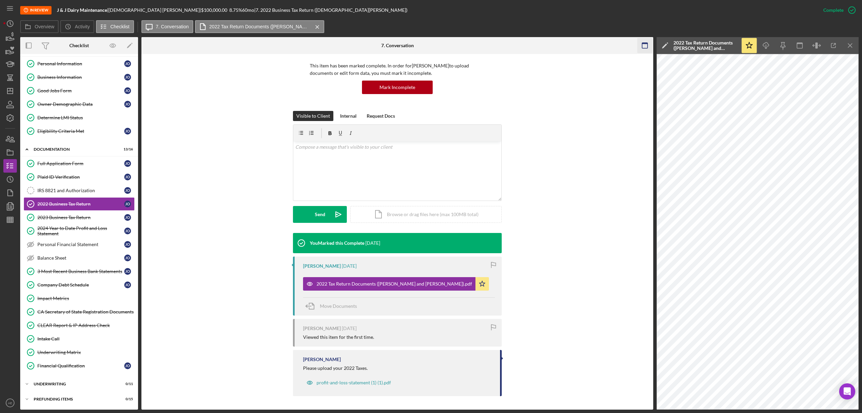
click at [649, 42] on icon "button" at bounding box center [645, 45] width 15 height 15
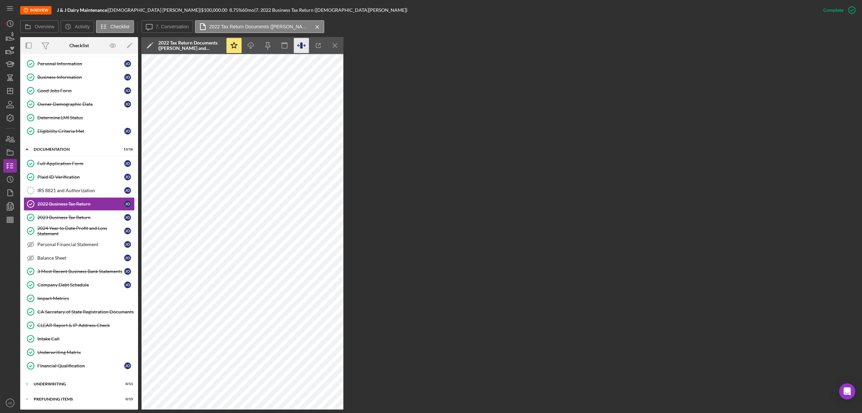
click at [307, 44] on icon "button" at bounding box center [301, 45] width 15 height 15
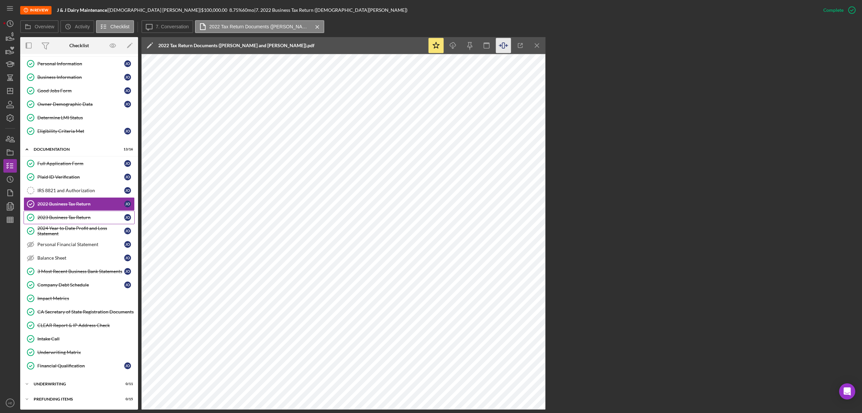
click at [86, 215] on div "2023 Business Tax Return" at bounding box center [80, 217] width 87 height 5
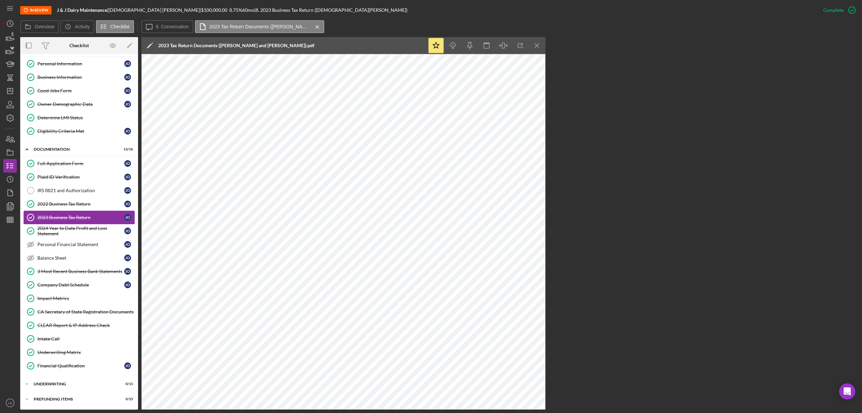
click at [71, 221] on link "2023 Business Tax Return 2023 Business Tax Return J O" at bounding box center [79, 217] width 111 height 13
click at [70, 229] on div "2024 Year to Date Profit and Loss Statement" at bounding box center [80, 230] width 87 height 11
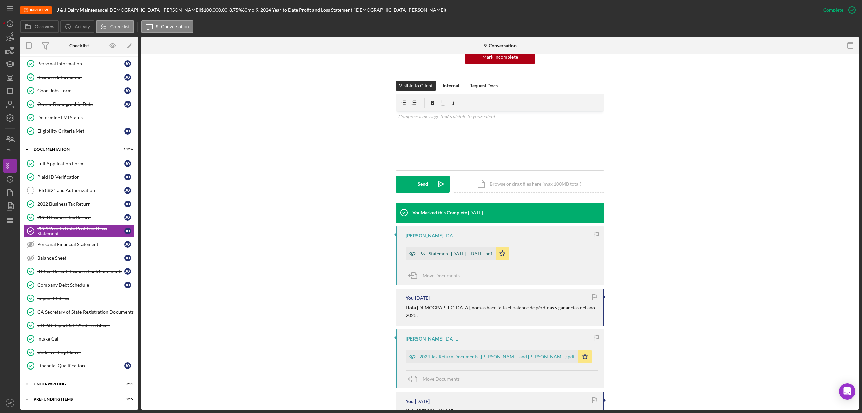
scroll to position [90, 0]
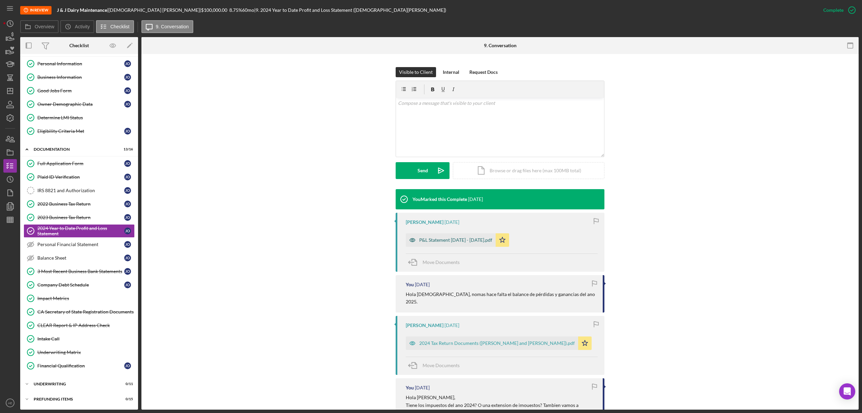
click at [413, 243] on icon "button" at bounding box center [412, 239] width 13 height 13
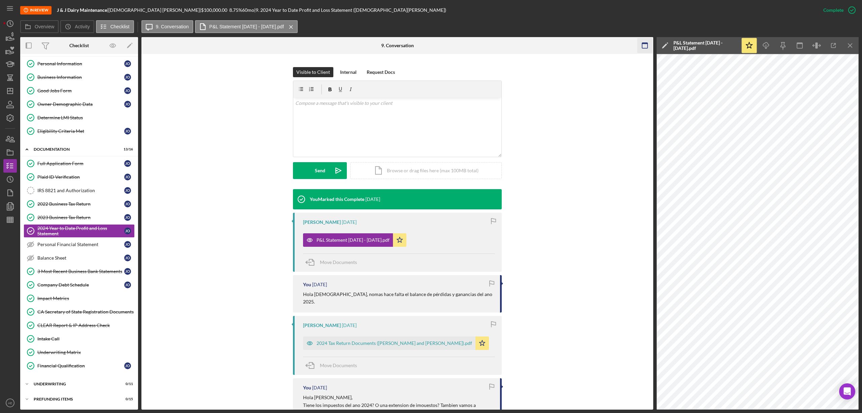
click at [646, 45] on icon "button" at bounding box center [645, 45] width 15 height 15
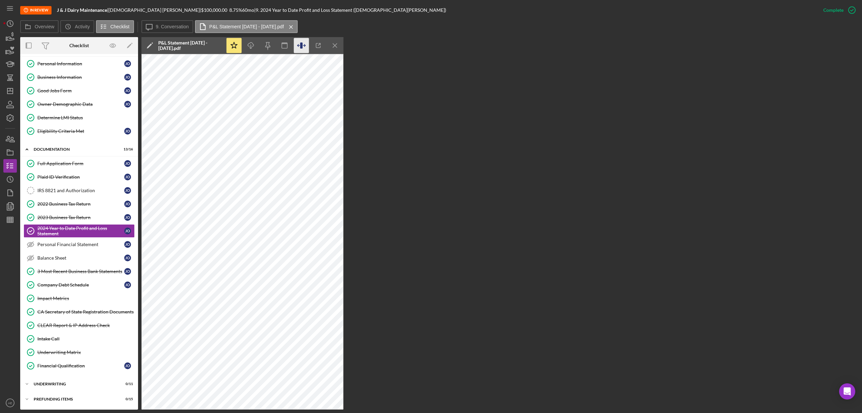
click at [300, 45] on icon "button" at bounding box center [301, 45] width 15 height 15
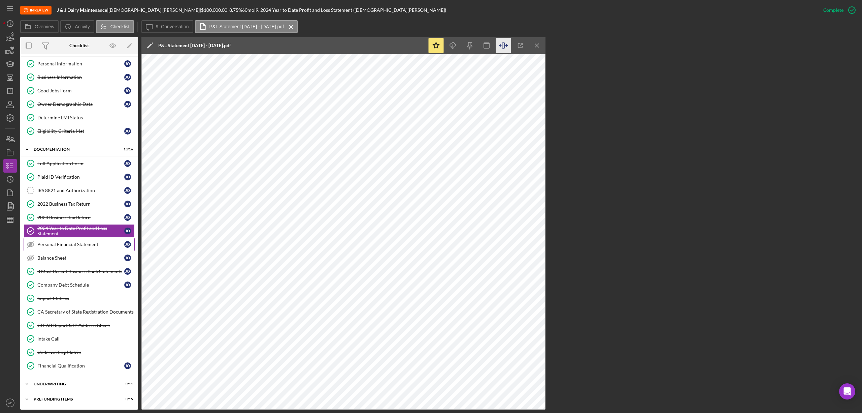
click at [61, 243] on div "Personal Financial Statement" at bounding box center [80, 244] width 87 height 5
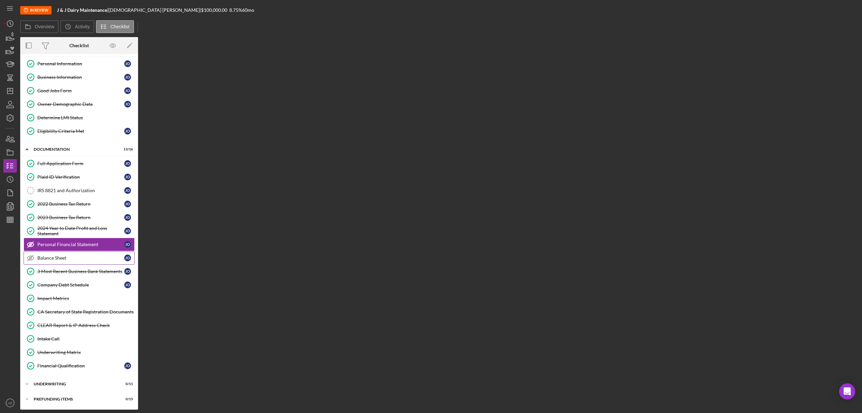
click at [63, 257] on div "Balance Sheet" at bounding box center [80, 257] width 87 height 5
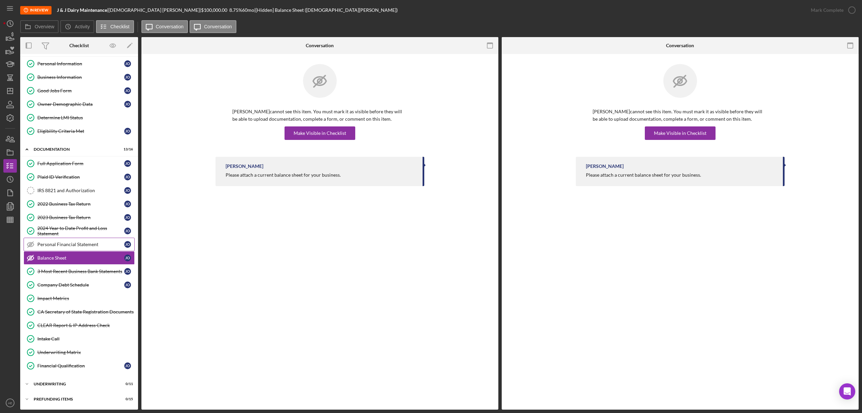
click at [85, 242] on div "Personal Financial Statement" at bounding box center [80, 244] width 87 height 5
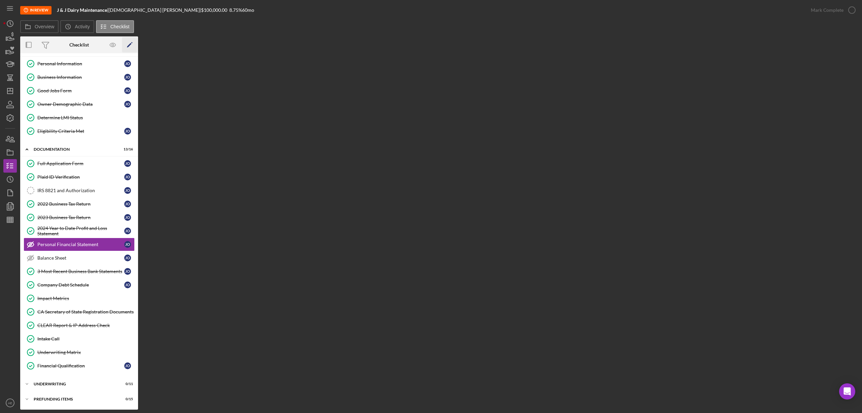
click at [132, 42] on icon "Icon/Edit" at bounding box center [129, 44] width 15 height 15
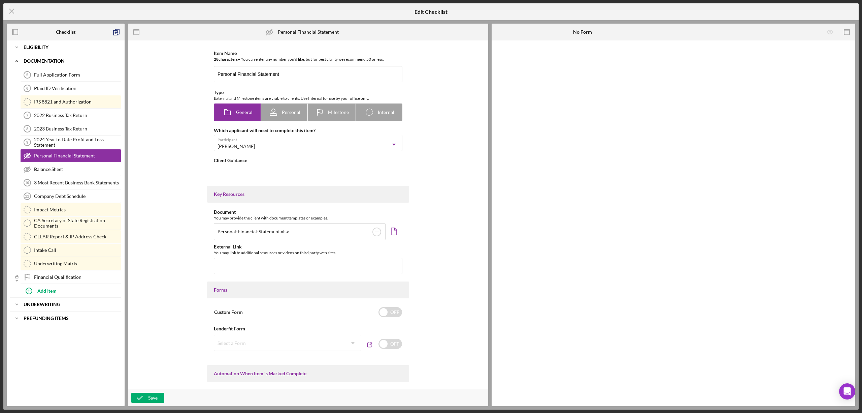
type textarea "<div>Please upload your personal financial statement here. If you would like a …"
click at [10, 9] on icon "Icon/Menu Close" at bounding box center [11, 11] width 17 height 17
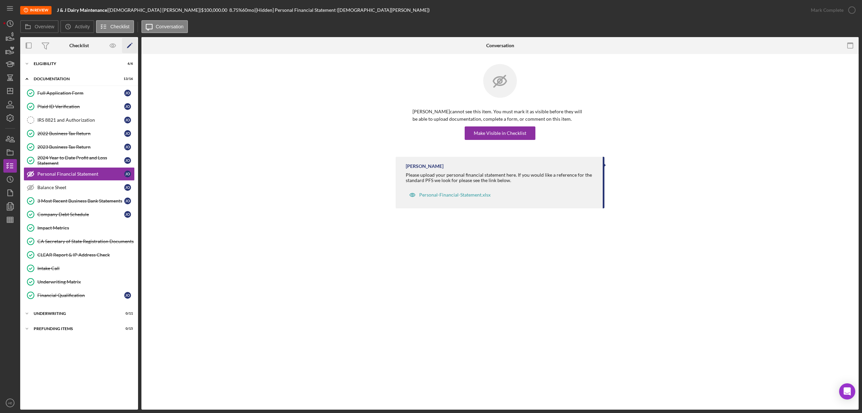
click at [129, 45] on icon "Icon/Edit" at bounding box center [129, 45] width 15 height 15
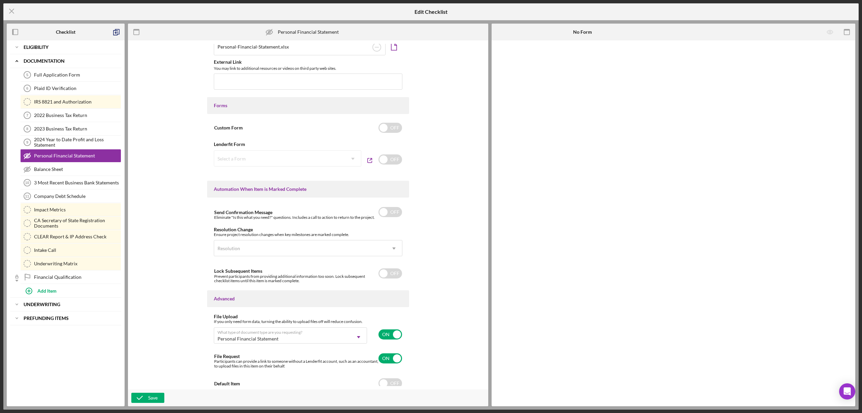
scroll to position [288, 0]
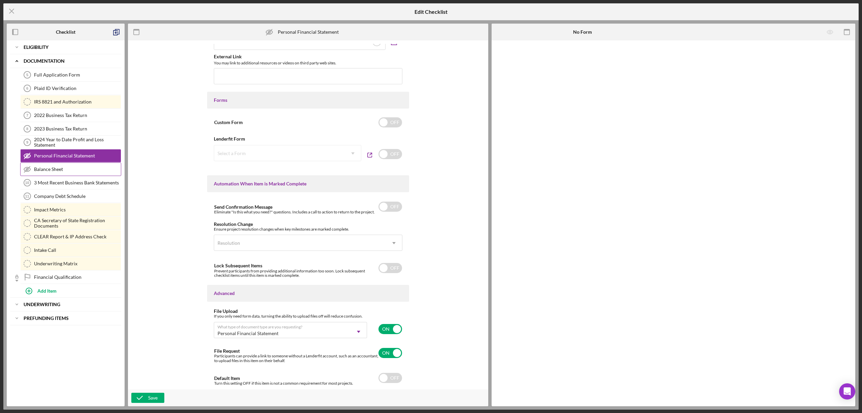
click at [62, 172] on div "Balance Sheet" at bounding box center [77, 168] width 87 height 5
click at [10, 11] on icon "Icon/Menu Close" at bounding box center [11, 11] width 17 height 17
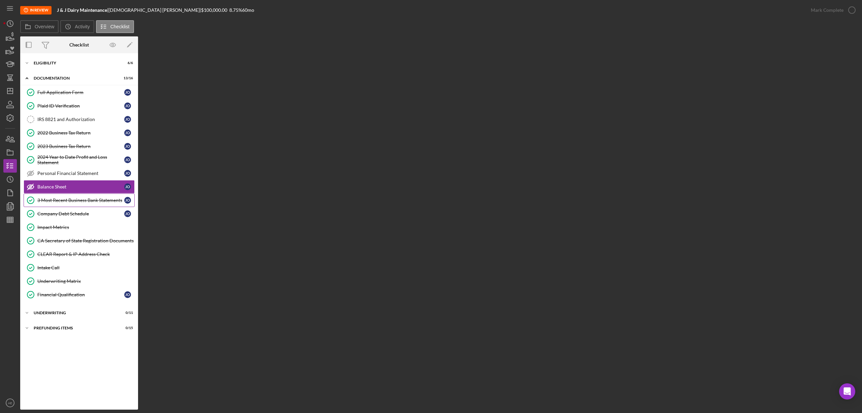
click at [65, 200] on div "3 Most Recent Business Bank Statements" at bounding box center [80, 199] width 87 height 5
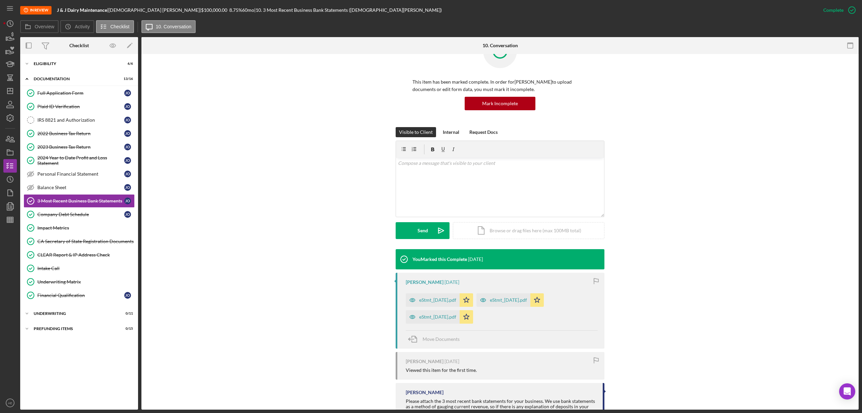
scroll to position [62, 0]
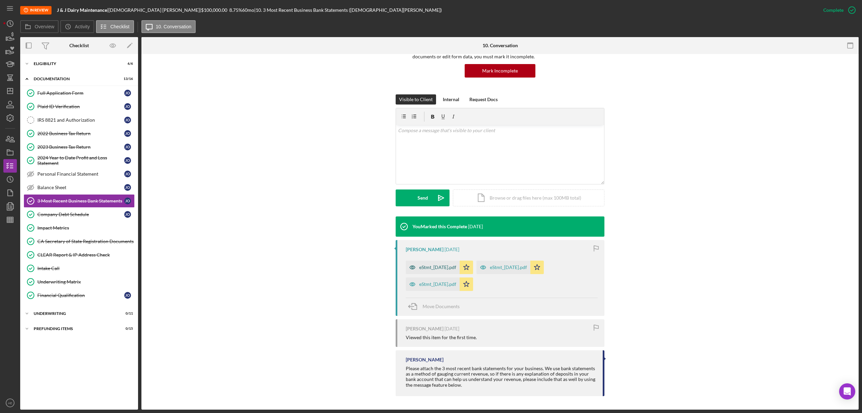
click at [413, 270] on icon "button" at bounding box center [412, 266] width 13 height 13
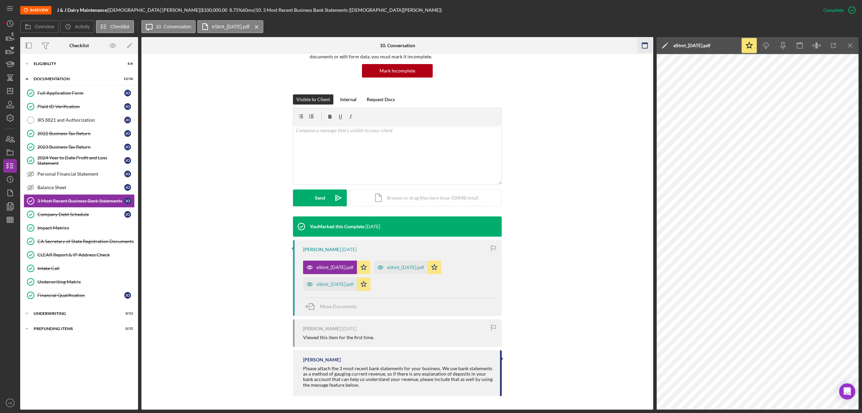
click at [643, 46] on rect "button" at bounding box center [644, 45] width 5 height 5
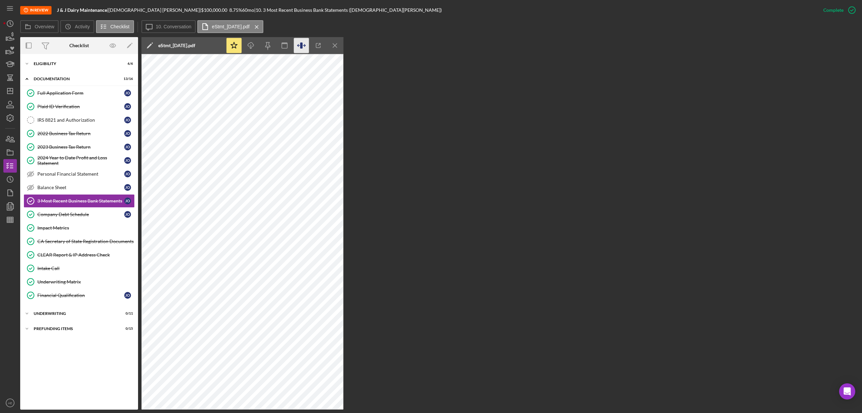
click at [305, 46] on icon "button" at bounding box center [304, 45] width 2 height 2
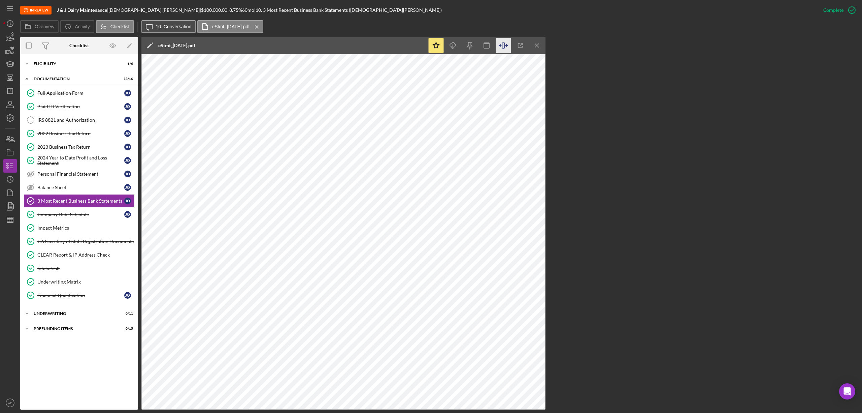
click at [174, 26] on label "10. Conversation" at bounding box center [174, 26] width 36 height 5
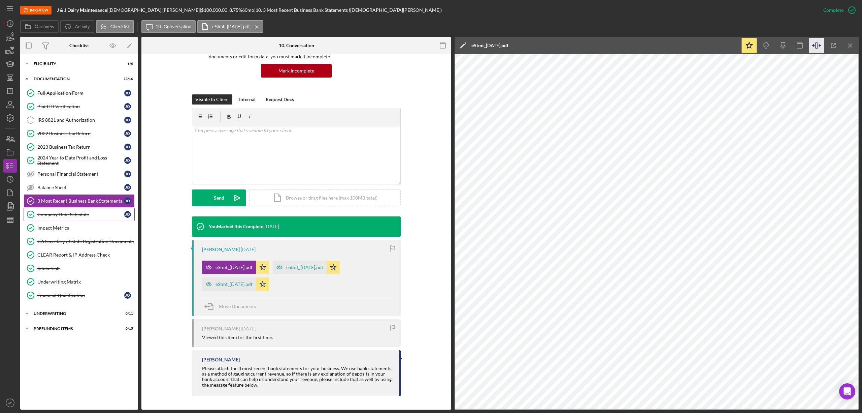
click at [90, 216] on div "Company Debt Schedule" at bounding box center [80, 214] width 87 height 5
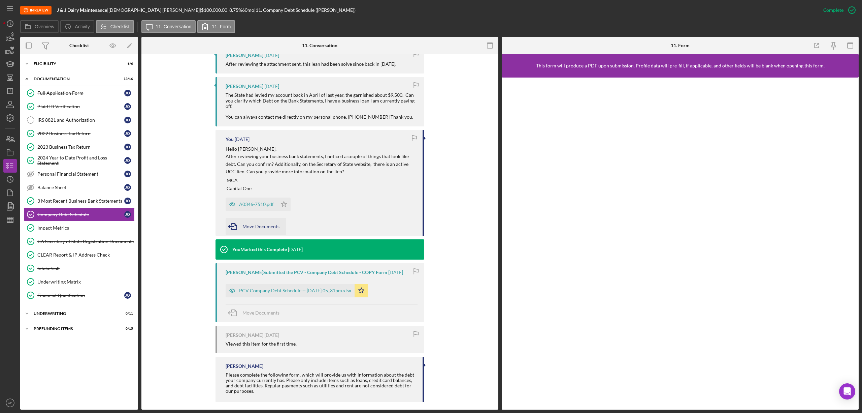
scroll to position [1129, 0]
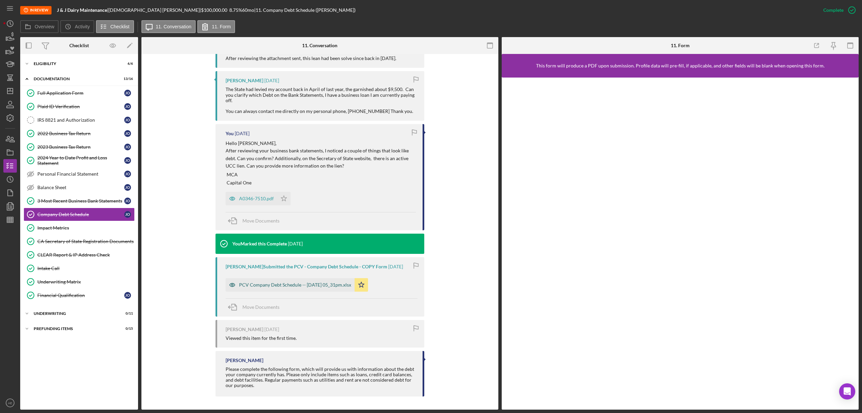
click at [228, 282] on icon "button" at bounding box center [232, 284] width 13 height 13
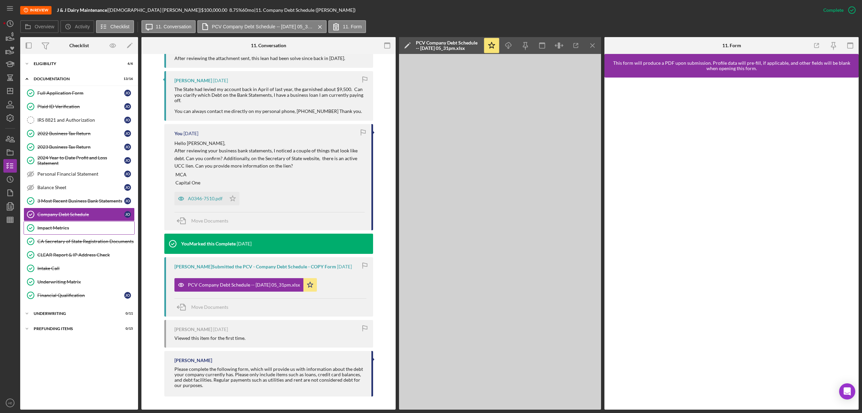
click at [83, 228] on div "Impact Metrics" at bounding box center [85, 227] width 97 height 5
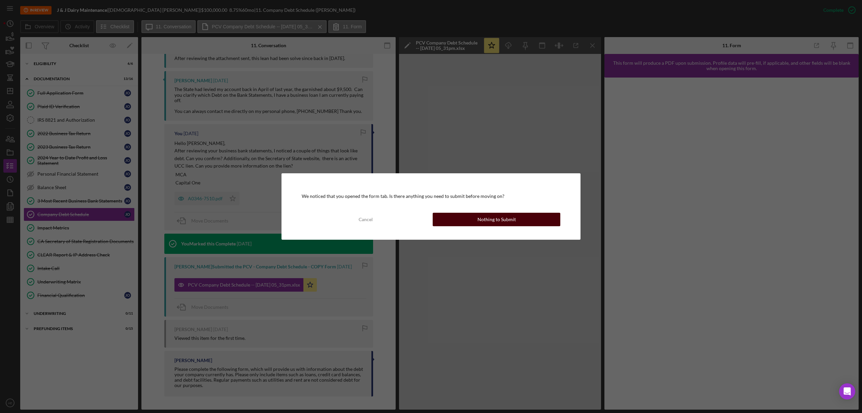
click at [533, 220] on button "Nothing to Submit" at bounding box center [497, 219] width 128 height 13
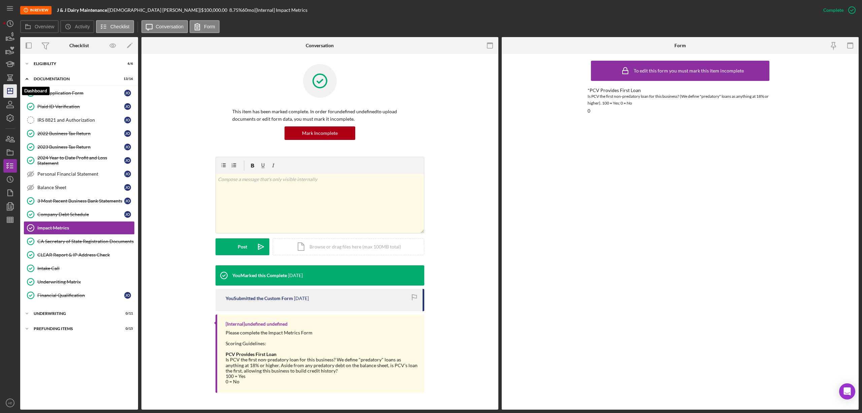
click at [6, 87] on icon "Icon/Dashboard" at bounding box center [10, 91] width 17 height 17
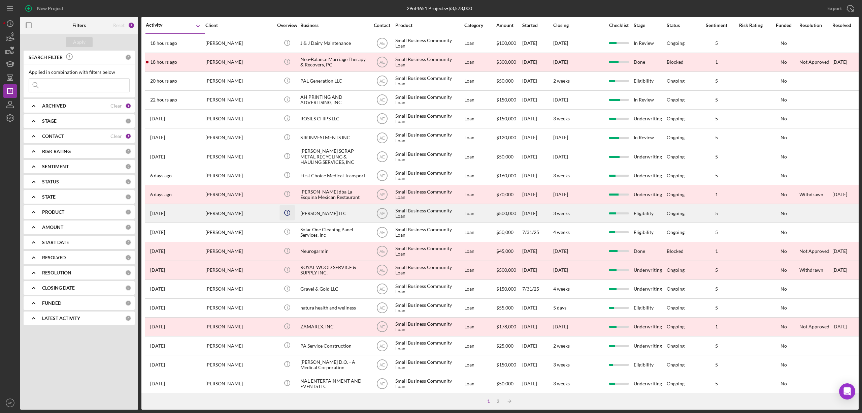
scroll to position [45, 0]
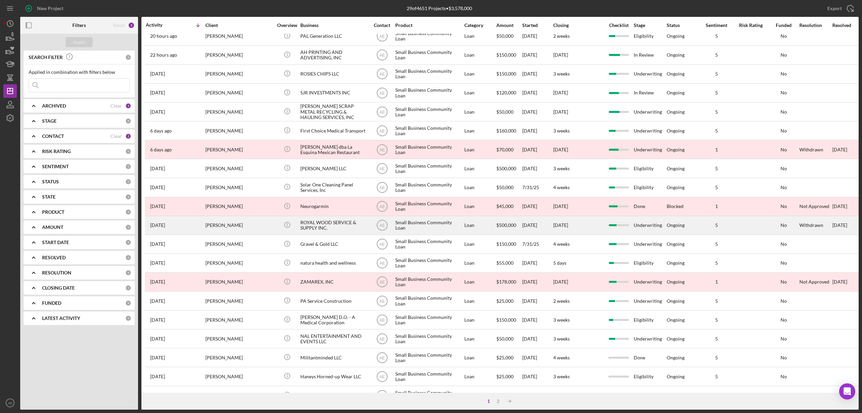
click at [260, 223] on div "[PERSON_NAME]" at bounding box center [239, 225] width 67 height 18
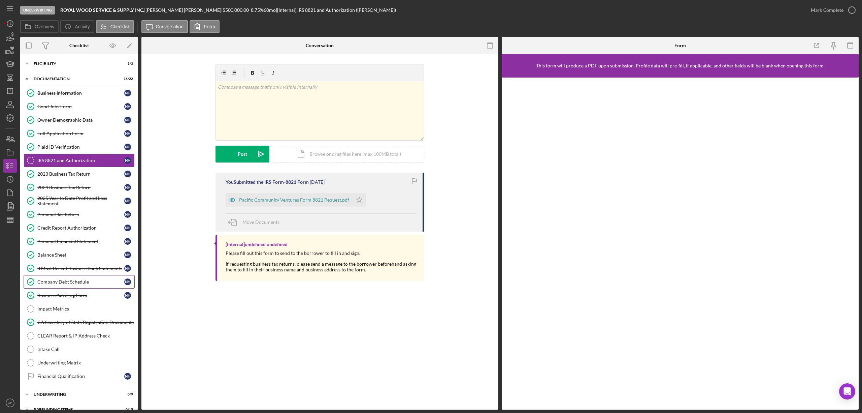
scroll to position [15, 0]
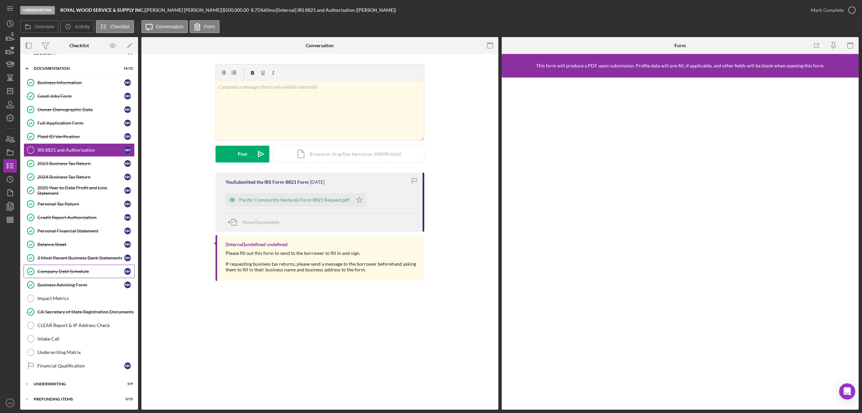
click at [72, 270] on div "Company Debt Schedule" at bounding box center [80, 270] width 87 height 5
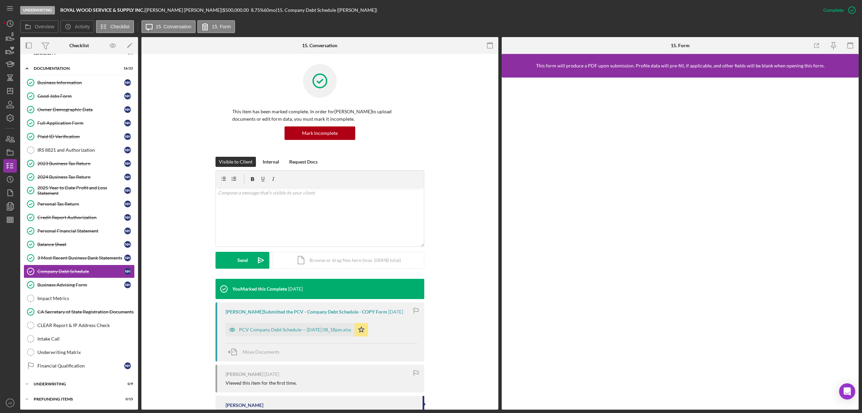
scroll to position [15, 0]
click at [233, 327] on icon "button" at bounding box center [232, 329] width 13 height 13
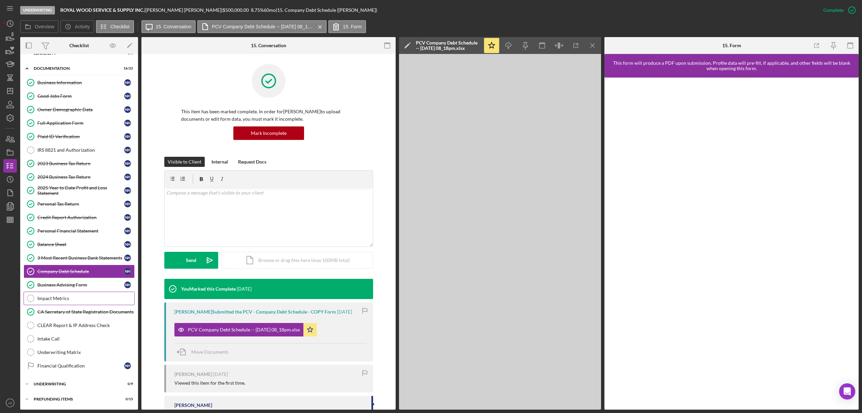
click at [60, 300] on link "Impact Metrics Impact Metrics" at bounding box center [79, 297] width 111 height 13
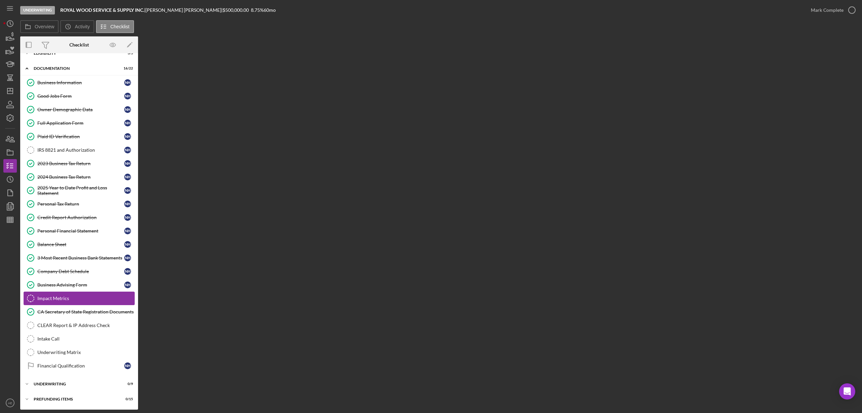
scroll to position [15, 0]
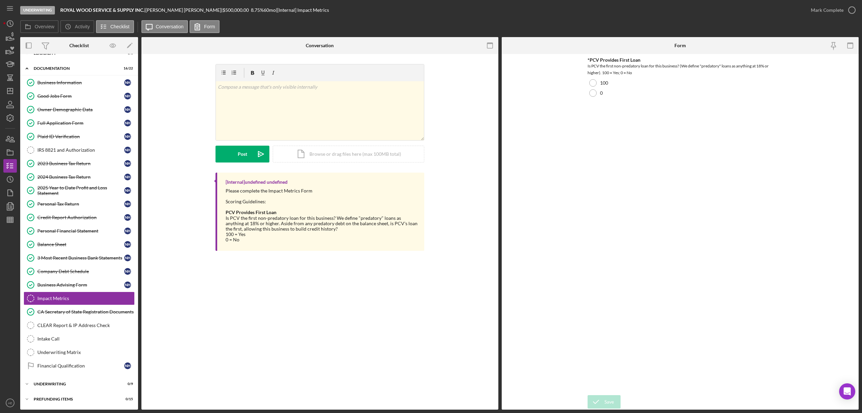
drag, startPoint x: 72, startPoint y: 0, endPoint x: 173, endPoint y: 256, distance: 275.6
click at [173, 256] on div "v Color teal Color pink Remove color Add row above Add row below Add column bef…" at bounding box center [319, 159] width 357 height 210
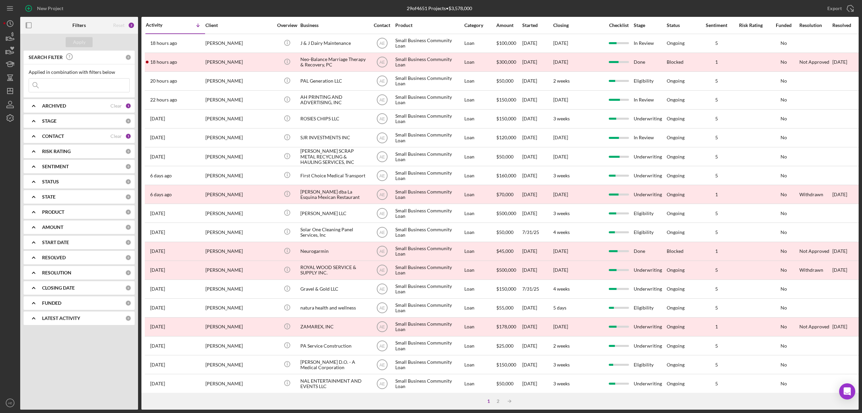
click at [64, 133] on b "CONTACT" at bounding box center [53, 135] width 22 height 5
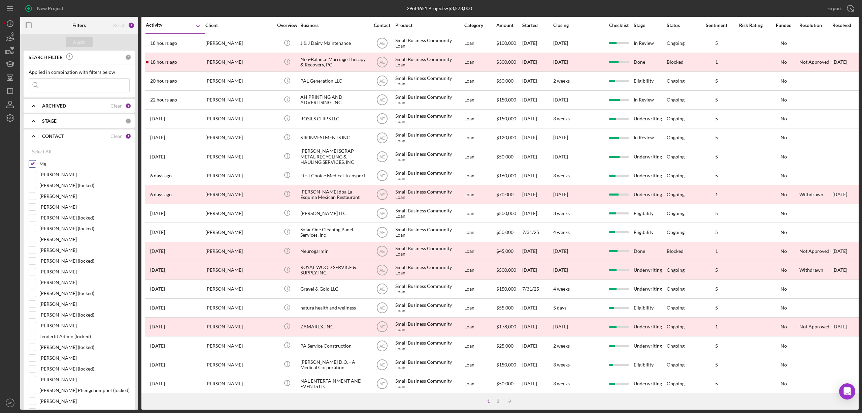
click at [32, 164] on input "Me" at bounding box center [32, 163] width 7 height 7
checkbox input "false"
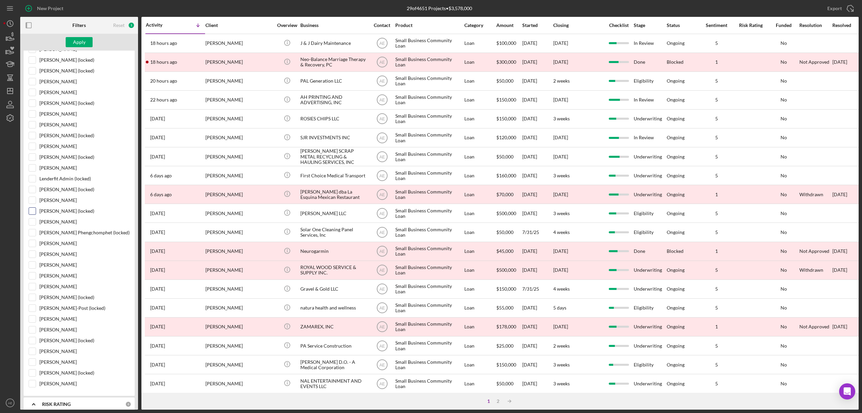
scroll to position [180, 0]
click at [34, 235] on input "[PERSON_NAME]" at bounding box center [32, 232] width 7 height 7
checkbox input "true"
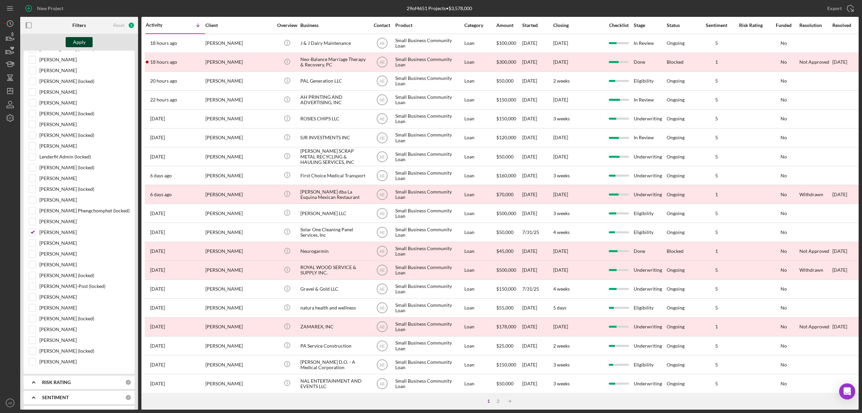
click at [85, 41] on button "Apply" at bounding box center [79, 42] width 27 height 10
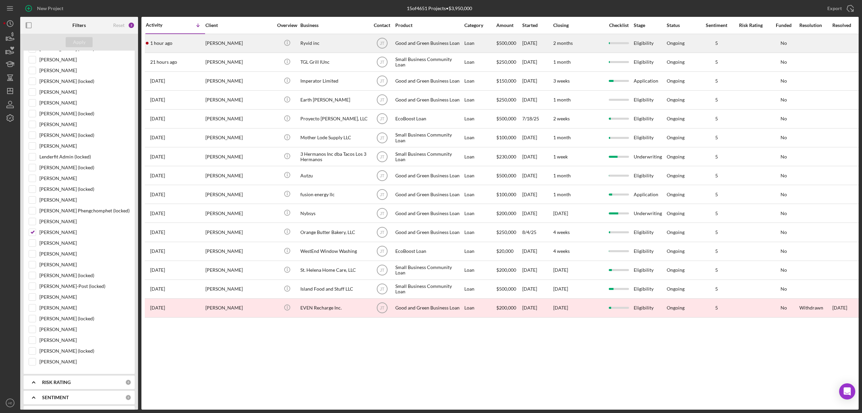
click at [338, 45] on div "Ryvid inc" at bounding box center [334, 43] width 67 height 18
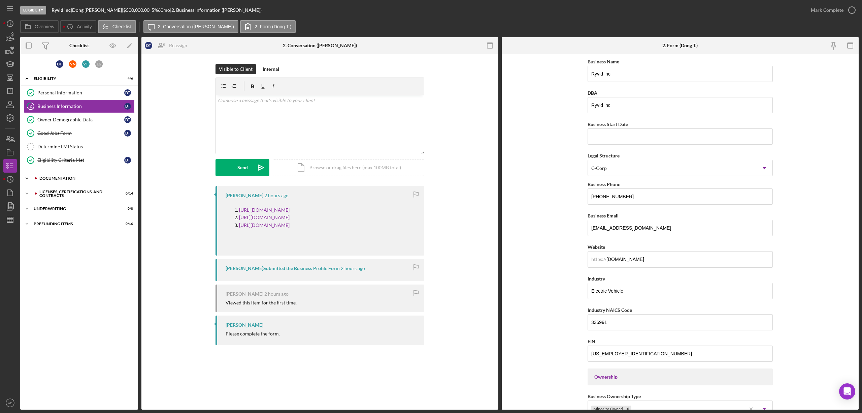
click at [75, 179] on div "Documentation" at bounding box center [84, 178] width 90 height 4
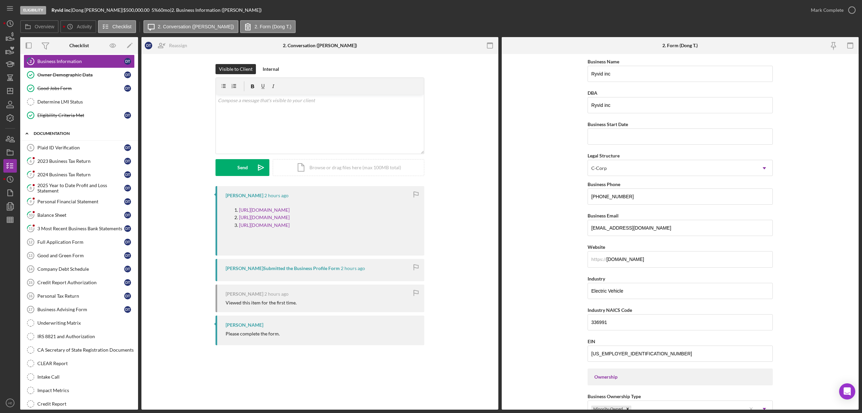
scroll to position [90, 0]
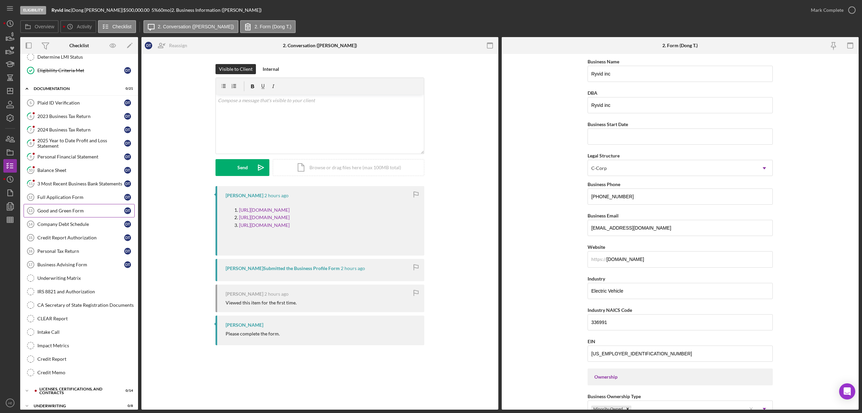
click at [66, 213] on div "Good and Green Form" at bounding box center [80, 210] width 87 height 5
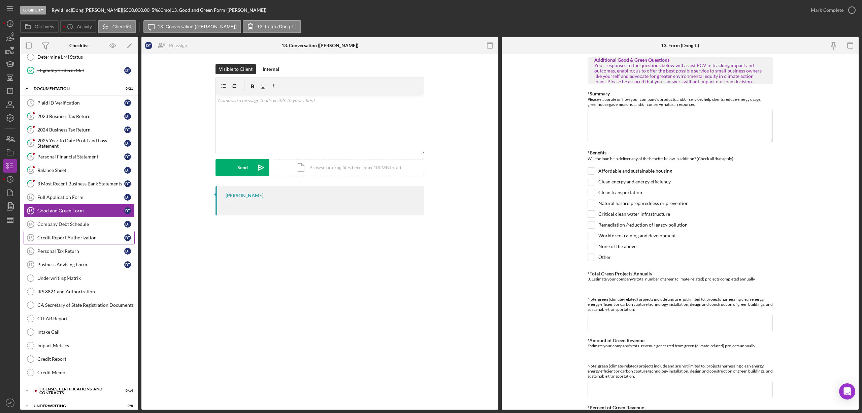
scroll to position [117, 0]
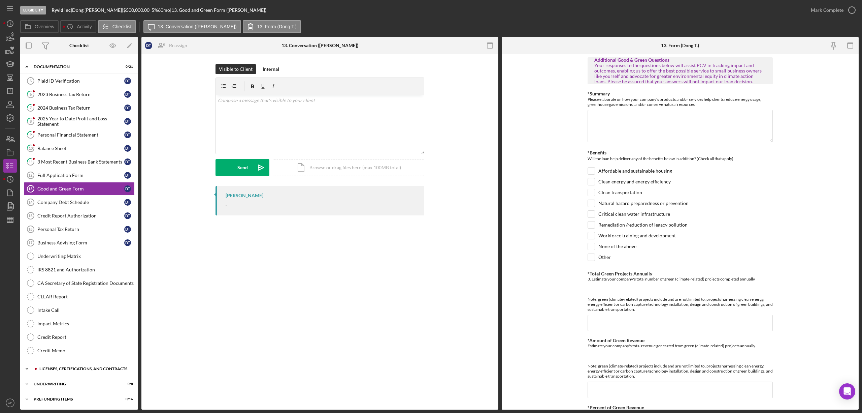
click at [85, 367] on div "Licenses, Certifications, and Contracts" at bounding box center [84, 369] width 90 height 4
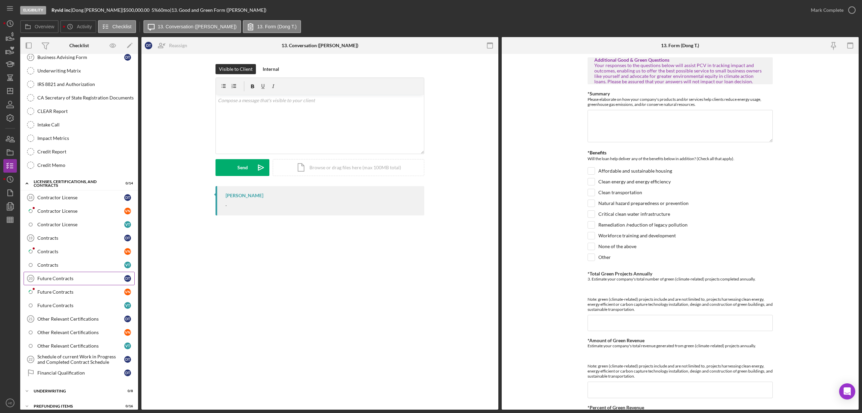
scroll to position [313, 0]
